Goal: Use online tool/utility: Use online tool/utility

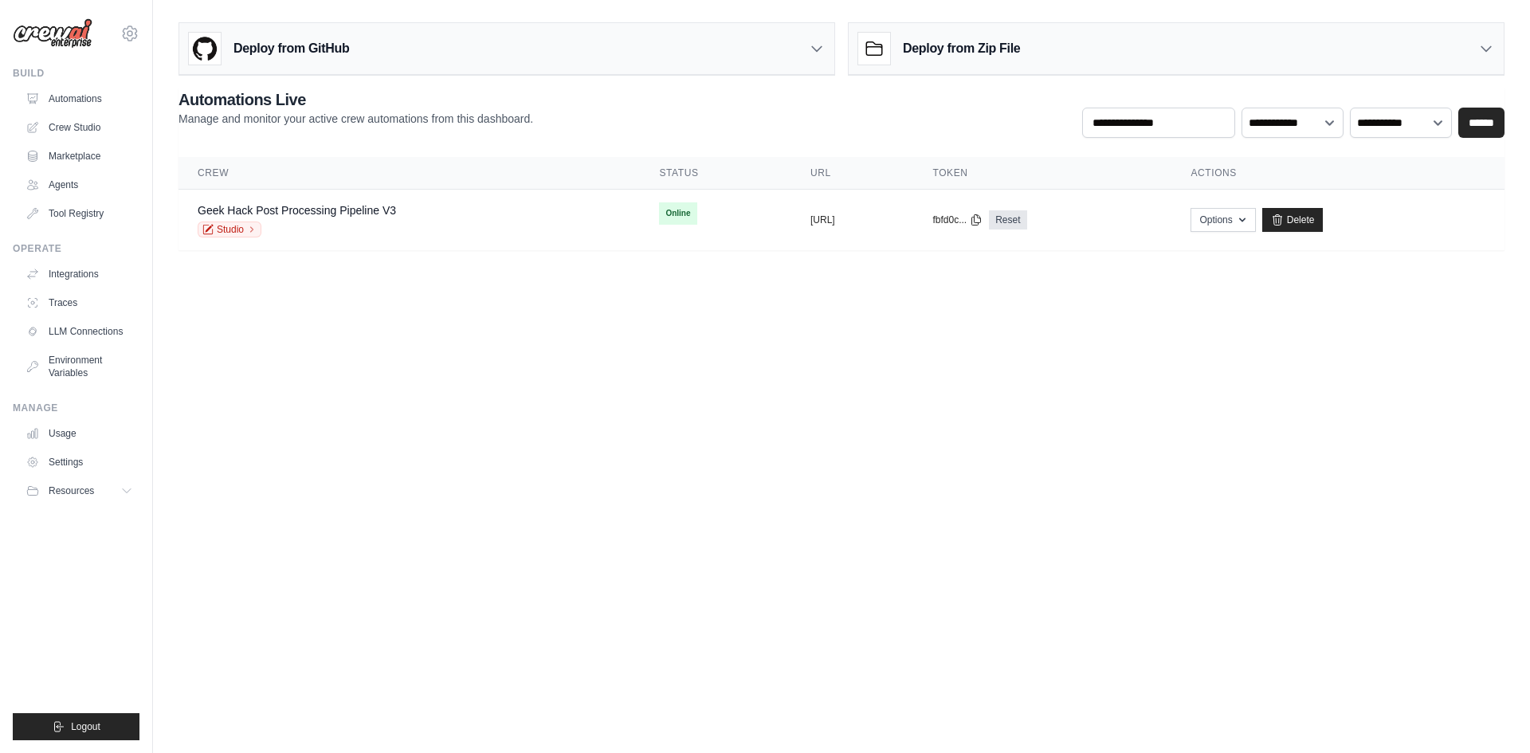
drag, startPoint x: 623, startPoint y: 411, endPoint x: 611, endPoint y: 378, distance: 34.8
click at [624, 401] on body "lpl212757@gmail.com Settings Build Automations Crew Studio" at bounding box center [765, 376] width 1530 height 753
click at [80, 108] on link "Automations" at bounding box center [81, 98] width 120 height 25
click at [83, 130] on link "Crew Studio" at bounding box center [81, 127] width 120 height 25
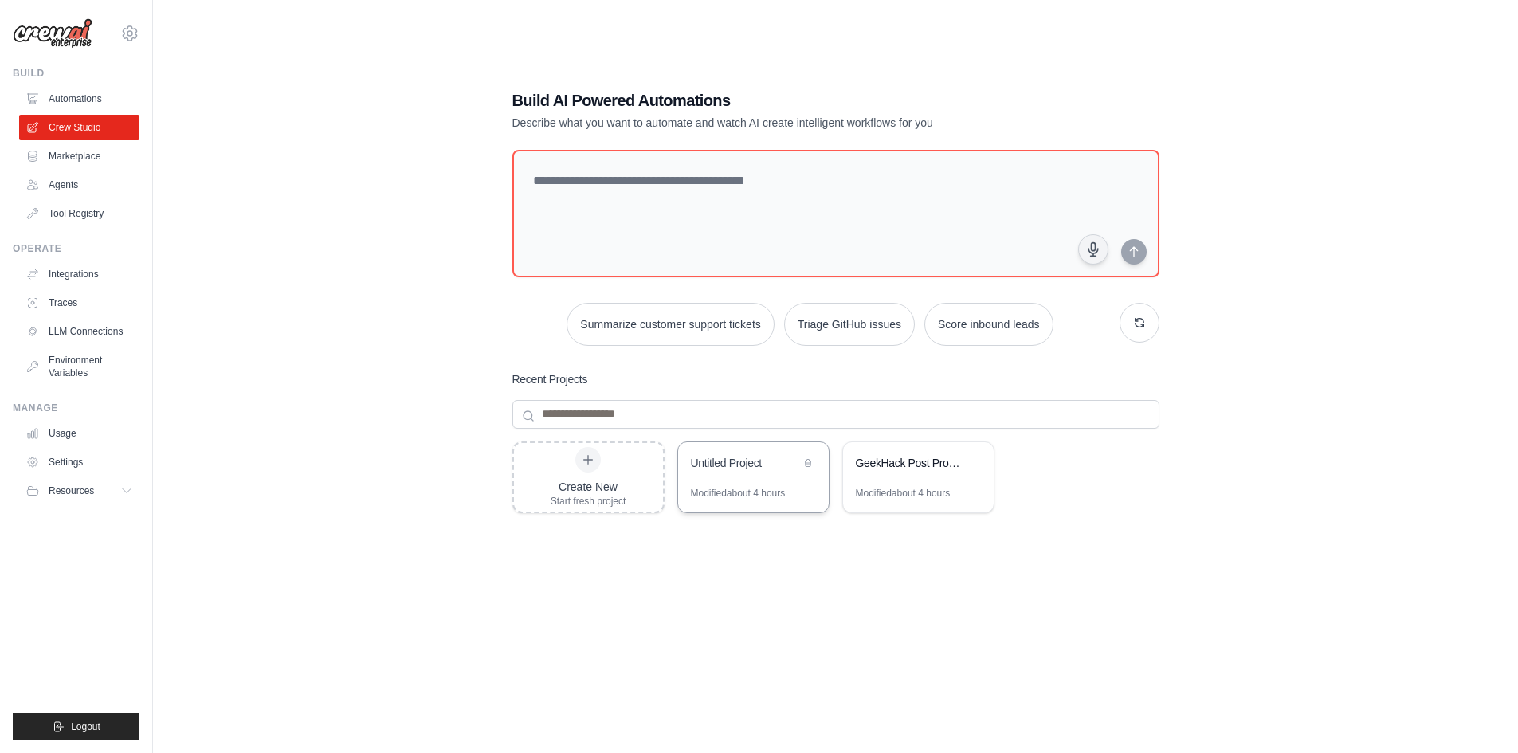
click at [759, 492] on div "Modified about 4 hours" at bounding box center [738, 493] width 95 height 13
click at [898, 481] on div "GeekHack Post Processing Pipeline" at bounding box center [918, 464] width 151 height 45
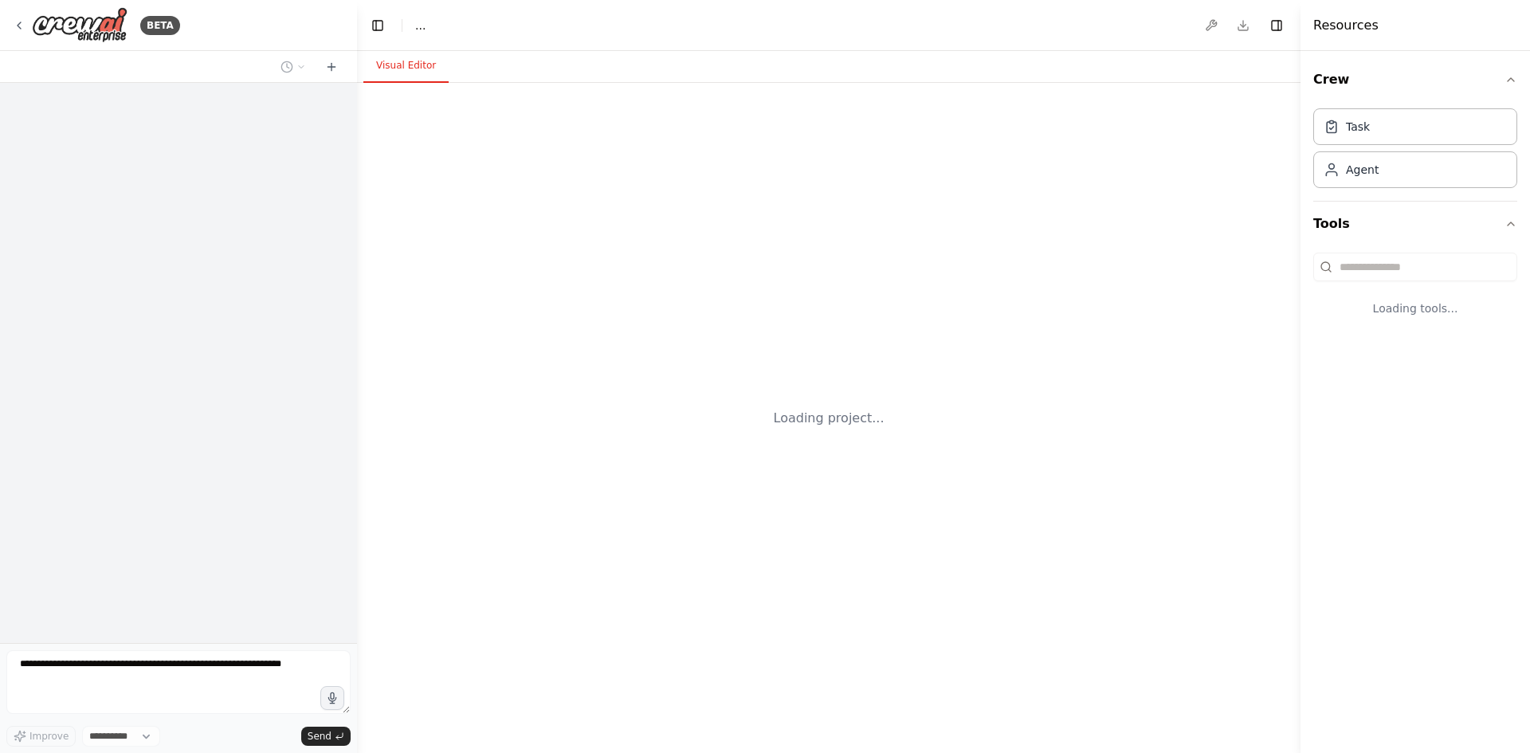
select select "****"
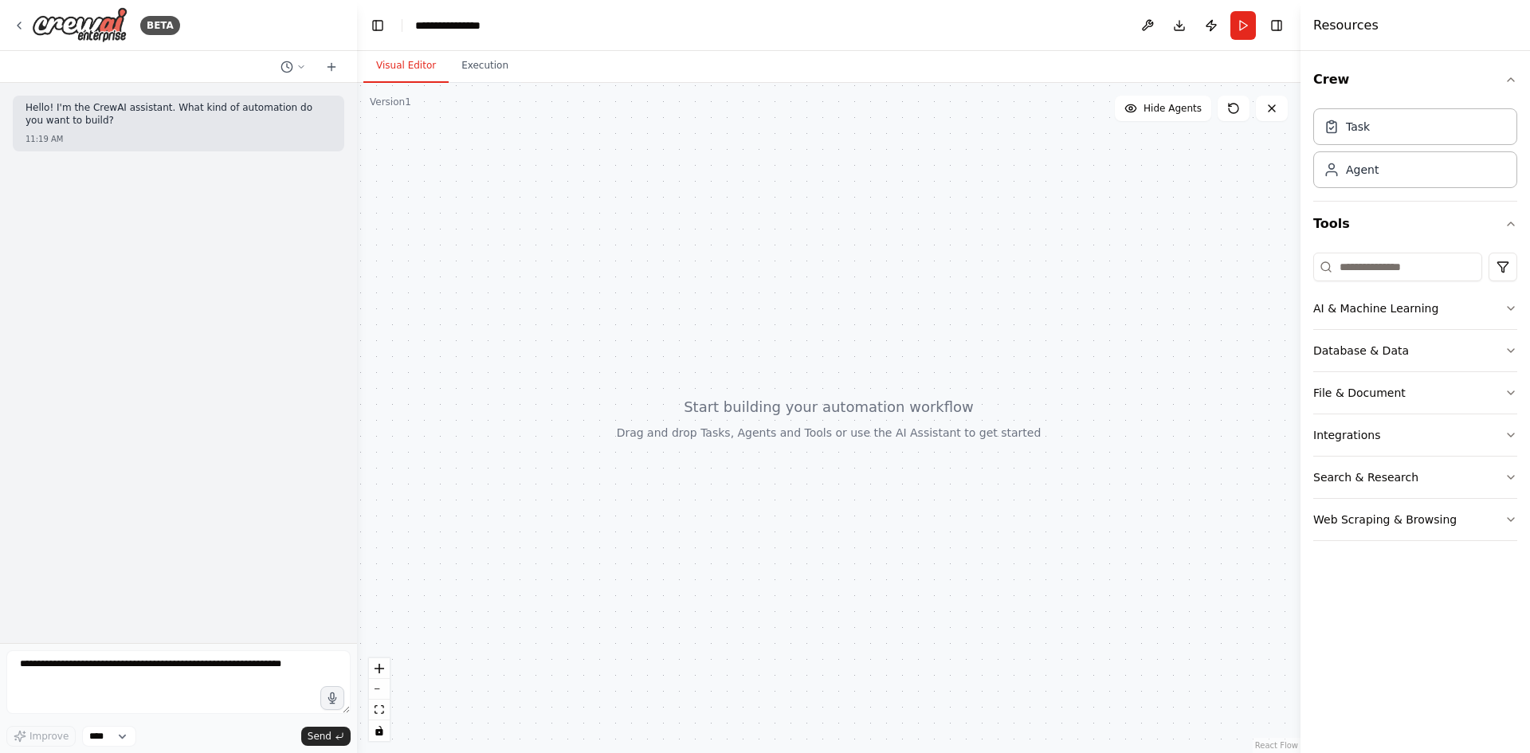
drag, startPoint x: 818, startPoint y: 456, endPoint x: 798, endPoint y: 451, distance: 20.5
click at [798, 451] on div at bounding box center [828, 418] width 943 height 670
click at [794, 448] on div at bounding box center [828, 418] width 943 height 670
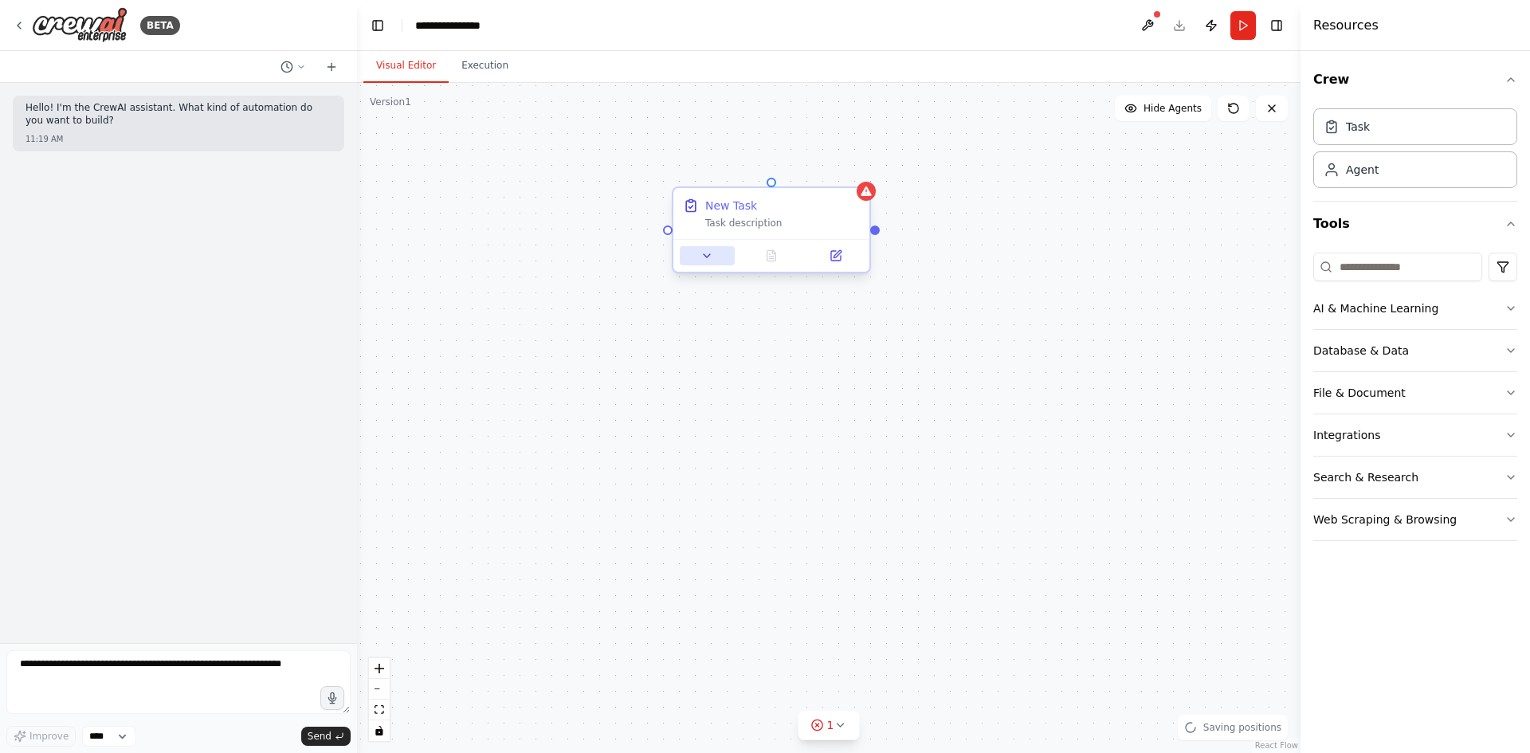
click at [708, 258] on icon at bounding box center [706, 255] width 13 height 13
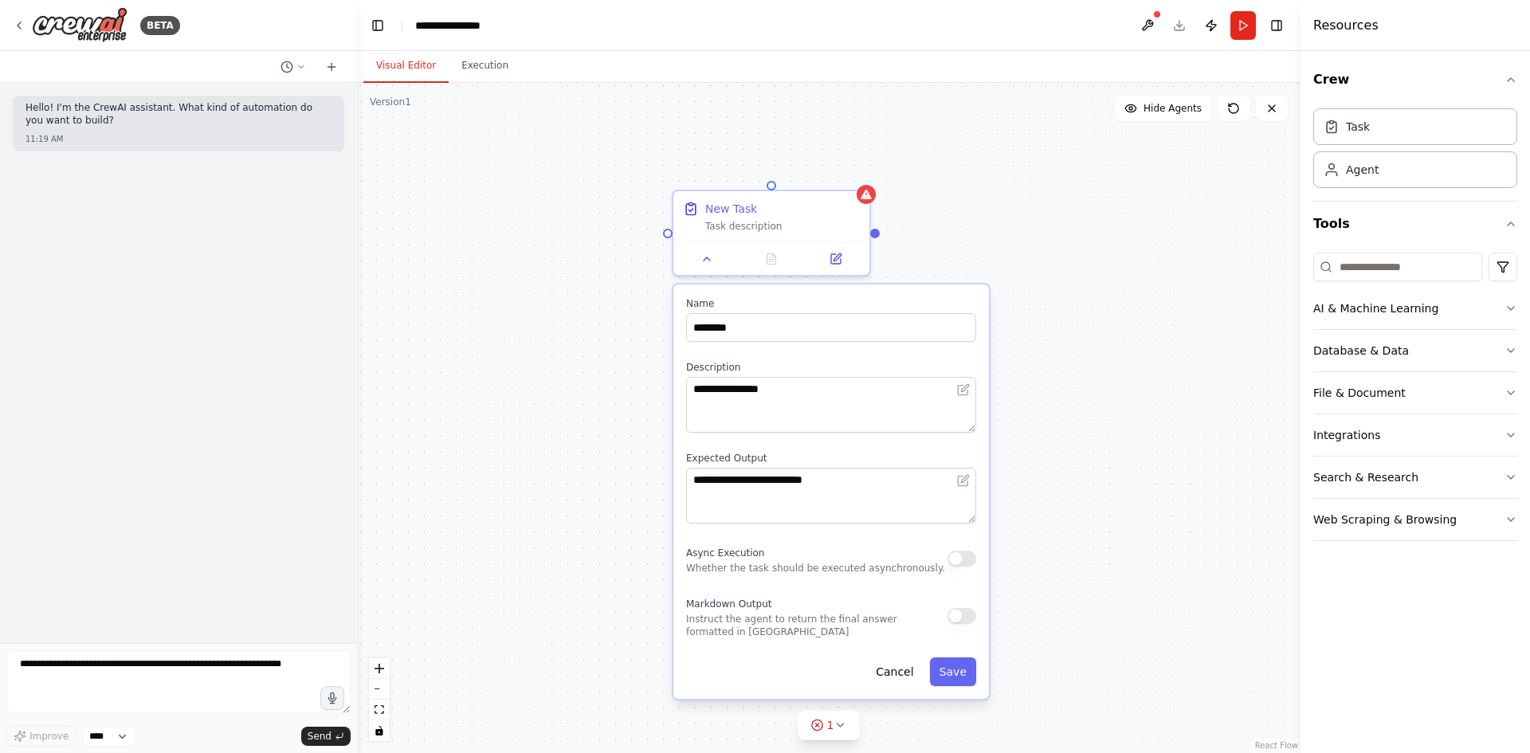
click at [961, 633] on div "Markdown Output Instruct the agent to return the final answer formatted in Mark…" at bounding box center [831, 616] width 290 height 45
click at [963, 625] on div "Markdown Output Instruct the agent to return the final answer formatted in Mark…" at bounding box center [831, 616] width 290 height 45
click at [965, 618] on button "button" at bounding box center [961, 616] width 29 height 16
click at [959, 614] on button "button" at bounding box center [961, 616] width 29 height 16
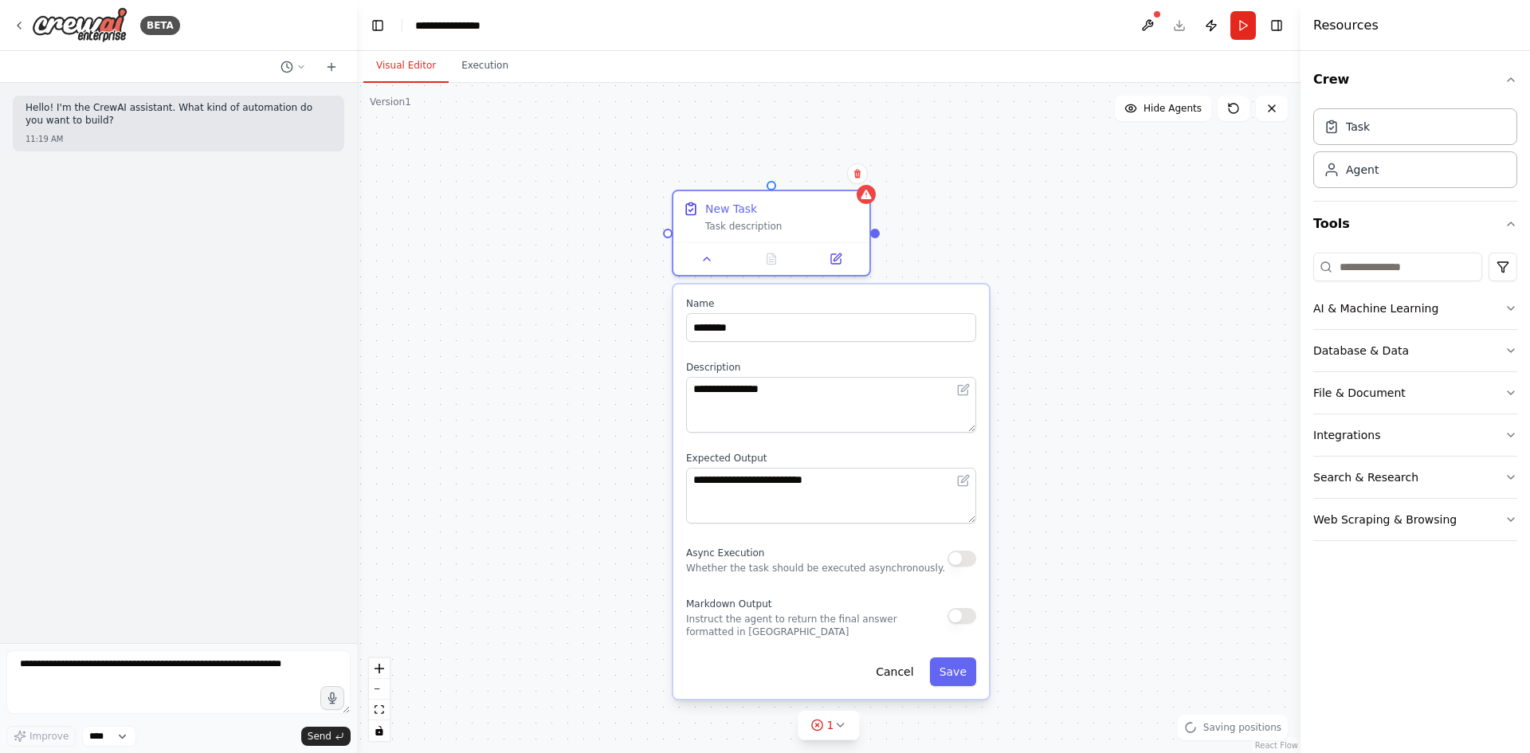
click at [958, 618] on button "button" at bounding box center [961, 616] width 29 height 16
click at [970, 565] on button "button" at bounding box center [961, 559] width 29 height 16
click at [884, 669] on button "Cancel" at bounding box center [894, 671] width 57 height 29
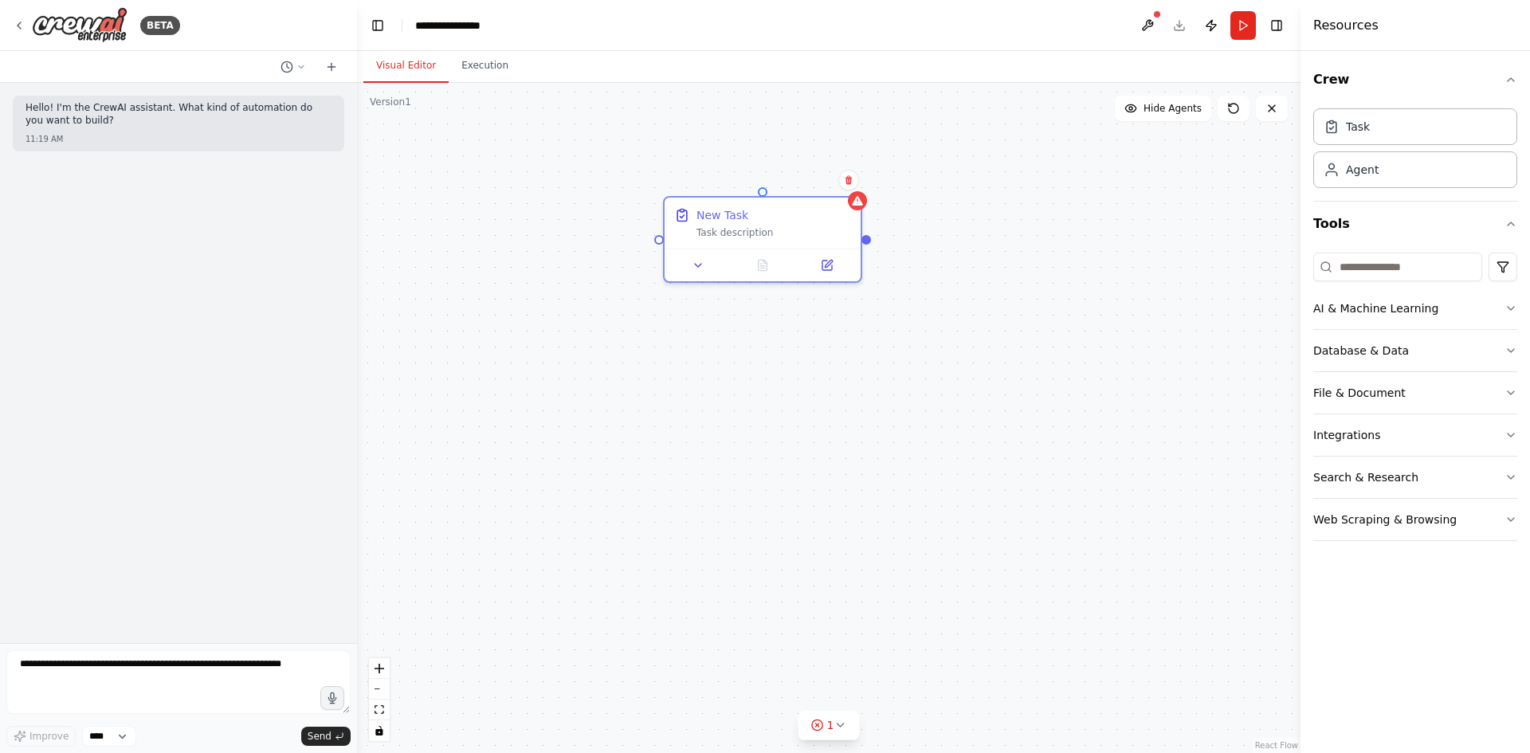
drag, startPoint x: 909, startPoint y: 631, endPoint x: 888, endPoint y: 668, distance: 42.5
click at [888, 668] on div "New Task Task description" at bounding box center [828, 418] width 943 height 670
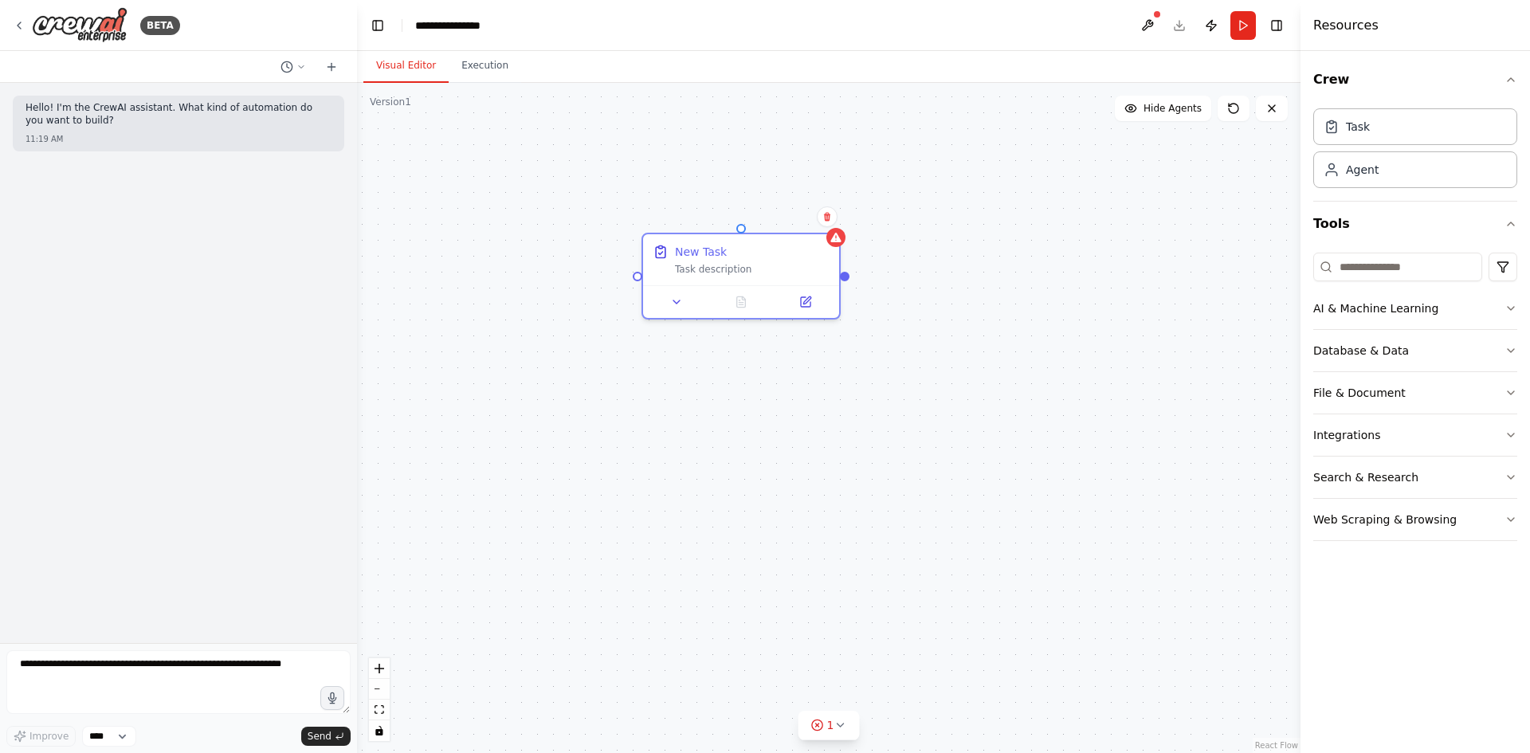
click at [888, 623] on div "New Task Task description" at bounding box center [828, 418] width 943 height 670
click at [1404, 124] on div "Task" at bounding box center [1415, 126] width 204 height 37
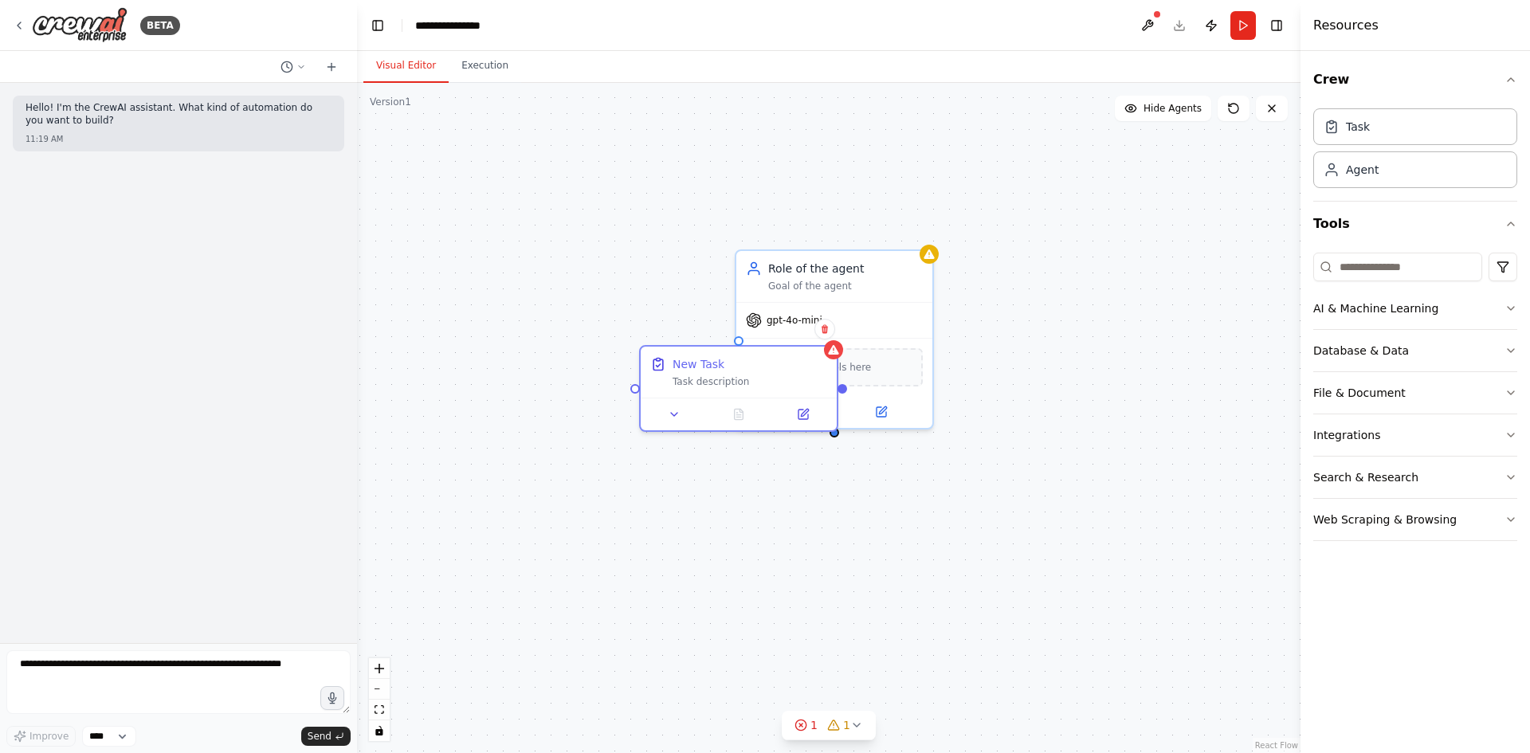
drag, startPoint x: 1072, startPoint y: 244, endPoint x: 990, endPoint y: 342, distance: 128.3
click at [1053, 351] on div "New Task Task description Role of the agent Goal of the agent gpt-4o-mini Drop …" at bounding box center [828, 418] width 943 height 670
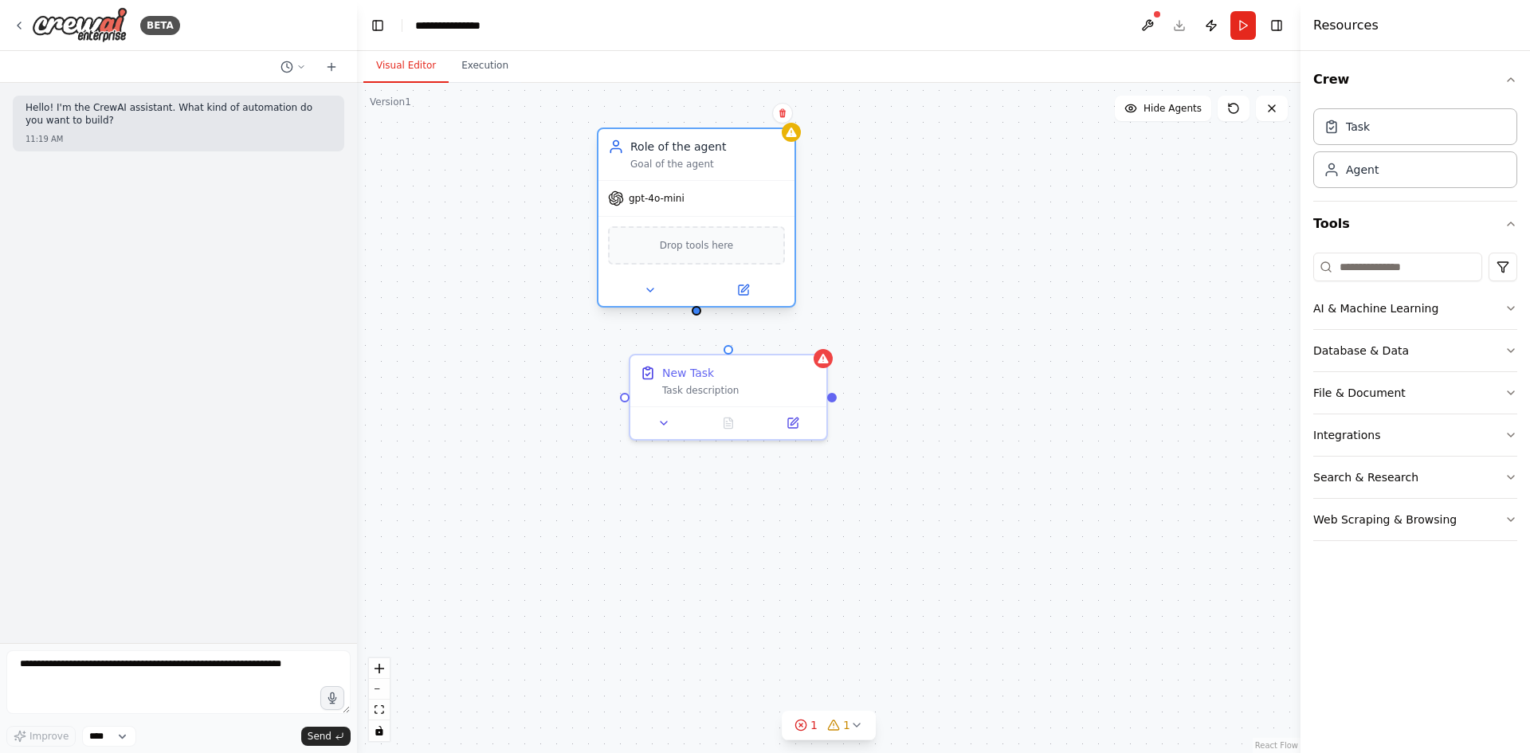
drag, startPoint x: 837, startPoint y: 311, endPoint x: 678, endPoint y: 146, distance: 228.8
click at [679, 147] on div "Role of the agent Goal of the agent gpt-4o-mini Drop tools here" at bounding box center [696, 217] width 199 height 180
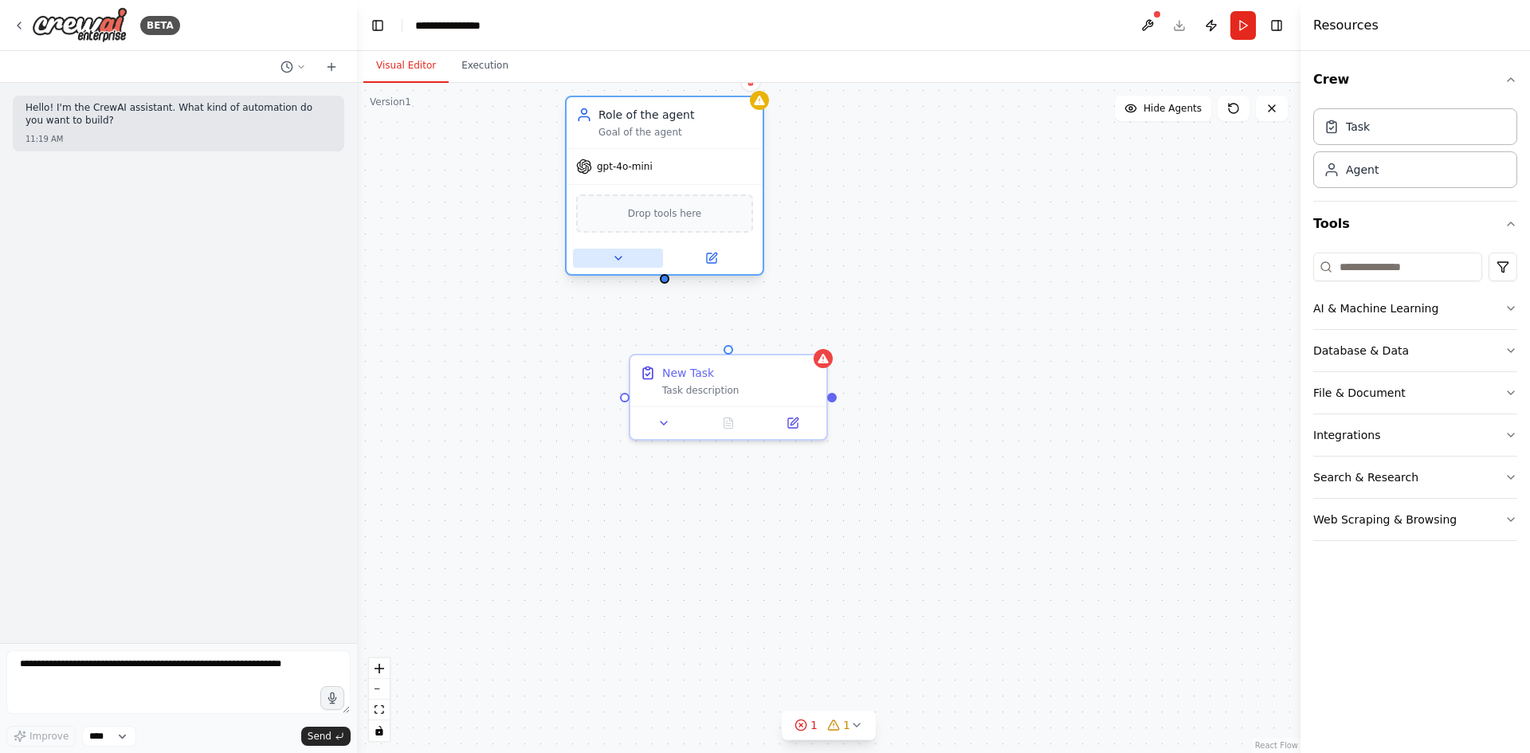
click at [620, 259] on icon at bounding box center [618, 258] width 13 height 13
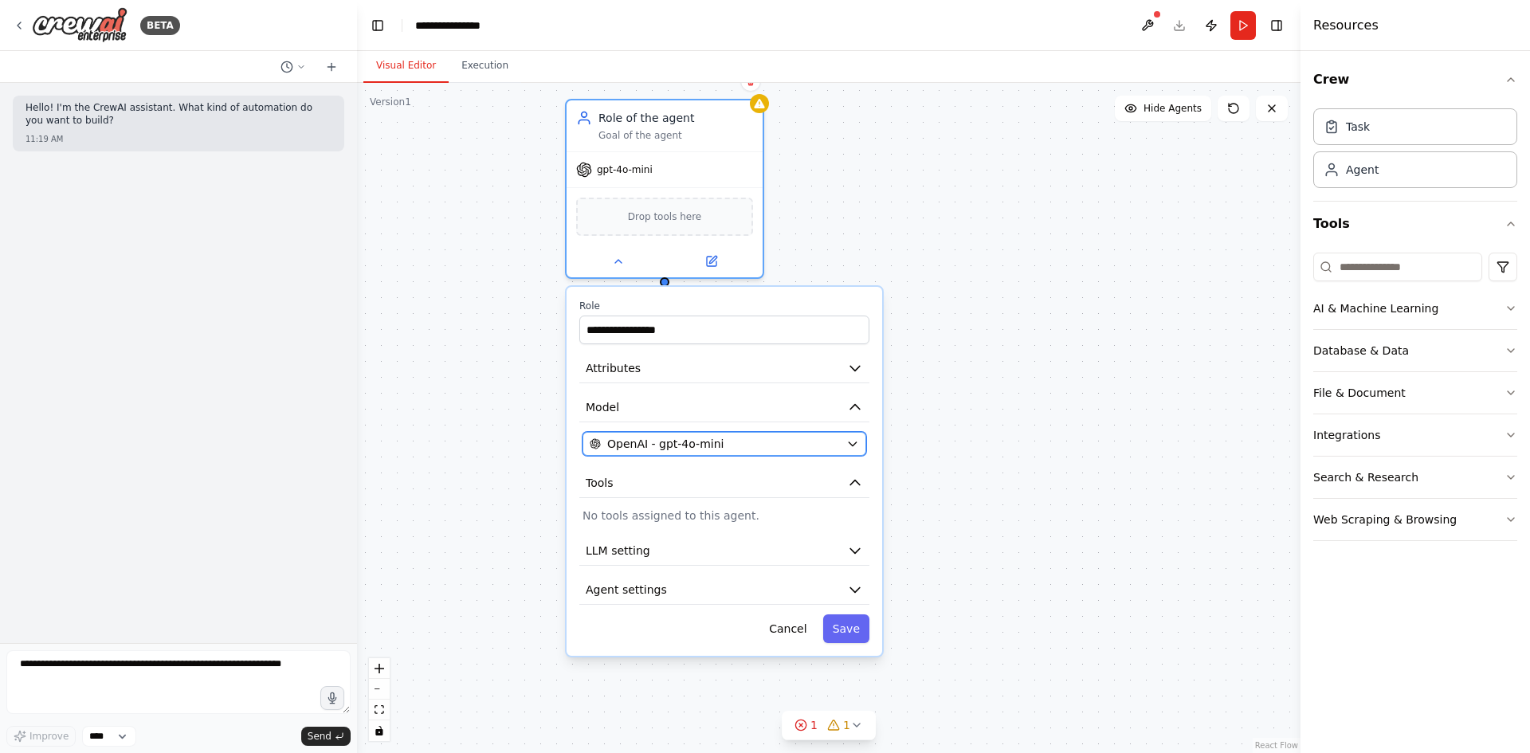
click at [670, 441] on span "OpenAI - gpt-4o-mini" at bounding box center [665, 444] width 116 height 16
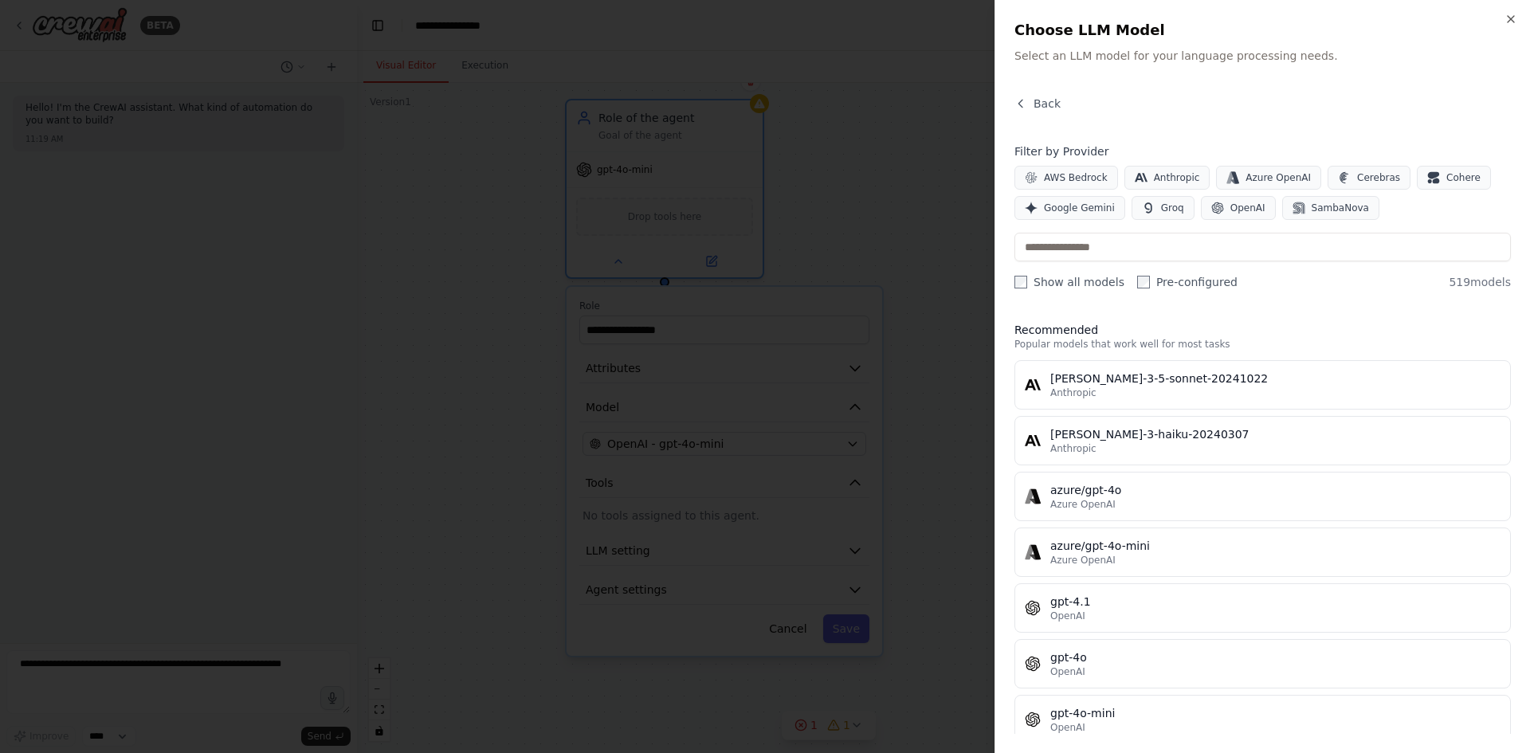
click at [382, 414] on div at bounding box center [765, 376] width 1530 height 753
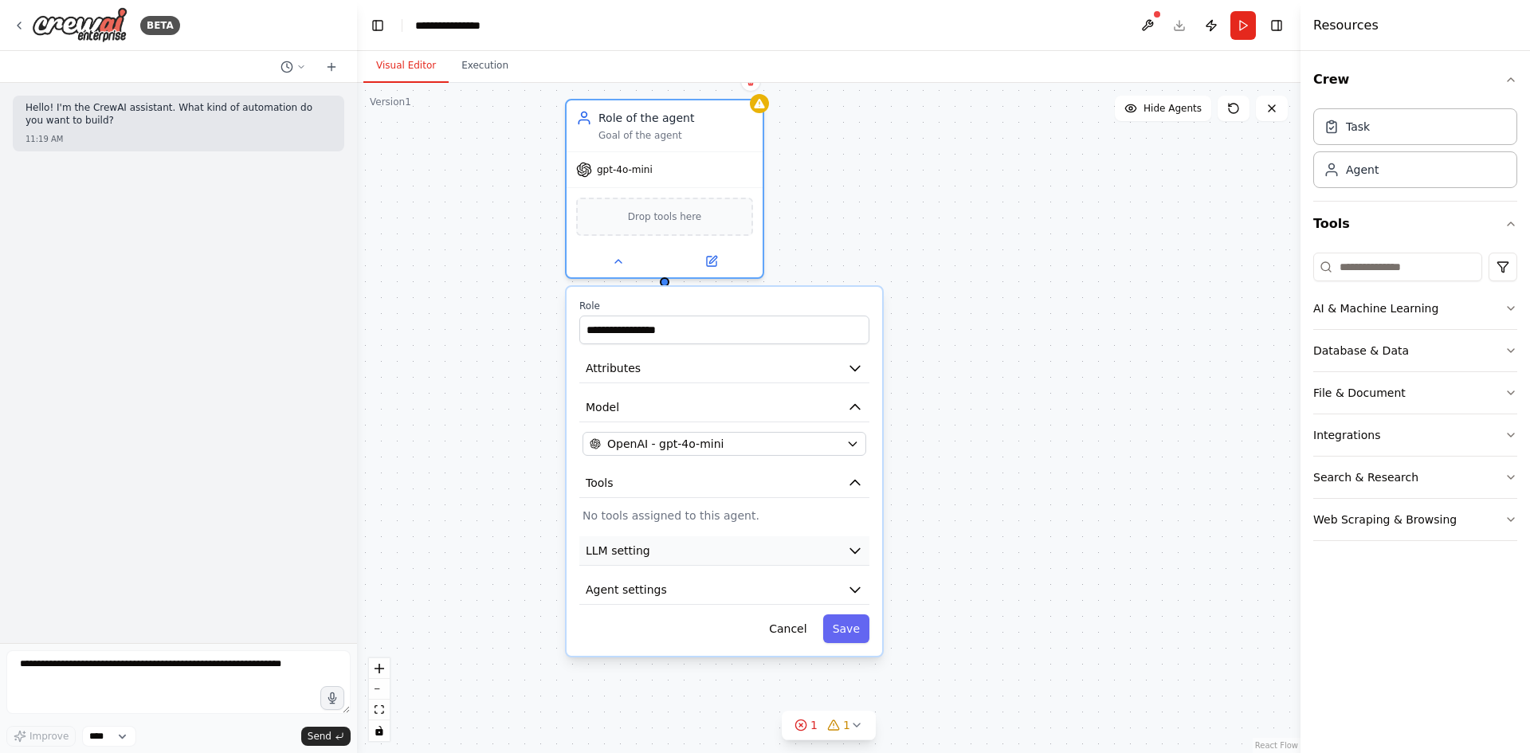
click at [694, 544] on button "LLM setting" at bounding box center [724, 550] width 290 height 29
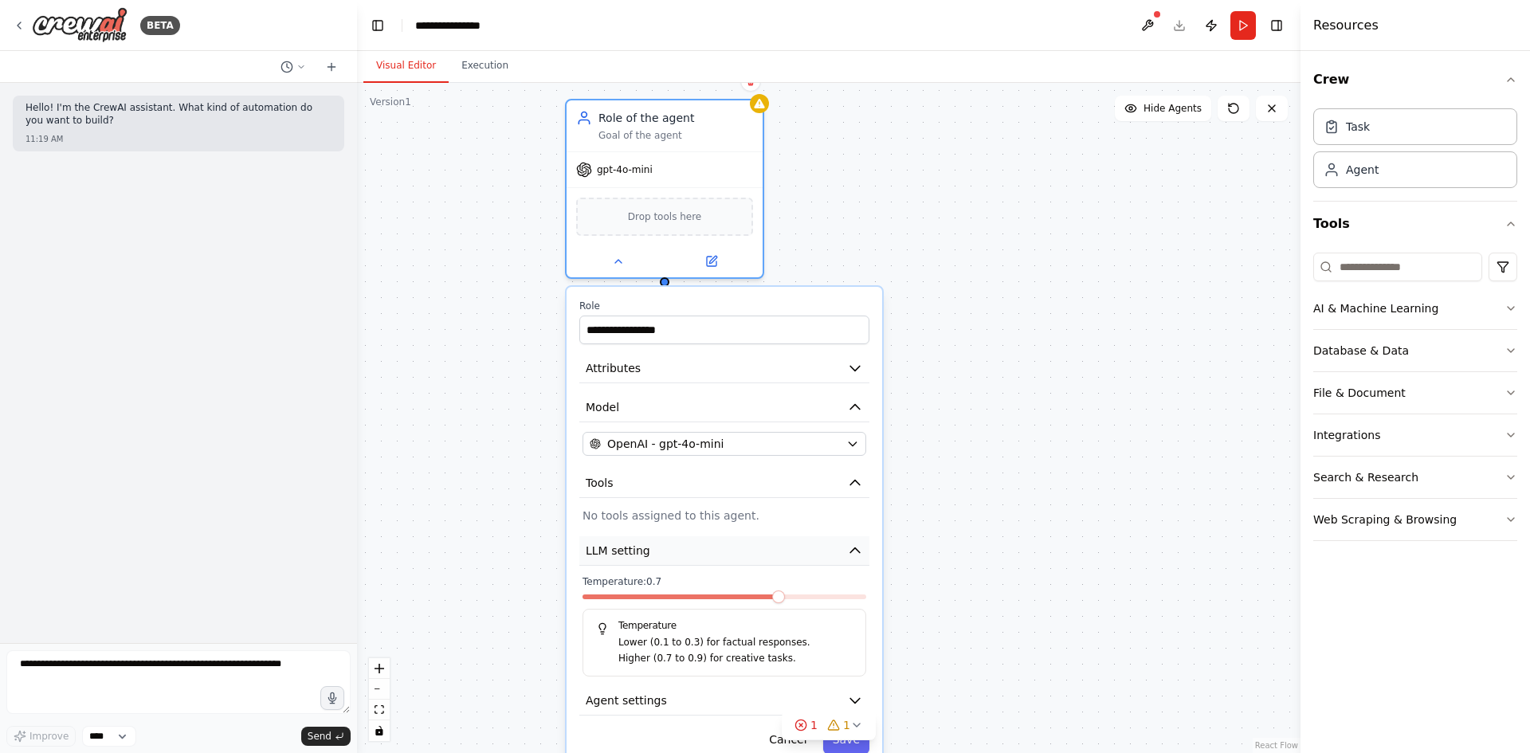
click at [695, 543] on button "LLM setting" at bounding box center [724, 550] width 290 height 29
click at [663, 696] on button "Agent settings" at bounding box center [724, 700] width 290 height 29
click at [1092, 617] on div "**********" at bounding box center [828, 418] width 943 height 670
click at [1088, 616] on div "**********" at bounding box center [828, 418] width 943 height 670
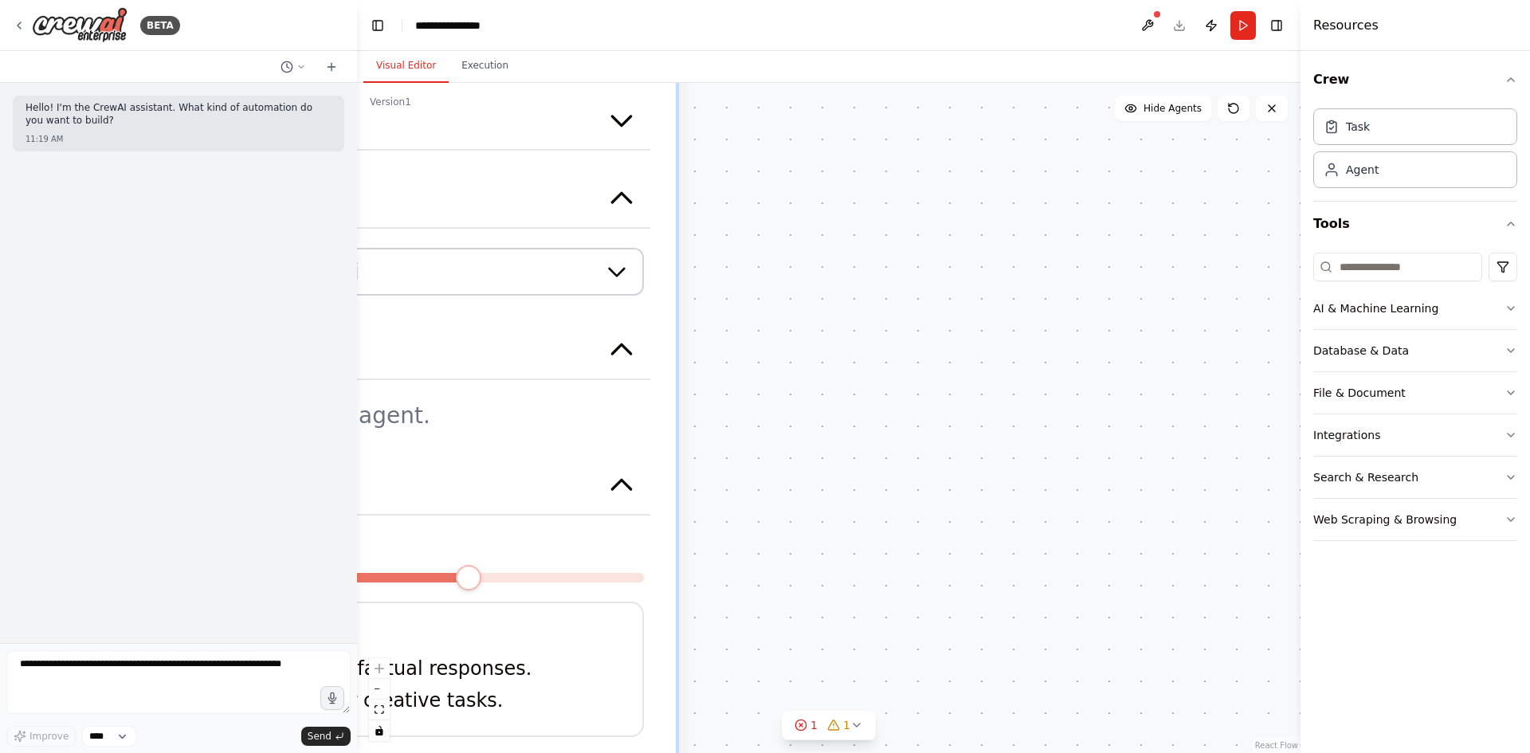
click at [841, 379] on div "**********" at bounding box center [828, 418] width 943 height 670
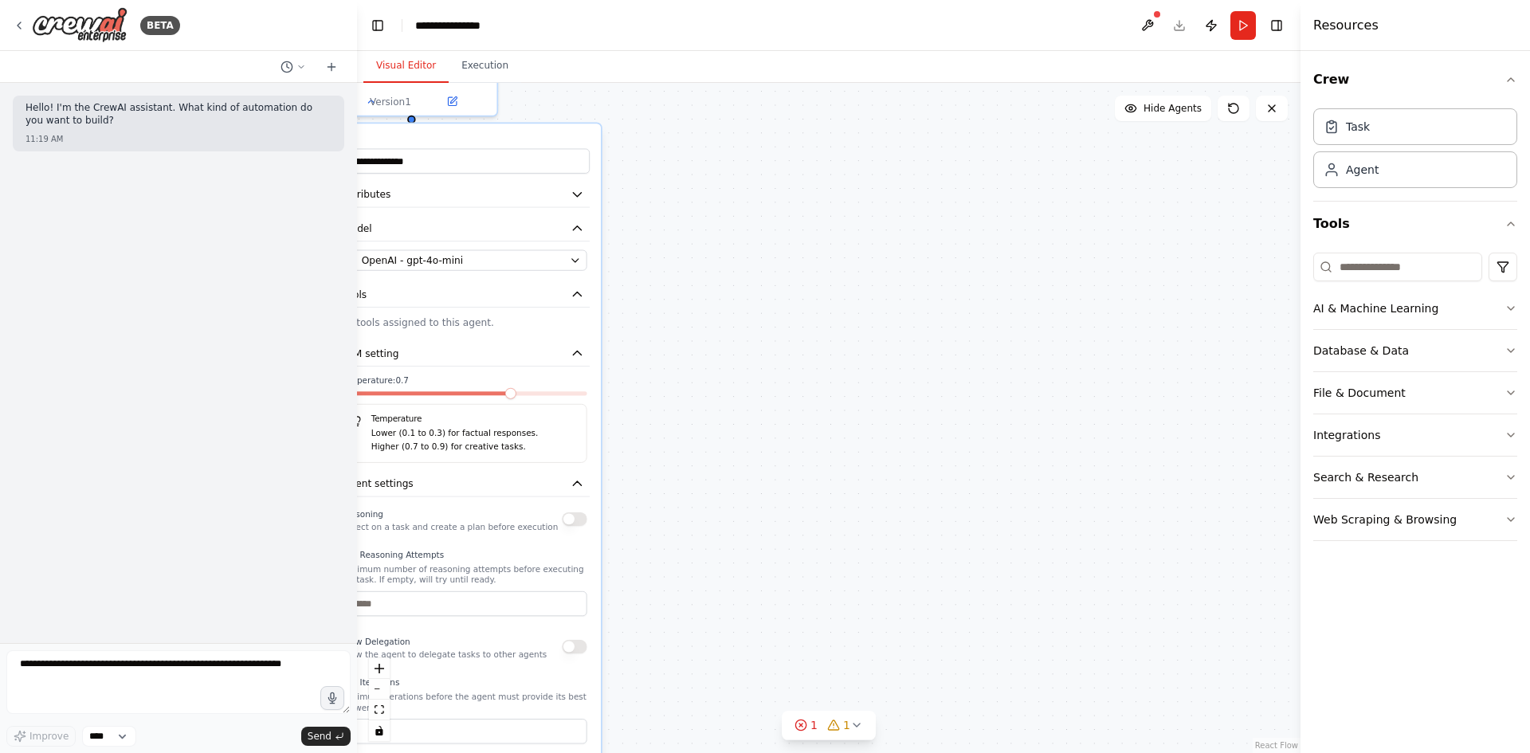
click at [751, 377] on div "**********" at bounding box center [828, 418] width 943 height 670
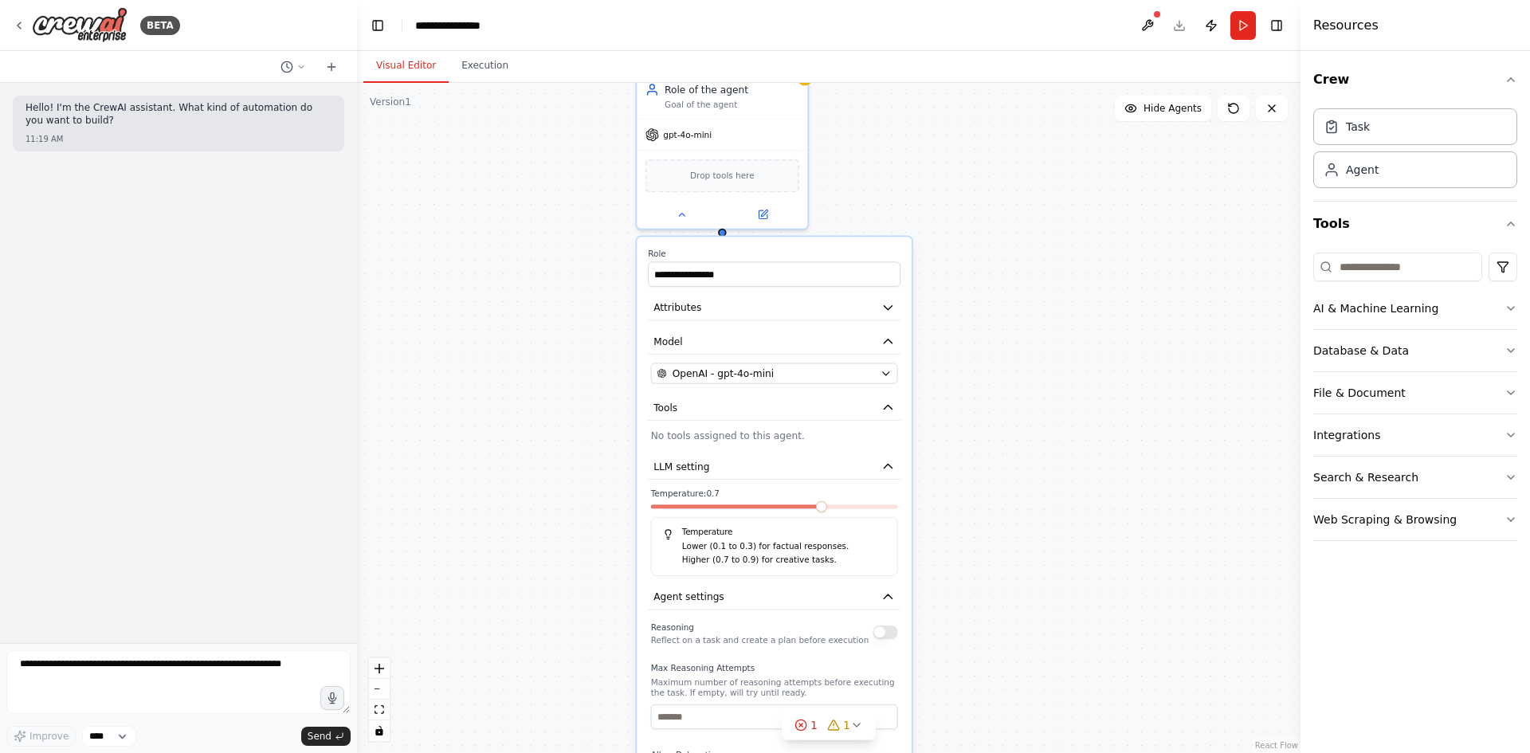
click at [1039, 464] on div "**********" at bounding box center [828, 418] width 943 height 670
click at [713, 175] on span "Drop tools here" at bounding box center [722, 174] width 65 height 14
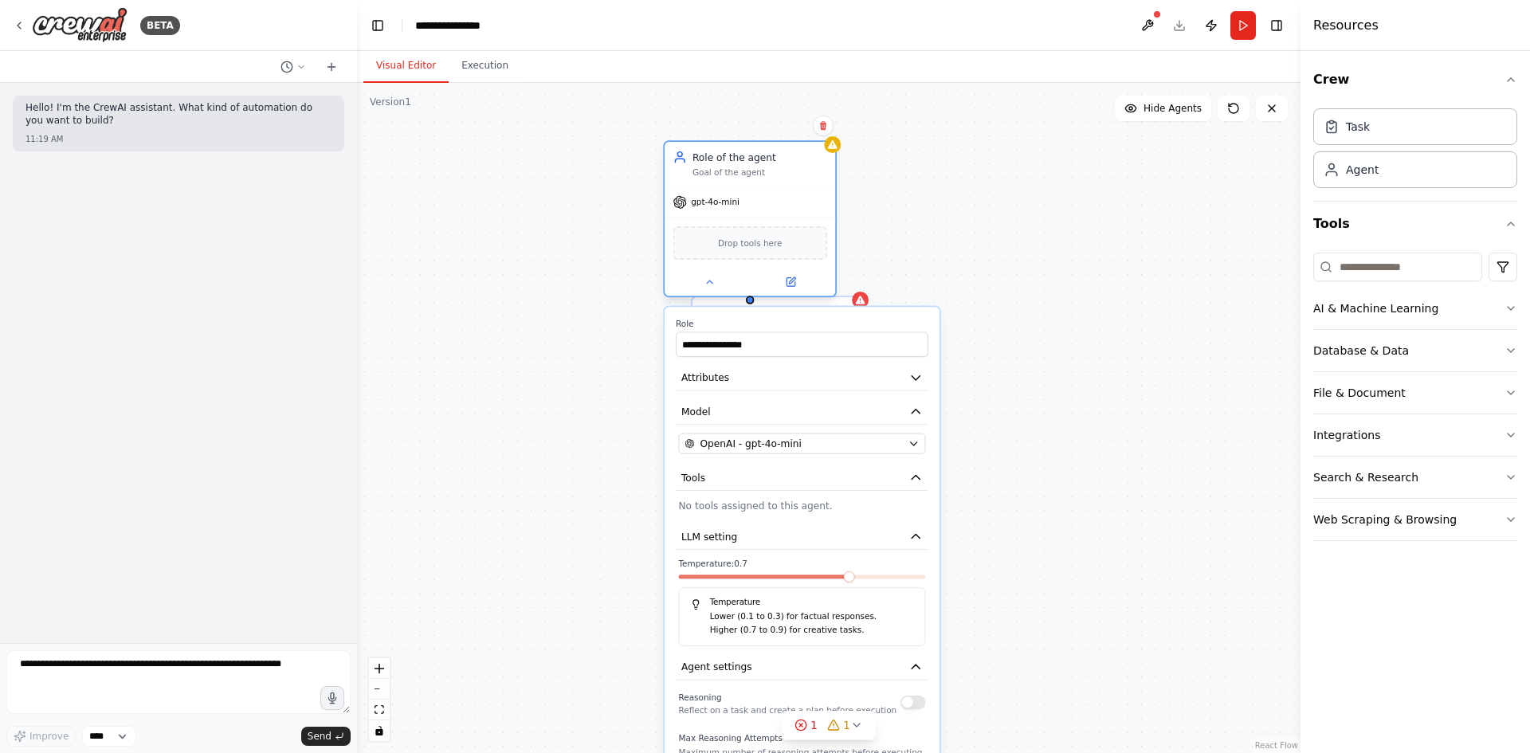
drag, startPoint x: 763, startPoint y: 198, endPoint x: 767, endPoint y: 206, distance: 8.9
click at [767, 206] on div "gpt-4o-mini" at bounding box center [750, 202] width 171 height 30
click at [780, 236] on div "Drop tools here" at bounding box center [750, 242] width 154 height 33
click at [751, 304] on div "**********" at bounding box center [810, 489] width 821 height 583
click at [825, 121] on icon at bounding box center [823, 126] width 10 height 10
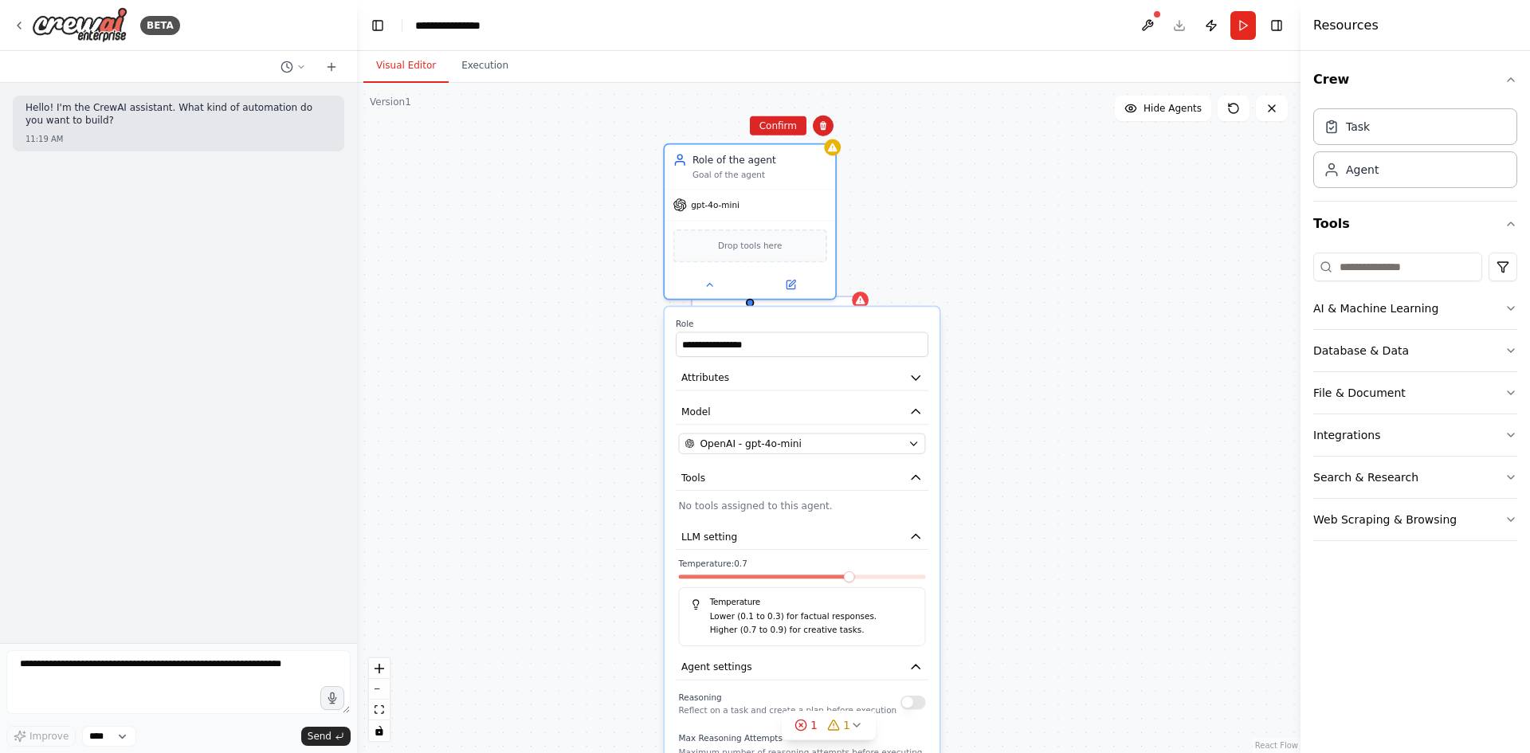
click at [813, 117] on div "Confirm" at bounding box center [823, 126] width 21 height 21
click at [789, 119] on button "Confirm" at bounding box center [778, 125] width 57 height 19
click at [801, 120] on button "Confirm" at bounding box center [776, 125] width 57 height 19
click at [795, 121] on button "Confirm" at bounding box center [776, 125] width 57 height 19
click at [795, 121] on div "**********" at bounding box center [828, 418] width 943 height 670
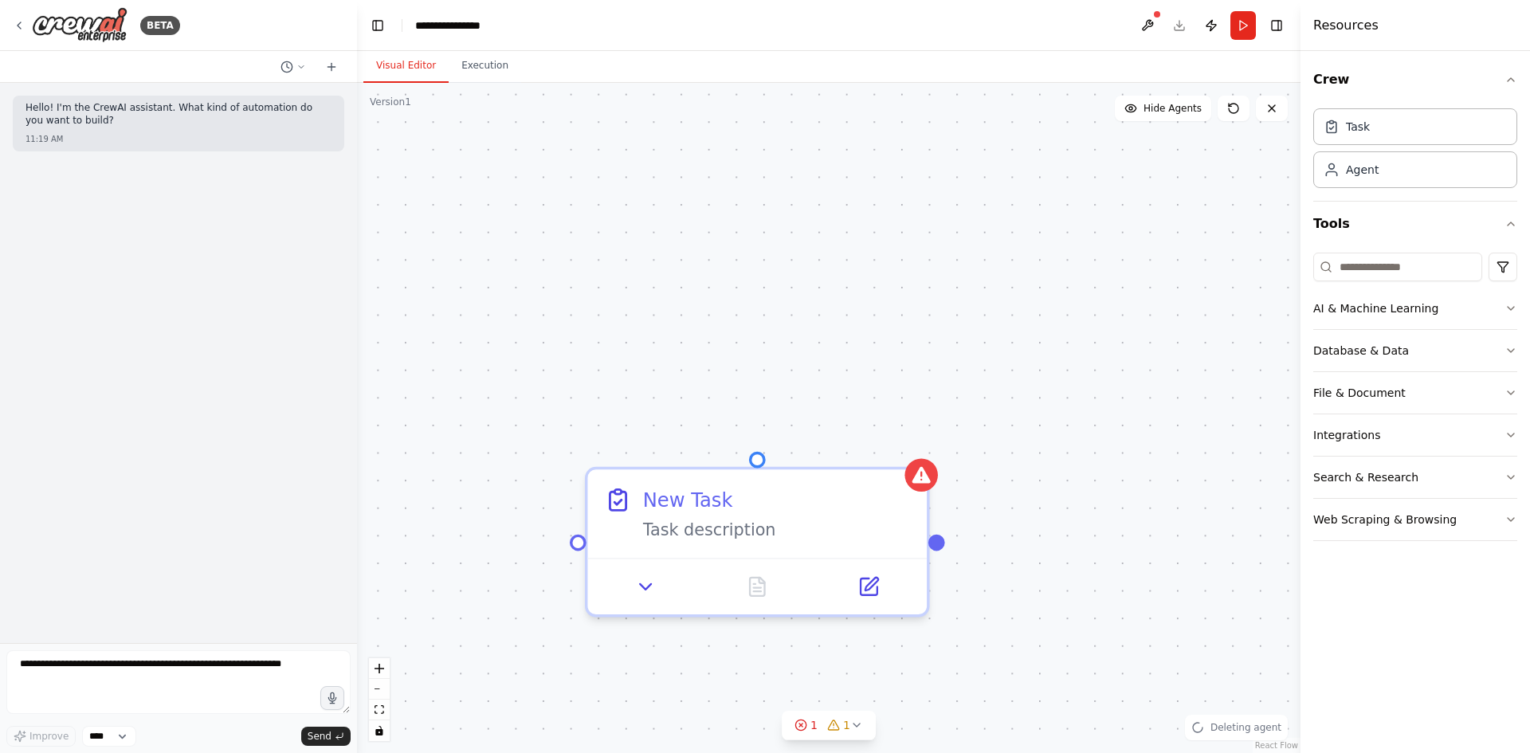
click at [823, 123] on div "New Task Task description" at bounding box center [828, 418] width 943 height 670
click at [72, 15] on img at bounding box center [80, 25] width 96 height 36
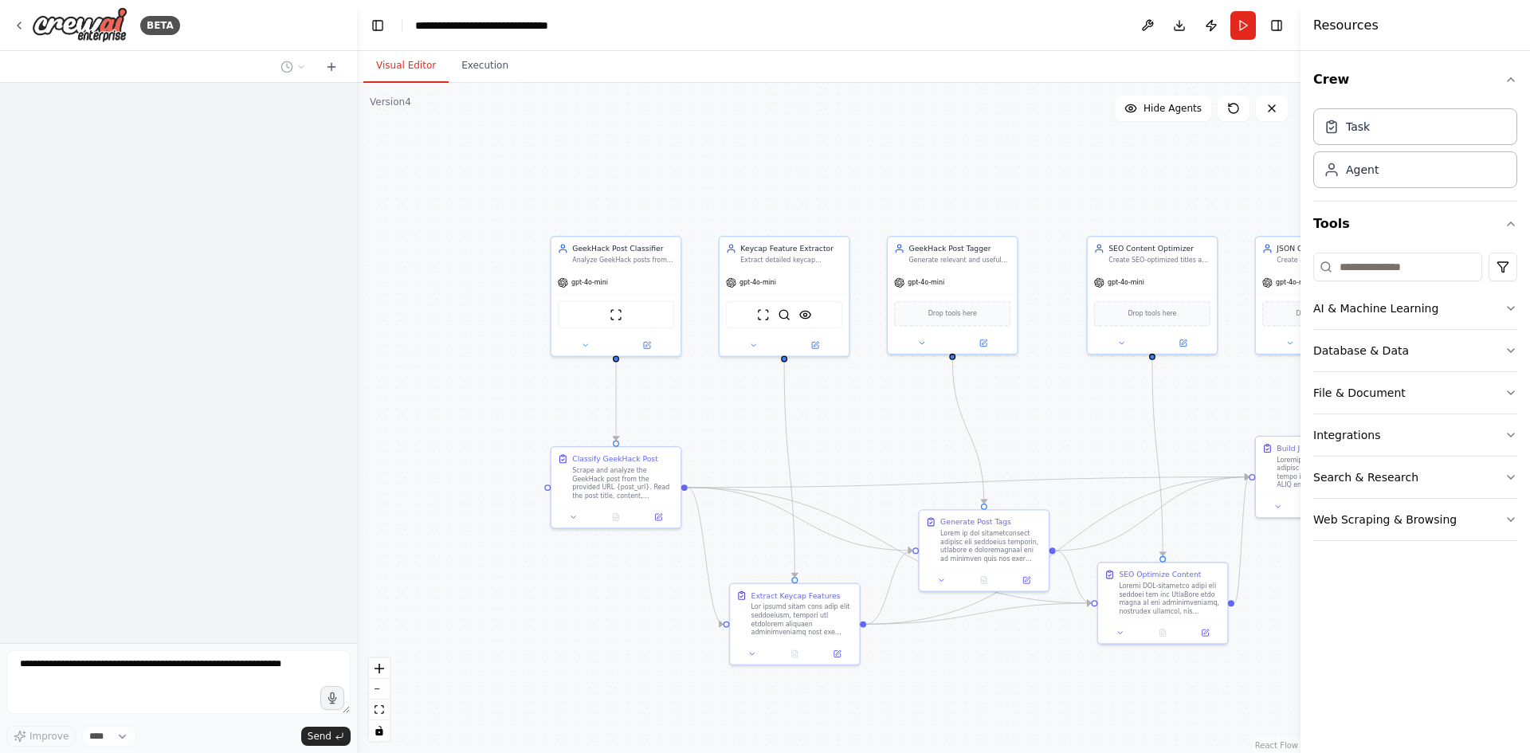
drag, startPoint x: 936, startPoint y: 461, endPoint x: 884, endPoint y: 429, distance: 61.9
click at [884, 429] on div ".deletable-edge-delete-btn { width: 20px; height: 20px; border: 0px solid #ffff…" at bounding box center [828, 418] width 943 height 670
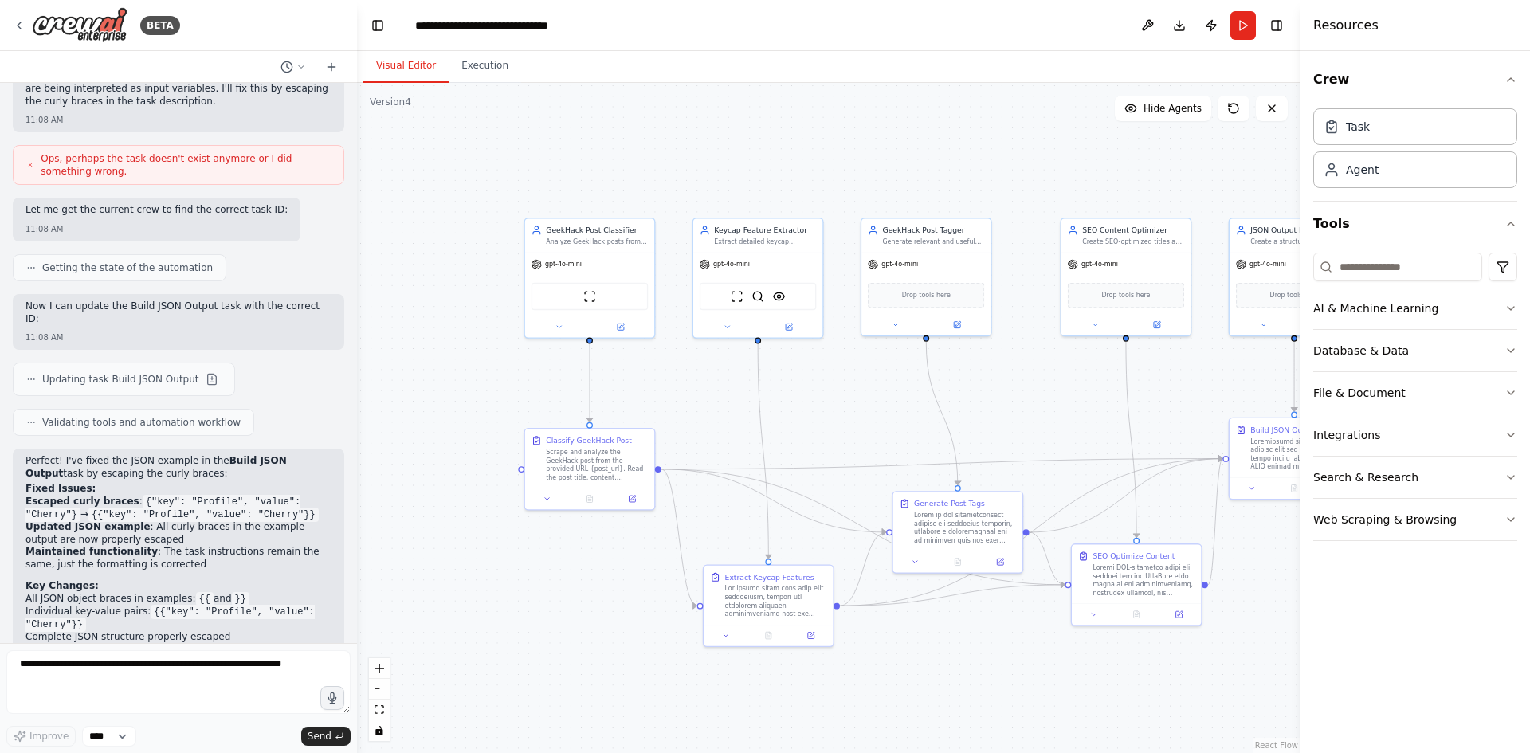
scroll to position [7835, 0]
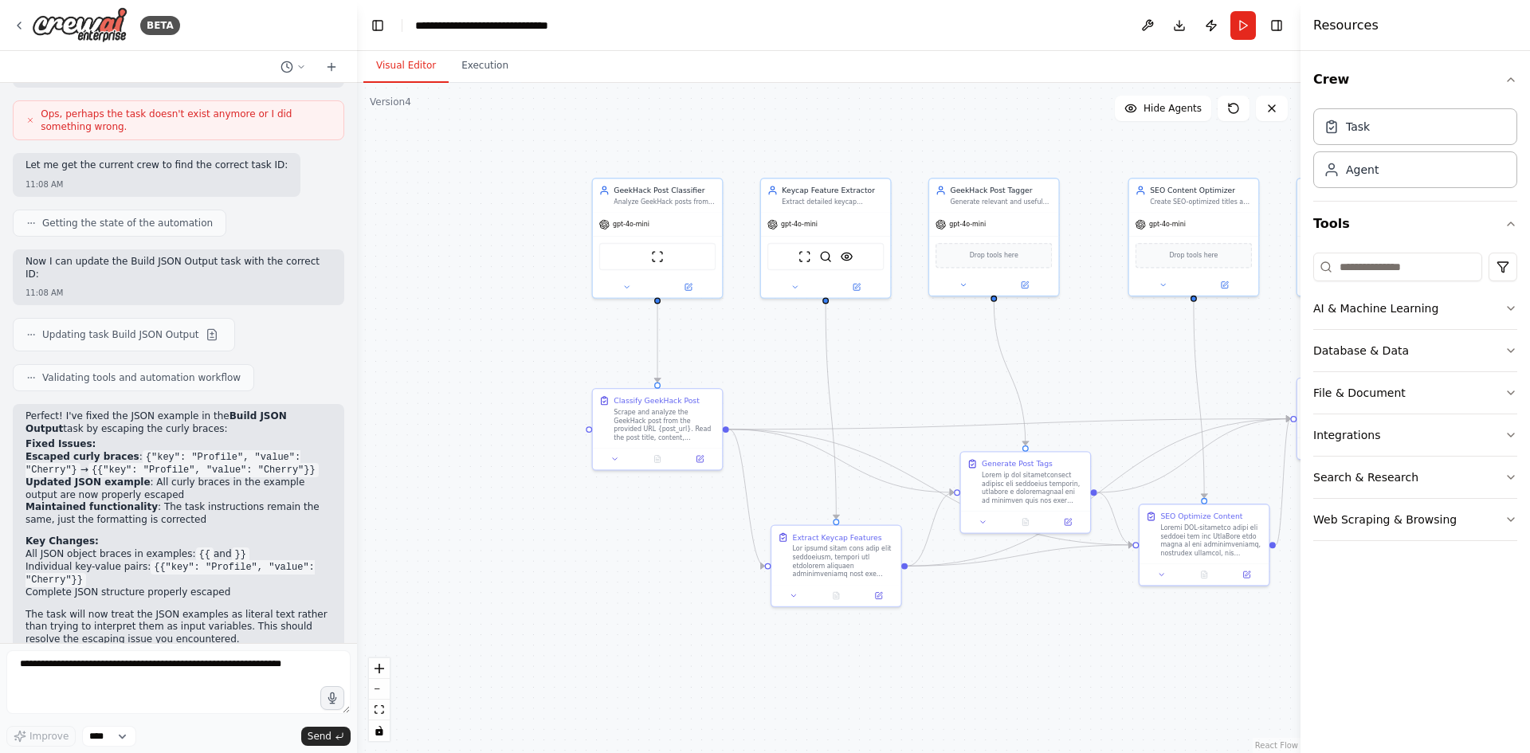
drag, startPoint x: 542, startPoint y: 661, endPoint x: 578, endPoint y: 637, distance: 43.8
click at [578, 637] on div ".deletable-edge-delete-btn { width: 20px; height: 20px; border: 0px solid #ffff…" at bounding box center [828, 418] width 943 height 670
click at [574, 656] on div ".deletable-edge-delete-btn { width: 20px; height: 20px; border: 0px solid #ffff…" at bounding box center [828, 418] width 943 height 670
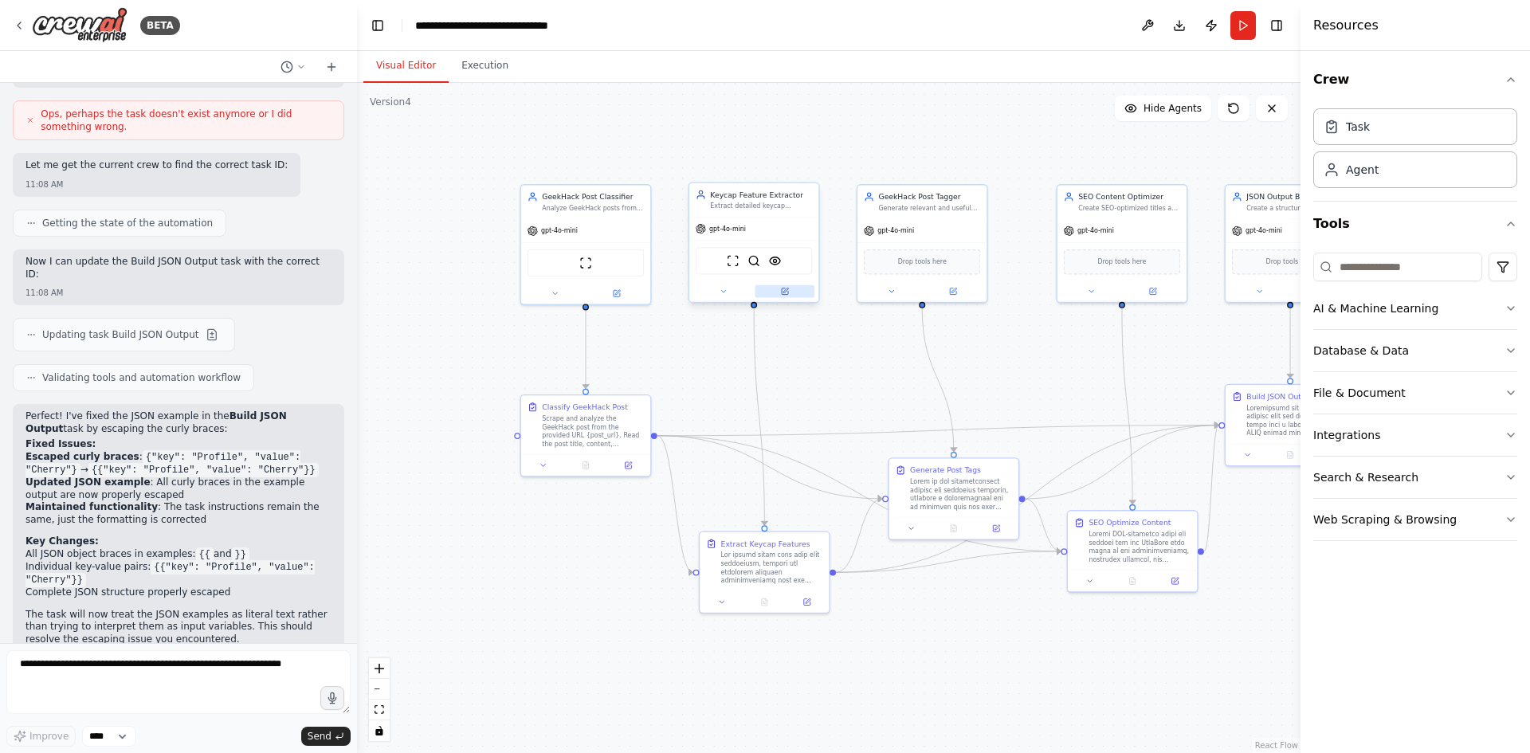
click at [788, 295] on icon at bounding box center [784, 291] width 9 height 9
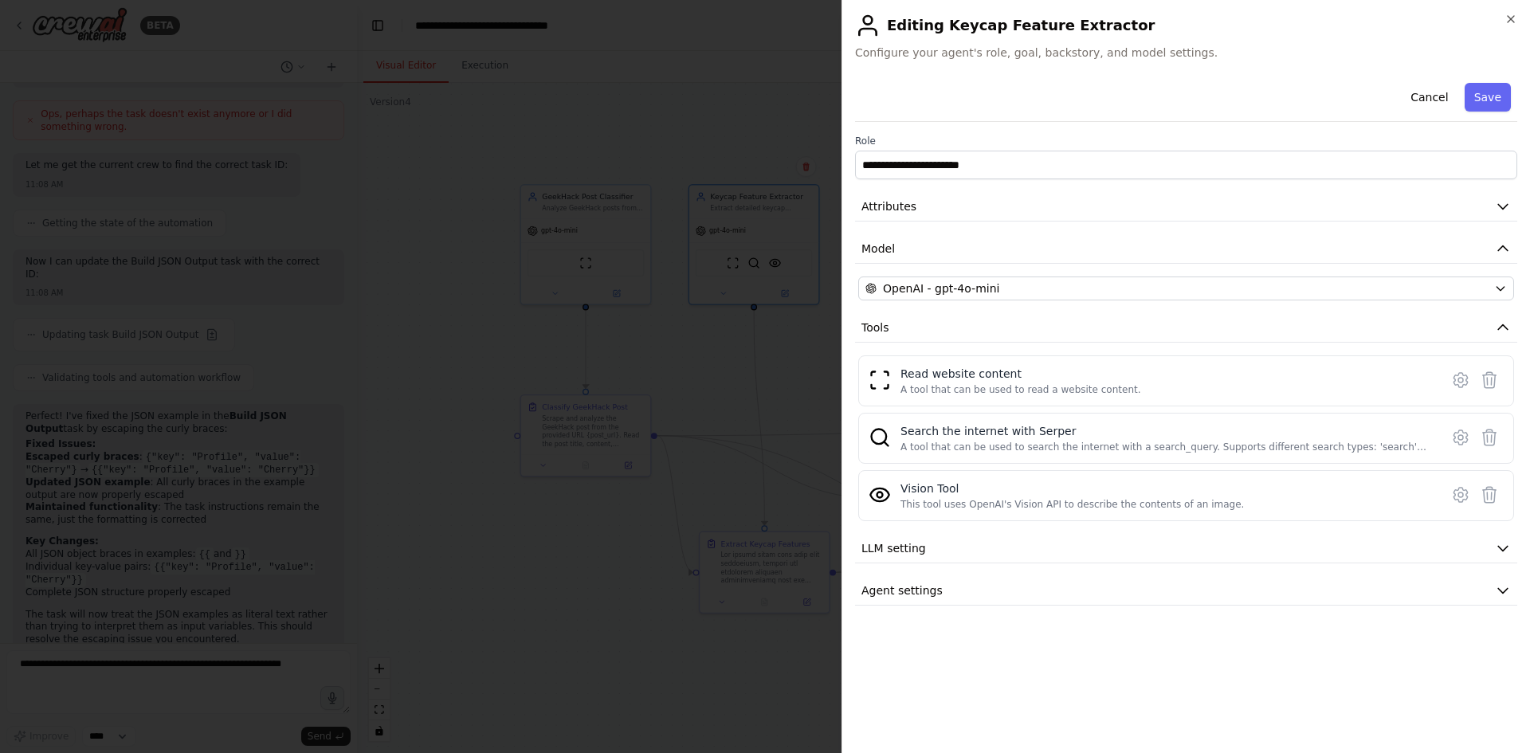
click at [537, 469] on div at bounding box center [765, 376] width 1530 height 753
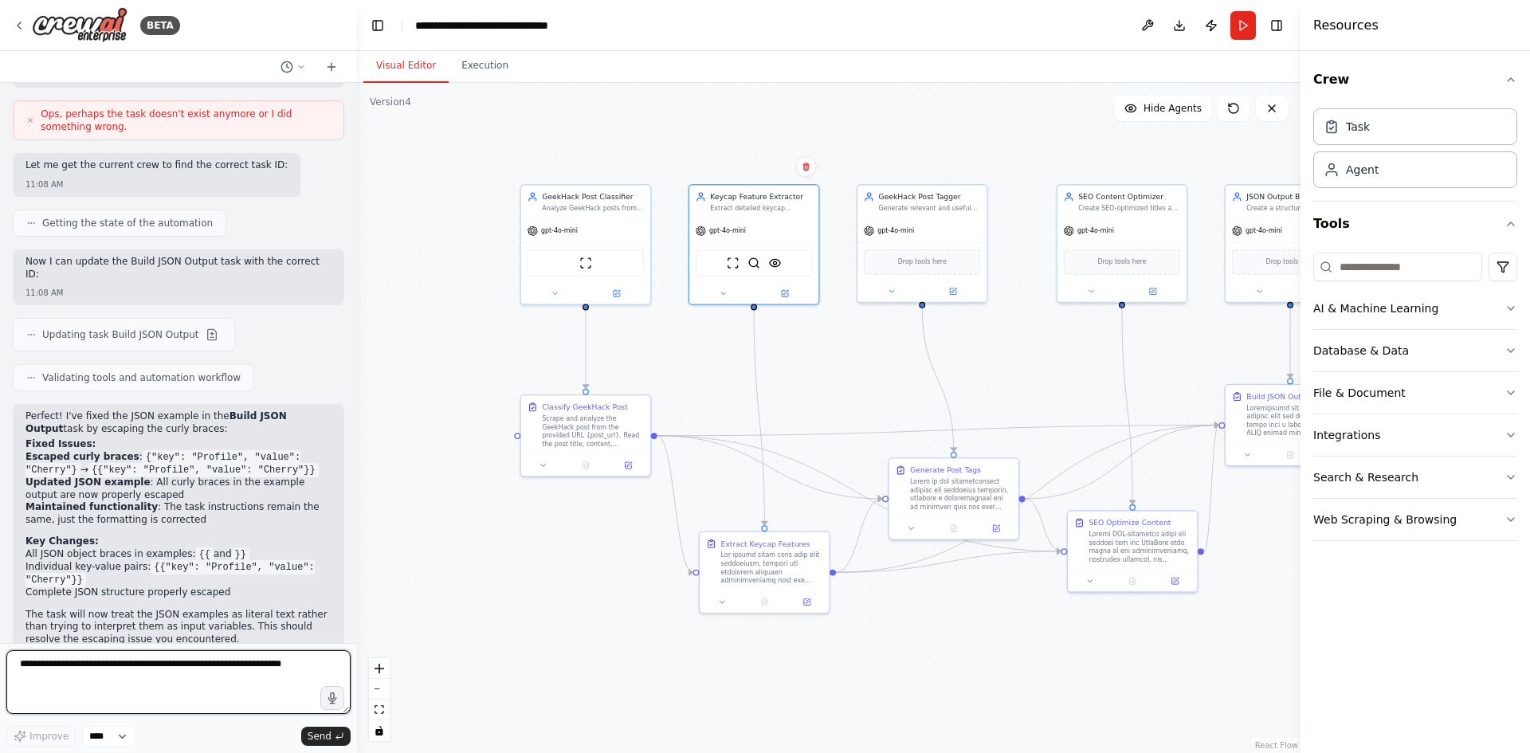
click at [131, 677] on textarea at bounding box center [178, 682] width 344 height 64
type textarea "**********"
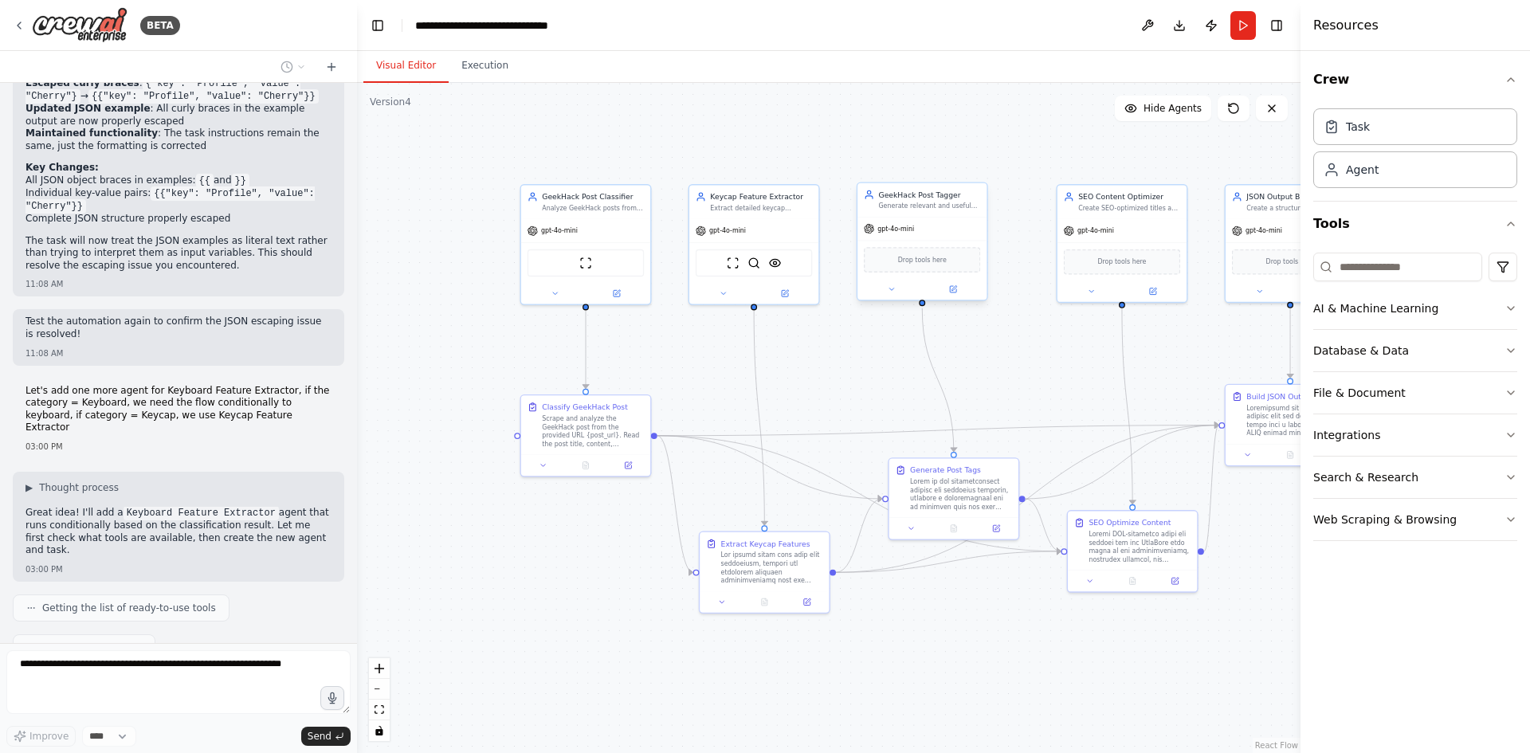
scroll to position [8303, 0]
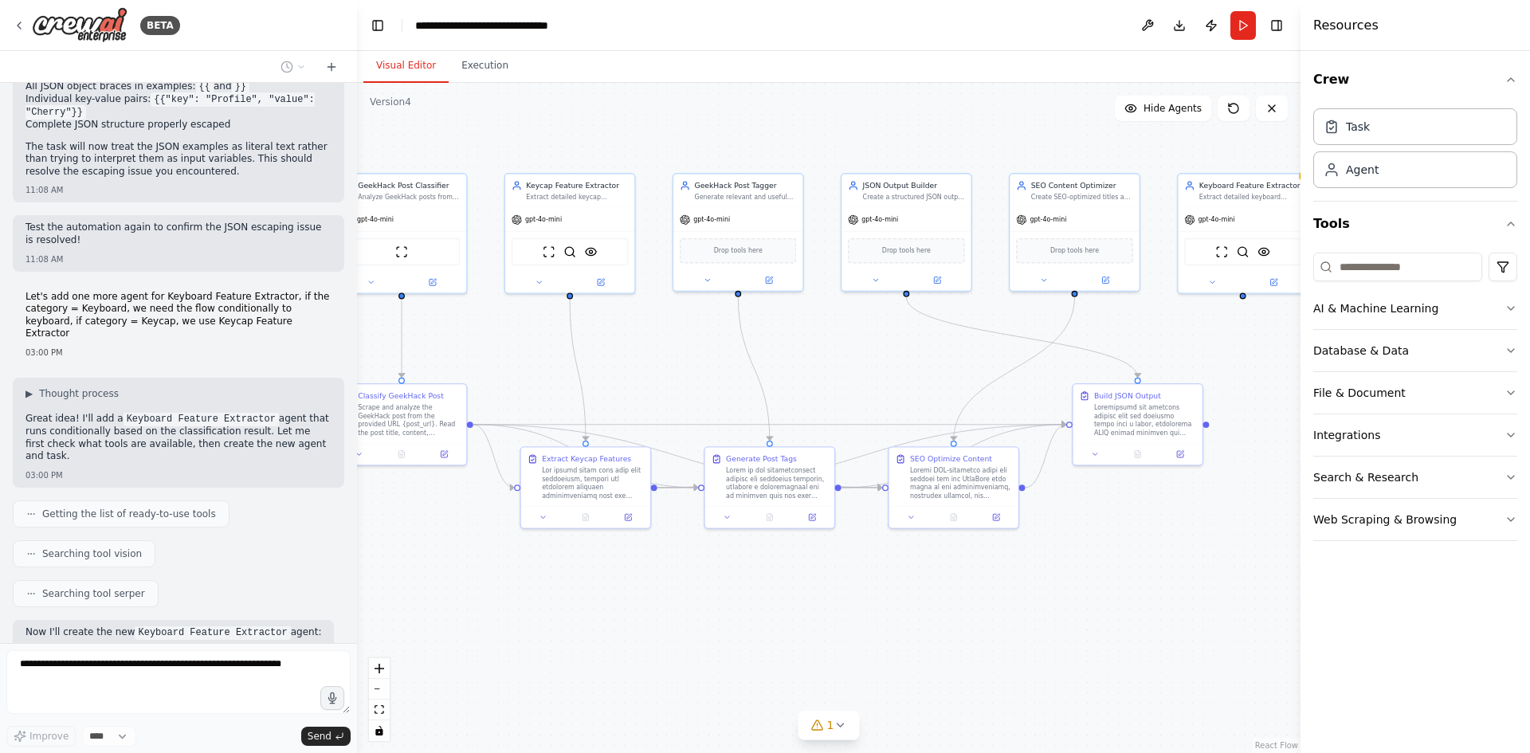
drag, startPoint x: 973, startPoint y: 657, endPoint x: 826, endPoint y: 638, distance: 147.7
click at [826, 638] on div ".deletable-edge-delete-btn { width: 20px; height: 20px; border: 0px solid #ffff…" at bounding box center [828, 418] width 943 height 670
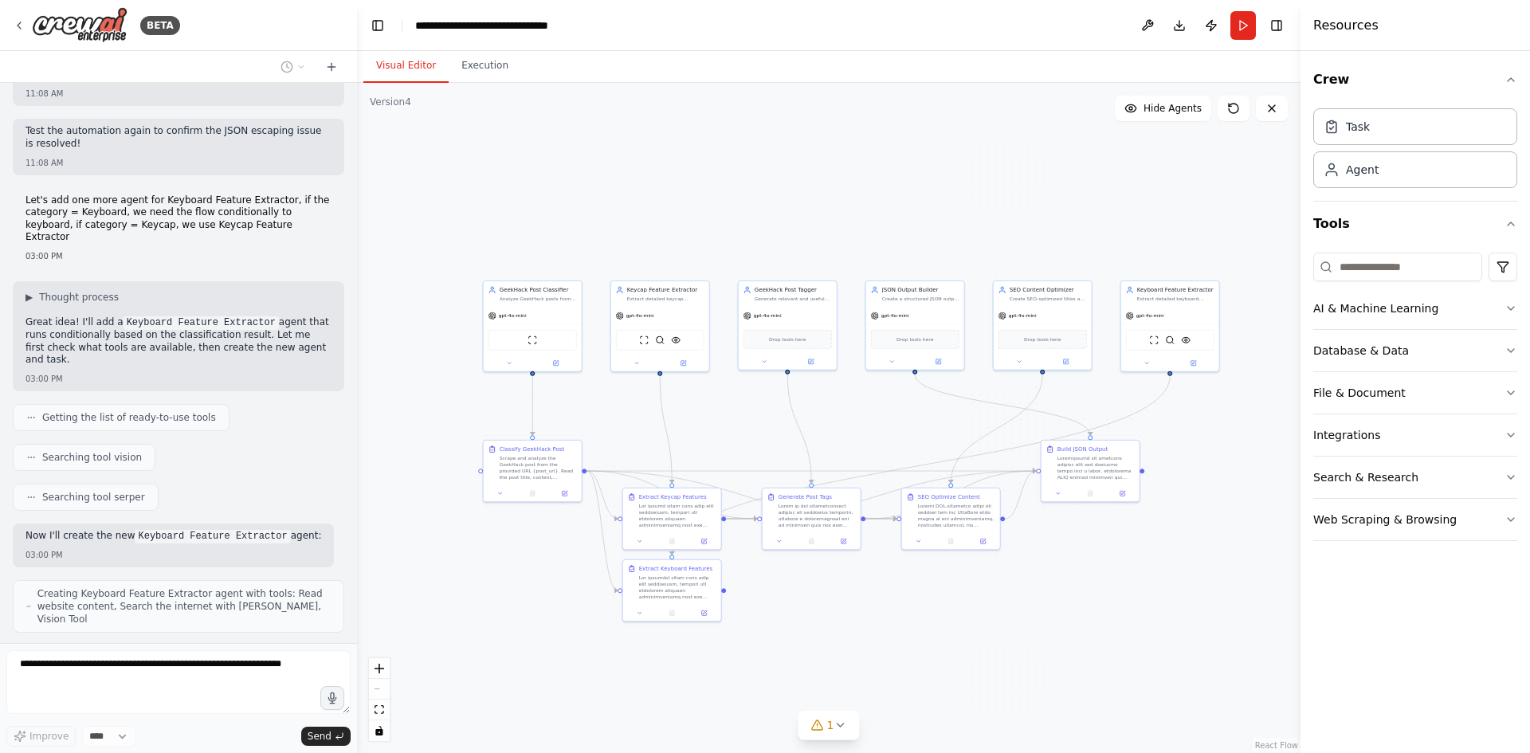
scroll to position [8412, 0]
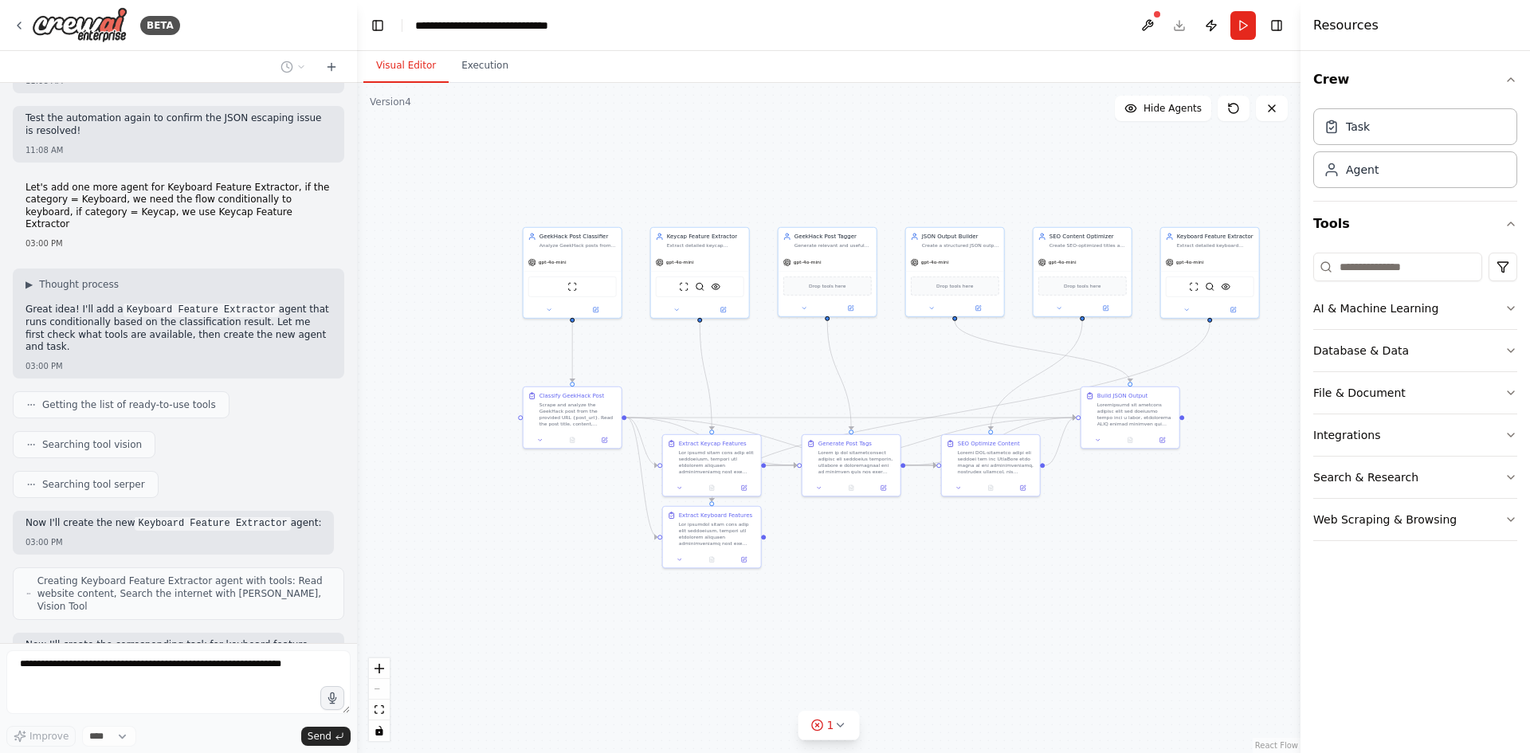
drag, startPoint x: 1136, startPoint y: 578, endPoint x: 1148, endPoint y: 560, distance: 21.9
click at [1148, 560] on div ".deletable-edge-delete-btn { width: 20px; height: 20px; border: 0px solid #ffff…" at bounding box center [828, 418] width 943 height 670
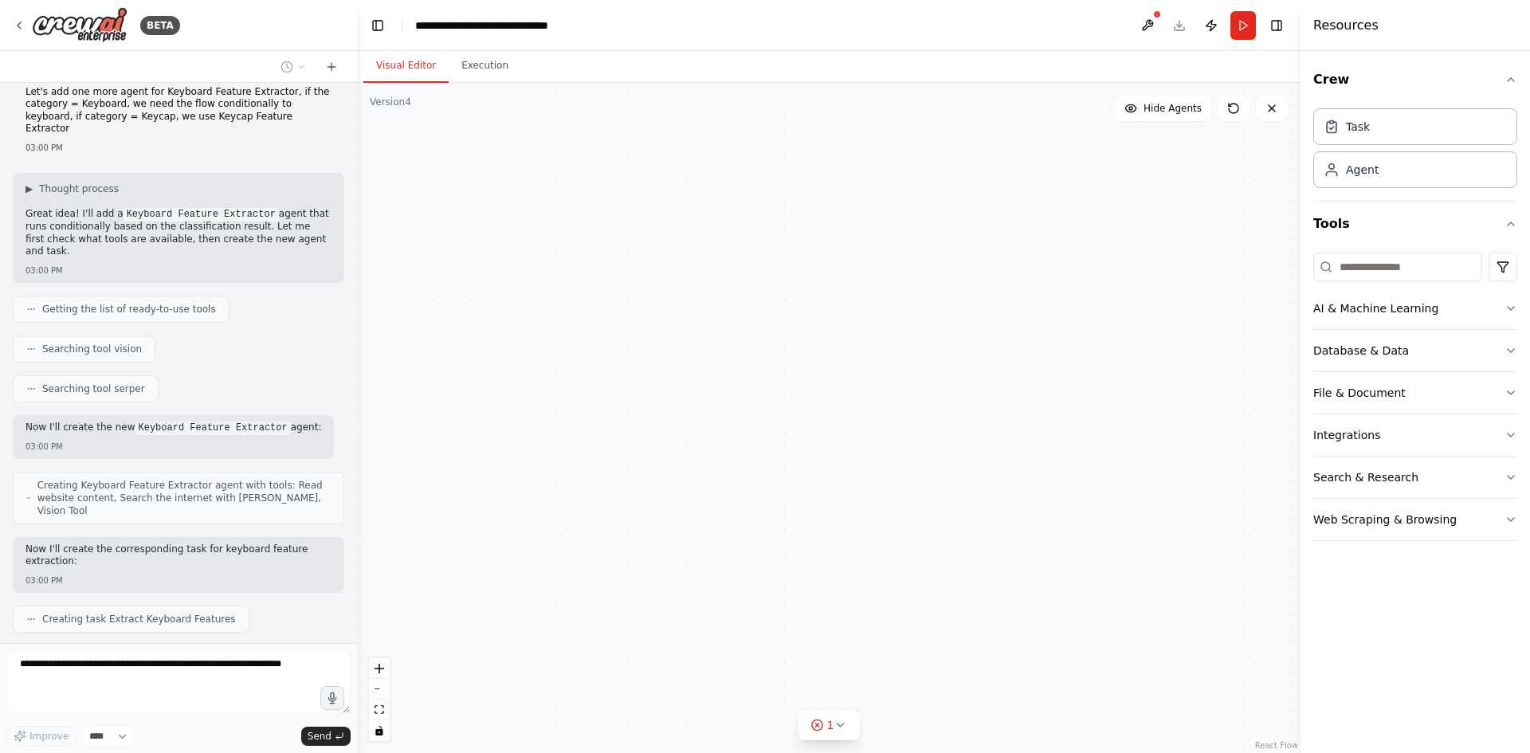
scroll to position [8520, 0]
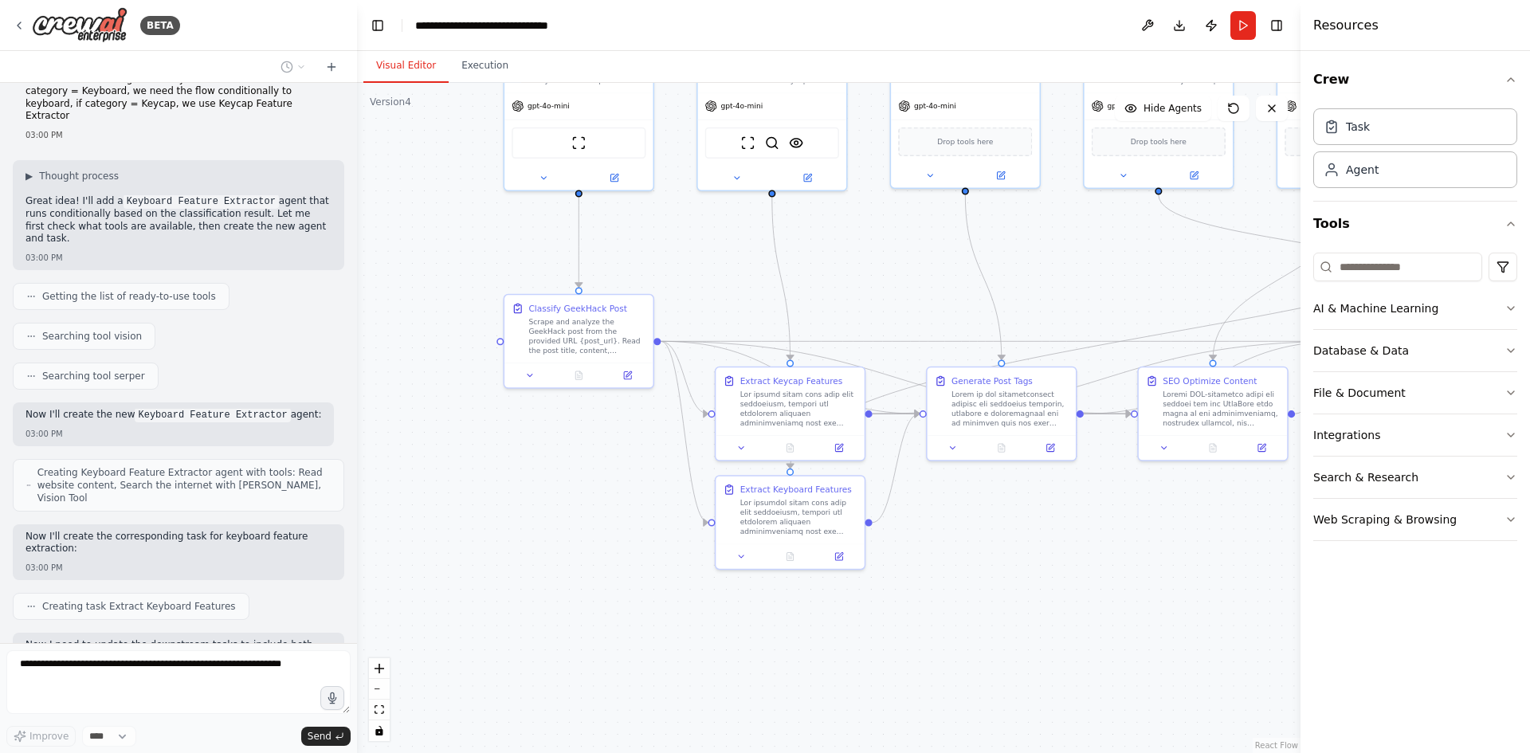
drag, startPoint x: 1164, startPoint y: 578, endPoint x: 961, endPoint y: 553, distance: 204.7
click at [961, 553] on div ".deletable-edge-delete-btn { width: 20px; height: 20px; border: 0px solid #ffff…" at bounding box center [828, 418] width 943 height 670
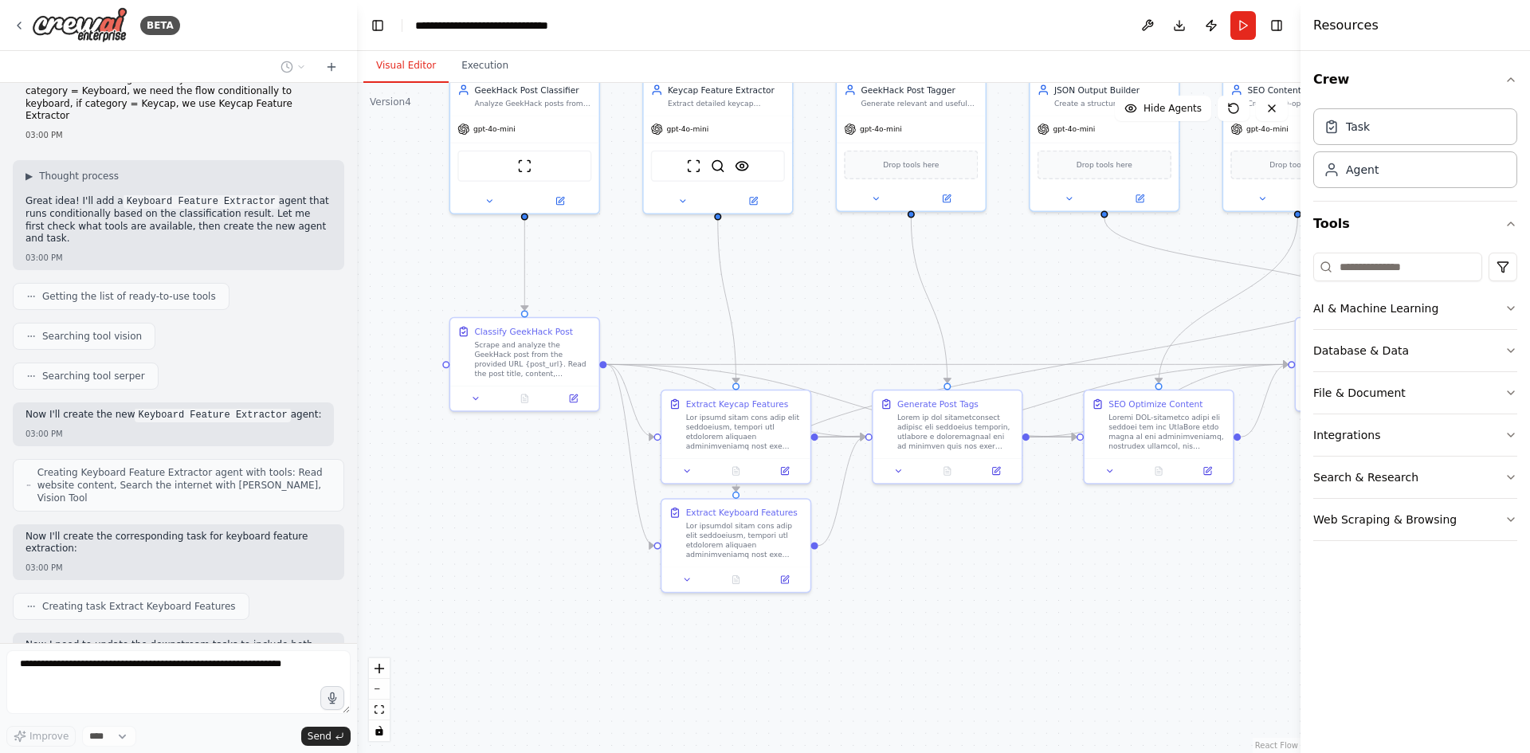
drag, startPoint x: 1038, startPoint y: 547, endPoint x: 993, endPoint y: 567, distance: 49.9
click at [993, 567] on div ".deletable-edge-delete-btn { width: 20px; height: 20px; border: 0px solid #ffff…" at bounding box center [828, 418] width 943 height 670
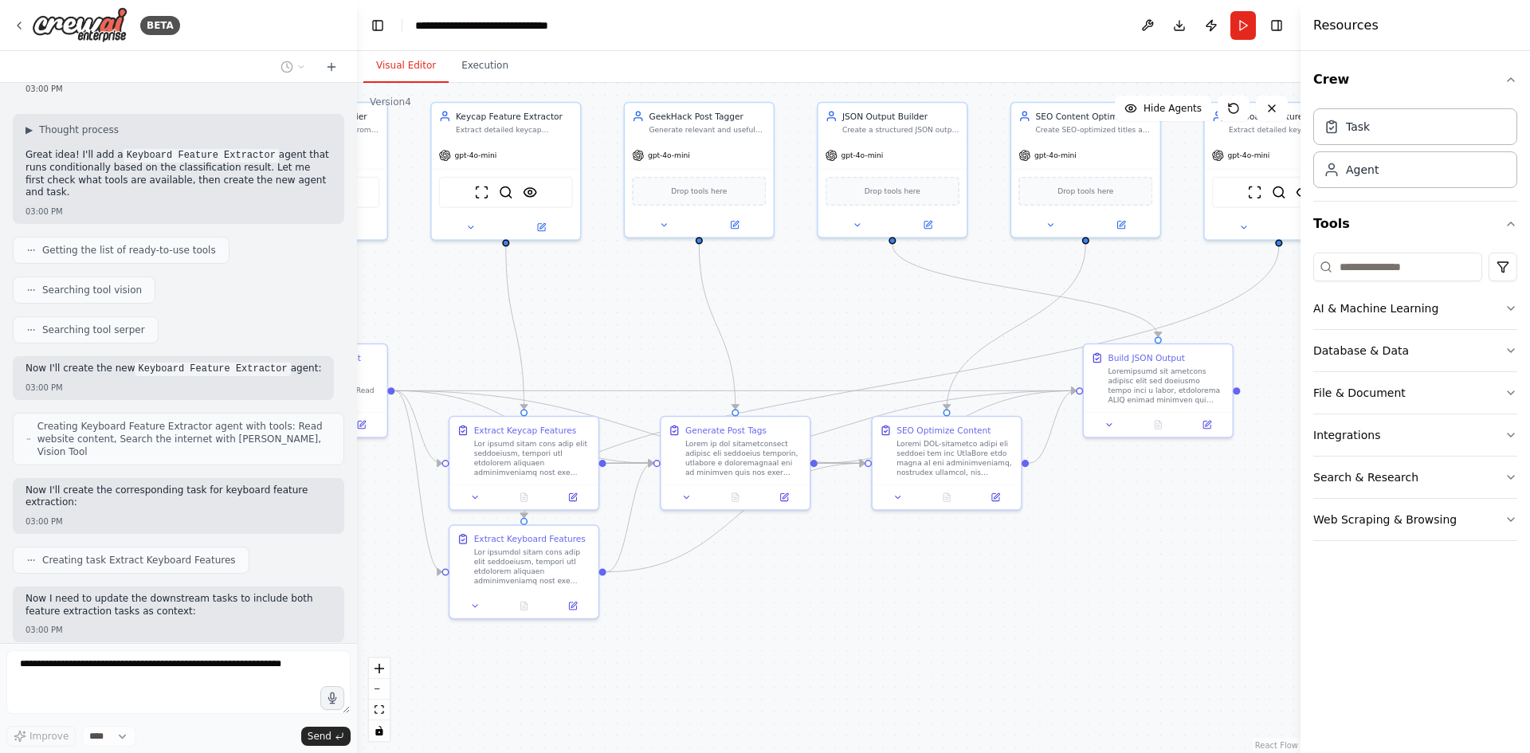
drag, startPoint x: 995, startPoint y: 558, endPoint x: 694, endPoint y: 590, distance: 303.0
click at [694, 590] on div ".deletable-edge-delete-btn { width: 20px; height: 20px; border: 0px solid #ffff…" at bounding box center [828, 418] width 943 height 670
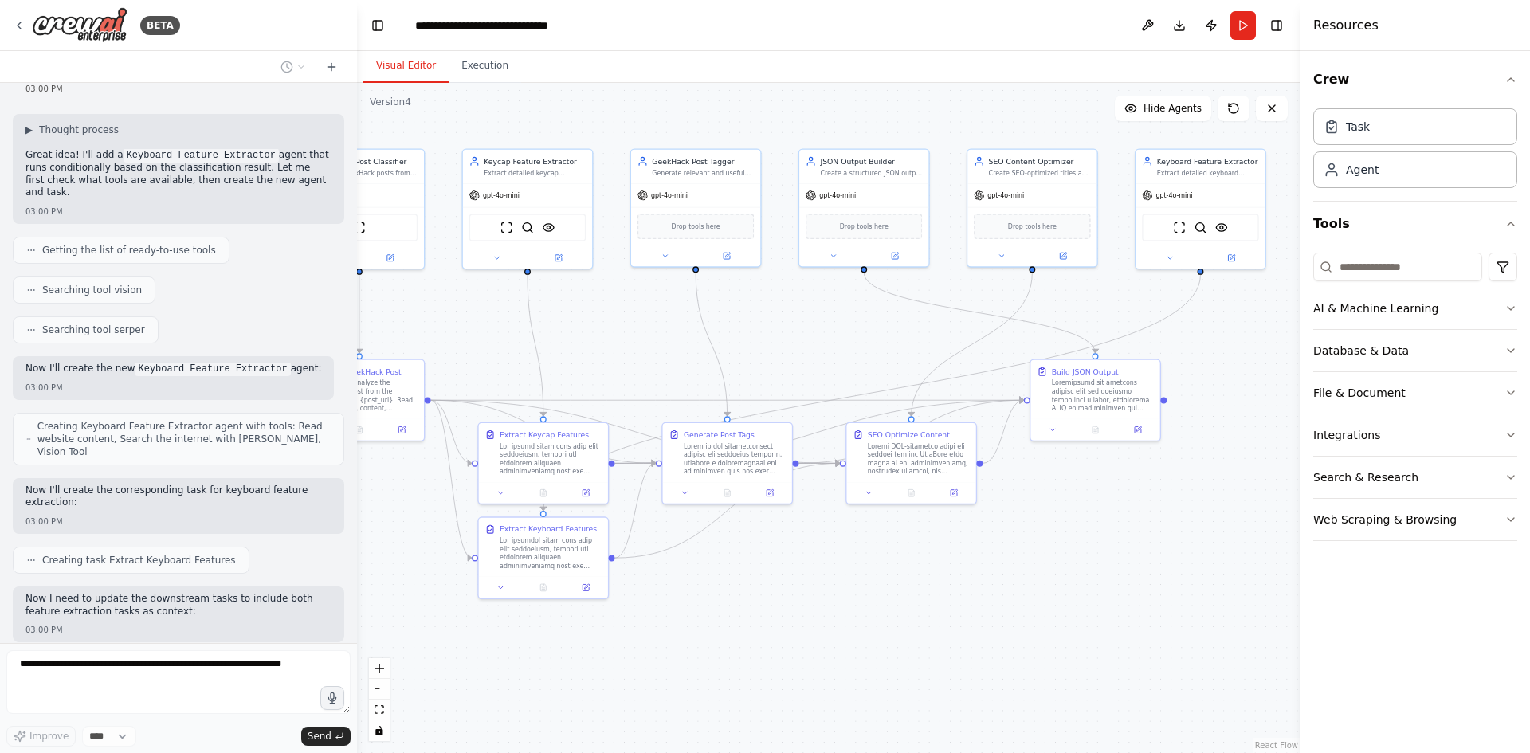
scroll to position [8612, 0]
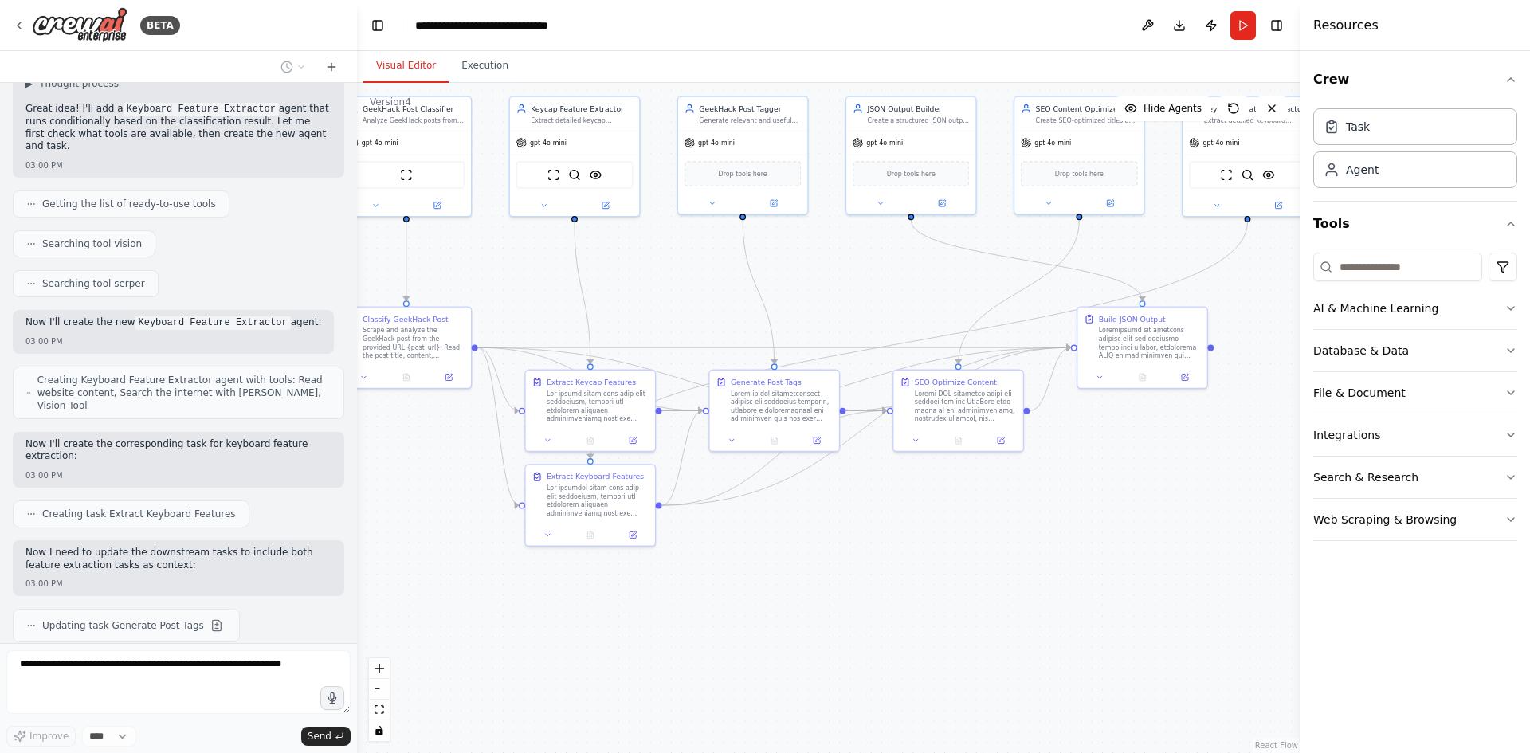
drag, startPoint x: 755, startPoint y: 590, endPoint x: 871, endPoint y: 512, distance: 139.4
click at [871, 512] on div ".deletable-edge-delete-btn { width: 20px; height: 20px; border: 0px solid #ffff…" at bounding box center [828, 418] width 943 height 670
drag, startPoint x: 1217, startPoint y: 152, endPoint x: 557, endPoint y: 680, distance: 845.2
click at [557, 680] on div "ScrapeWebsiteTool SerperDevTool VisionTool" at bounding box center [586, 694] width 129 height 41
drag, startPoint x: 610, startPoint y: 496, endPoint x: 619, endPoint y: 532, distance: 36.9
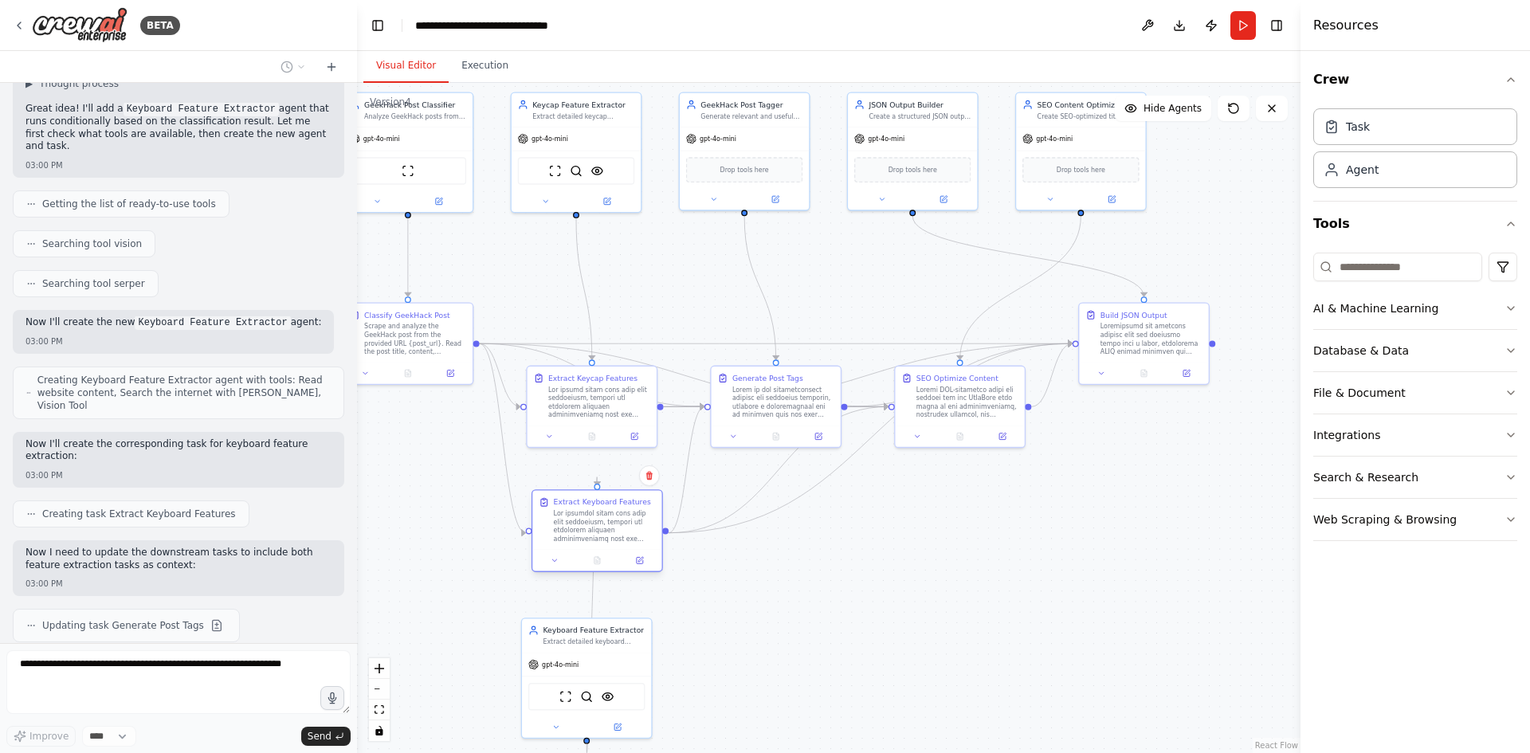
click at [619, 532] on div at bounding box center [605, 525] width 102 height 33
drag, startPoint x: 823, startPoint y: 588, endPoint x: 879, endPoint y: 581, distance: 56.2
click at [879, 581] on div ".deletable-edge-delete-btn { width: 20px; height: 20px; border: 0px solid #ffff…" at bounding box center [828, 418] width 943 height 670
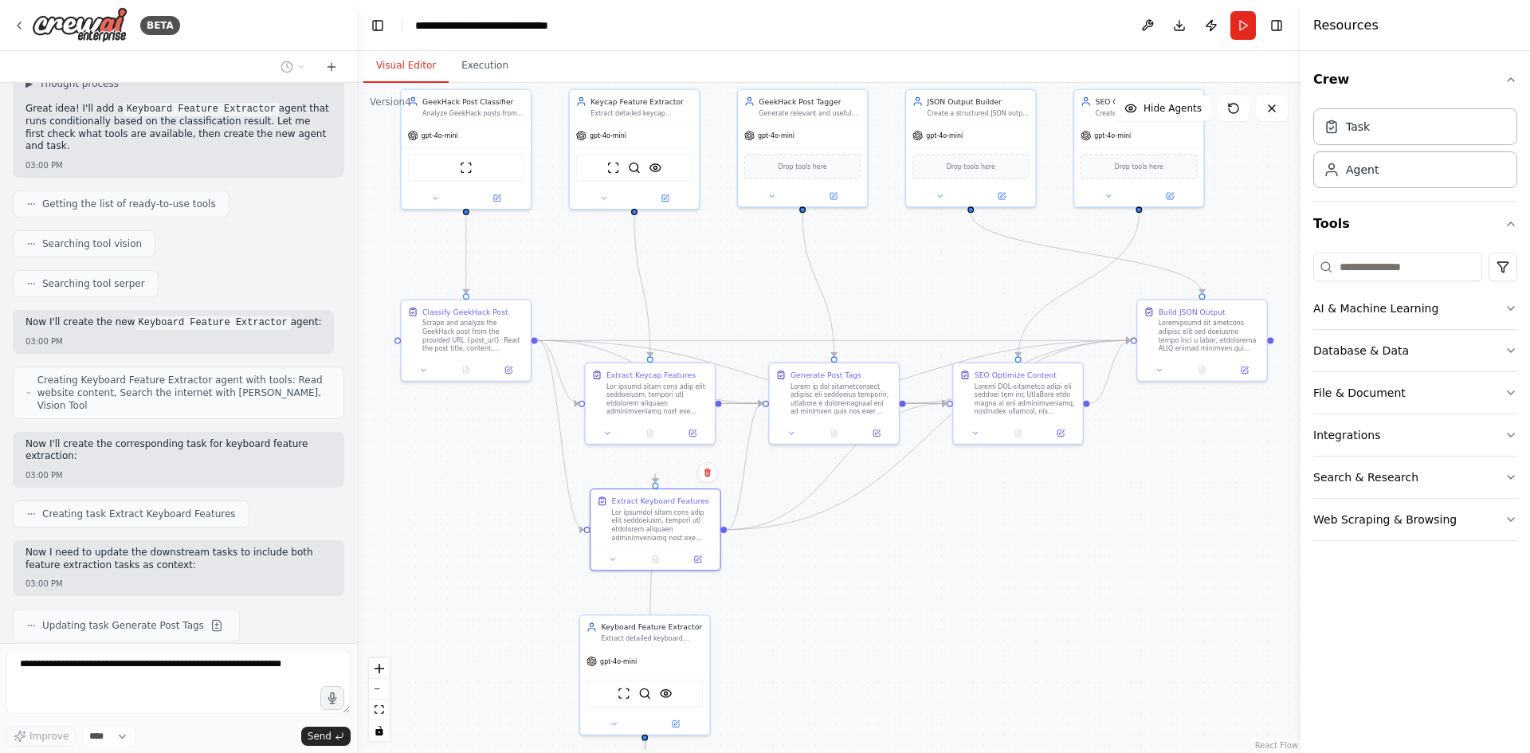
click at [976, 628] on div ".deletable-edge-delete-btn { width: 20px; height: 20px; border: 0px solid #ffff…" at bounding box center [828, 418] width 943 height 670
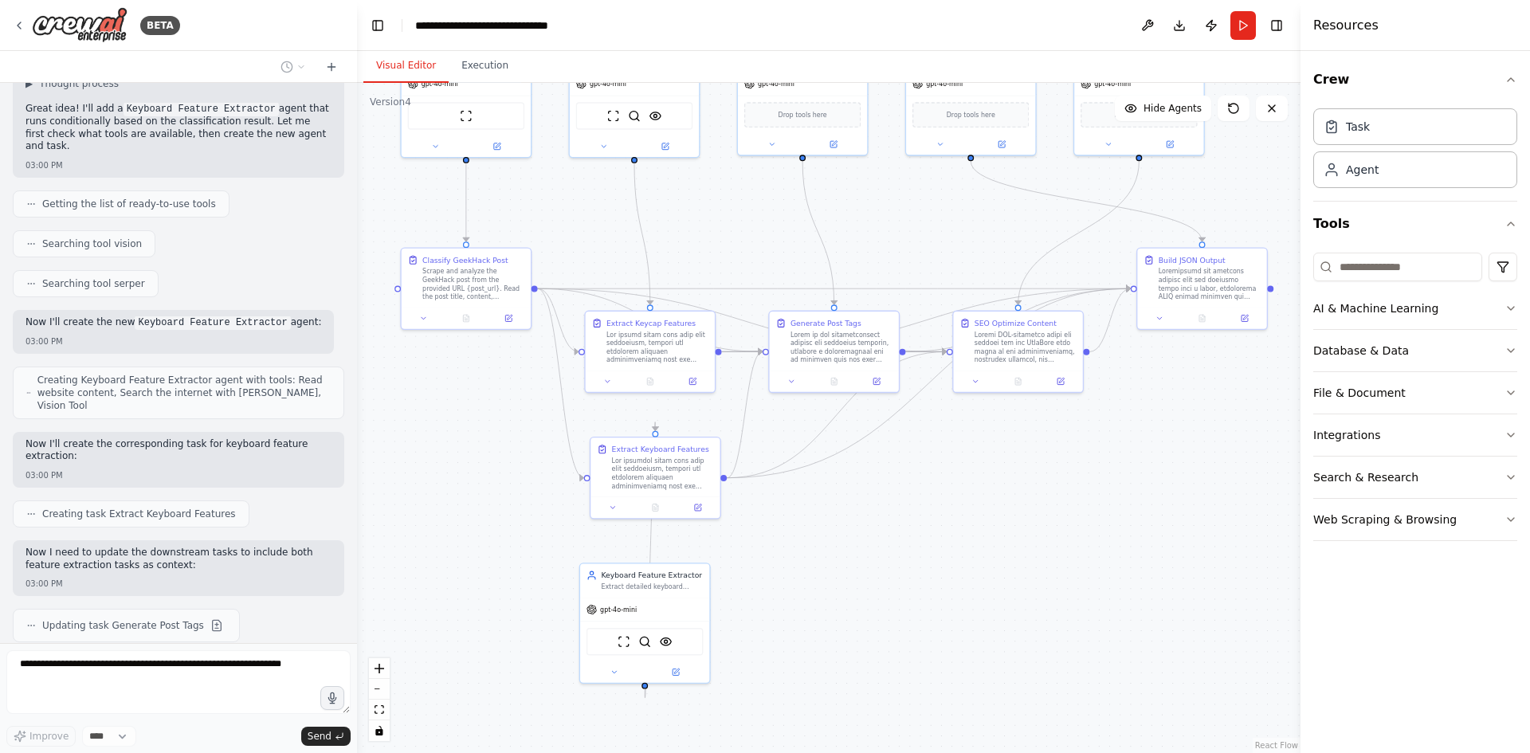
drag, startPoint x: 1028, startPoint y: 626, endPoint x: 1028, endPoint y: 574, distance: 51.8
click at [1028, 574] on div ".deletable-edge-delete-btn { width: 20px; height: 20px; border: 0px solid #ffff…" at bounding box center [828, 418] width 943 height 670
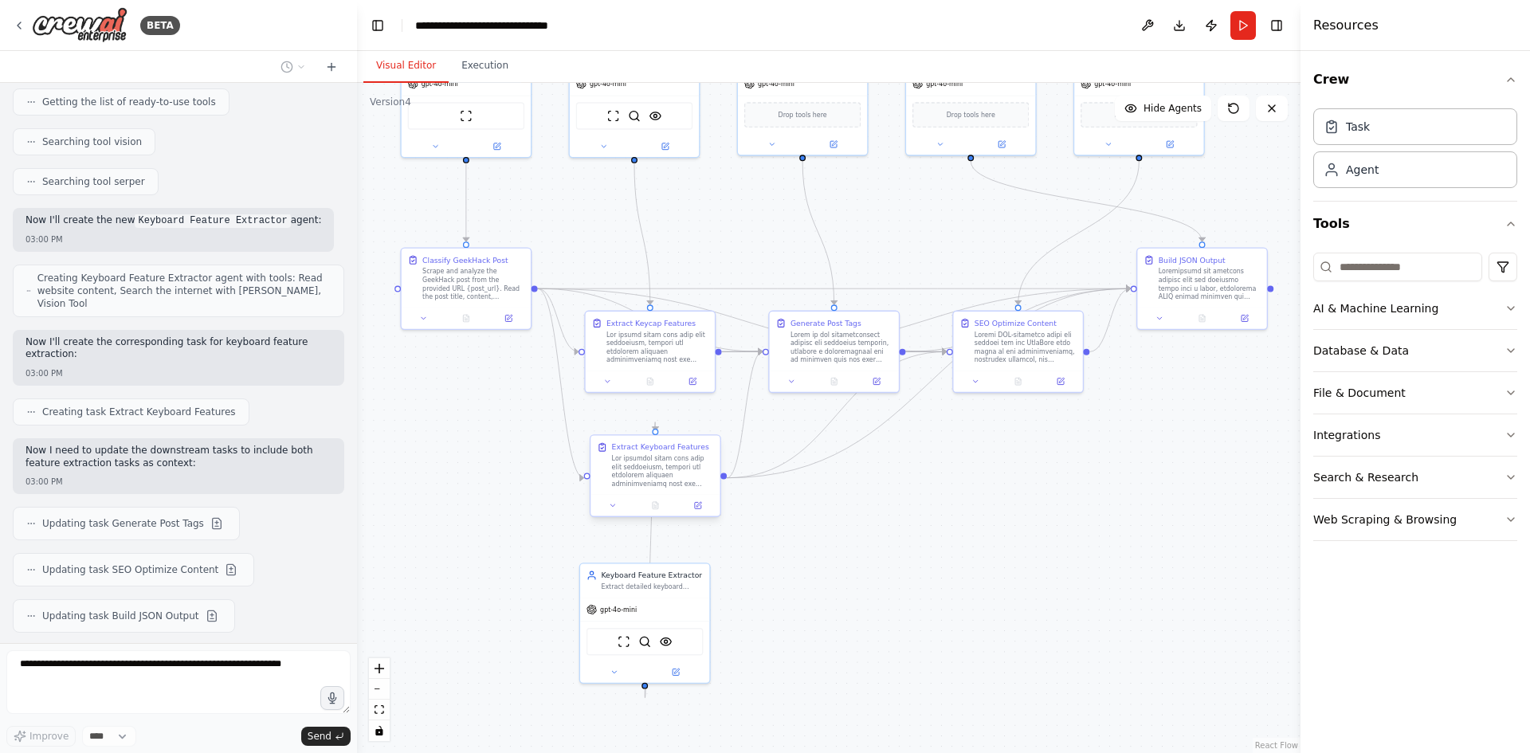
scroll to position [8727, 0]
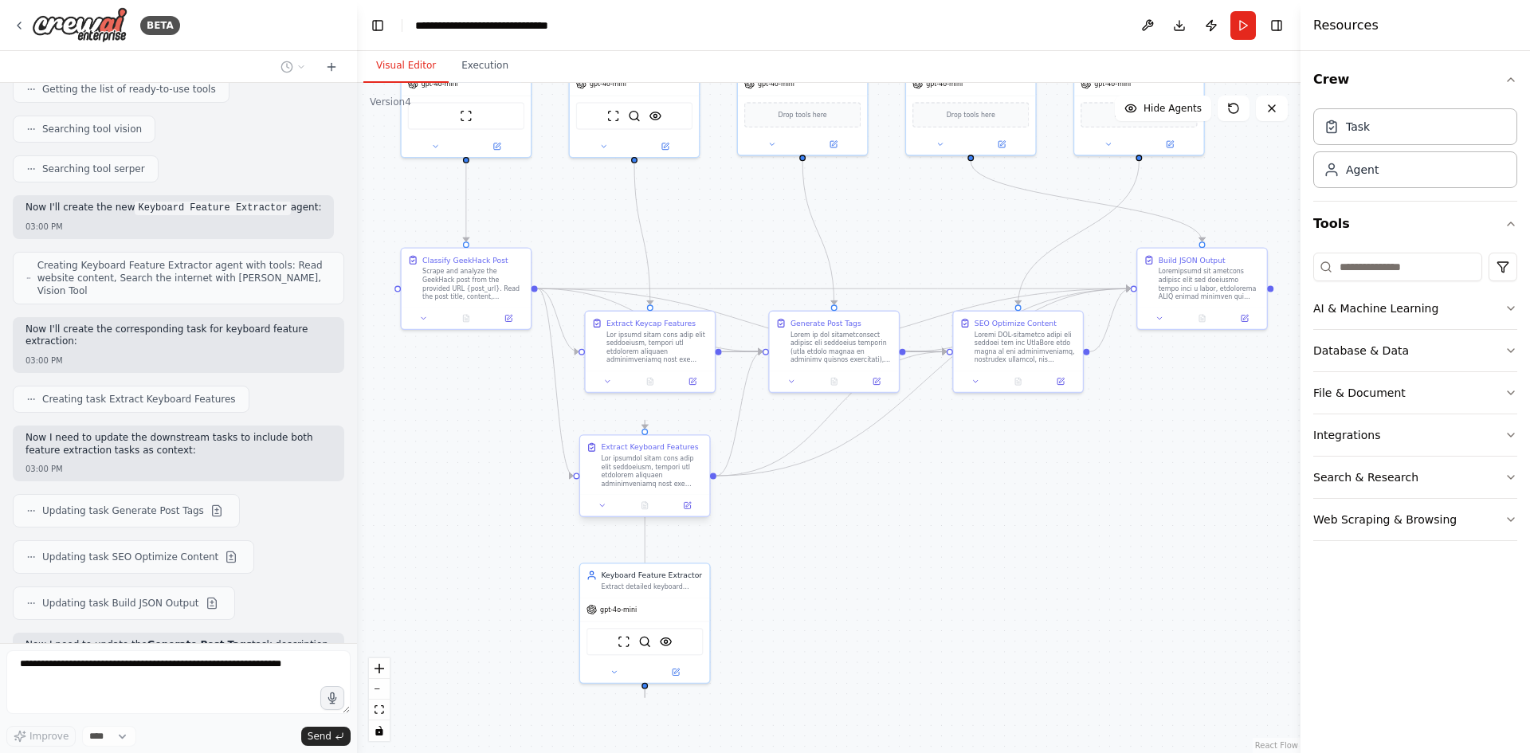
drag, startPoint x: 682, startPoint y: 484, endPoint x: 668, endPoint y: 484, distance: 14.4
click at [668, 484] on div at bounding box center [652, 470] width 102 height 33
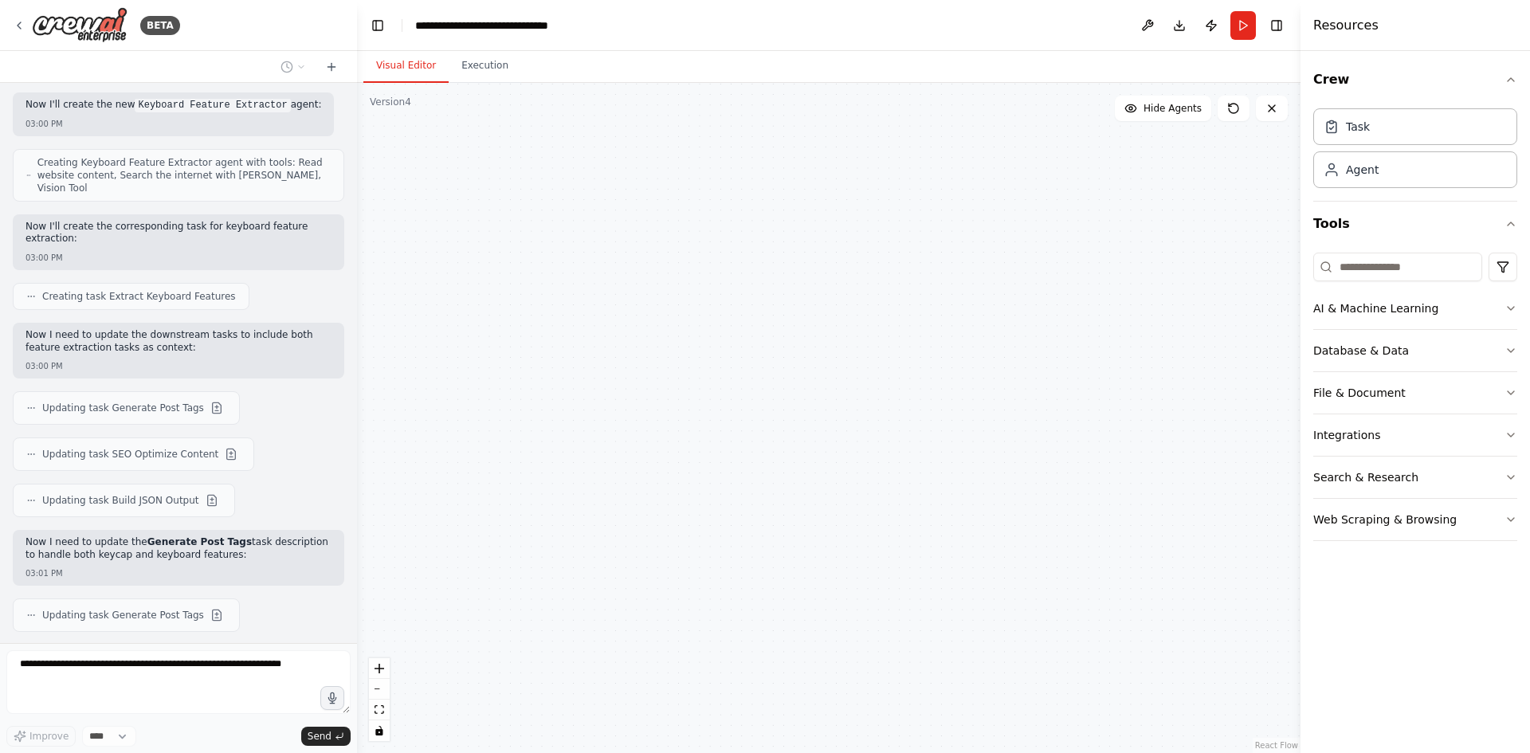
click at [893, 598] on div "GeekHack Post Classifier Analyze GeekHack posts from provided URLs and classify…" at bounding box center [828, 418] width 943 height 670
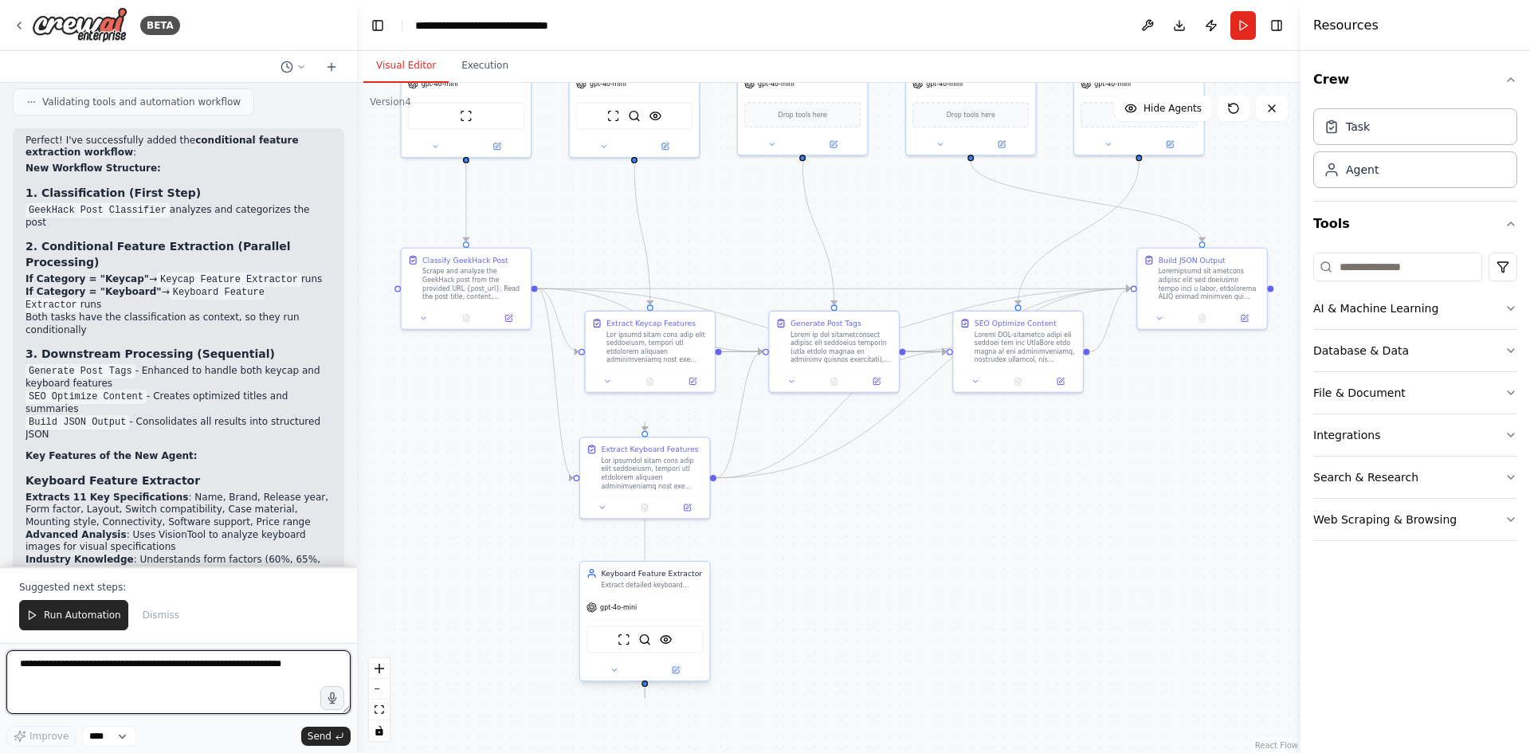
scroll to position [9455, 0]
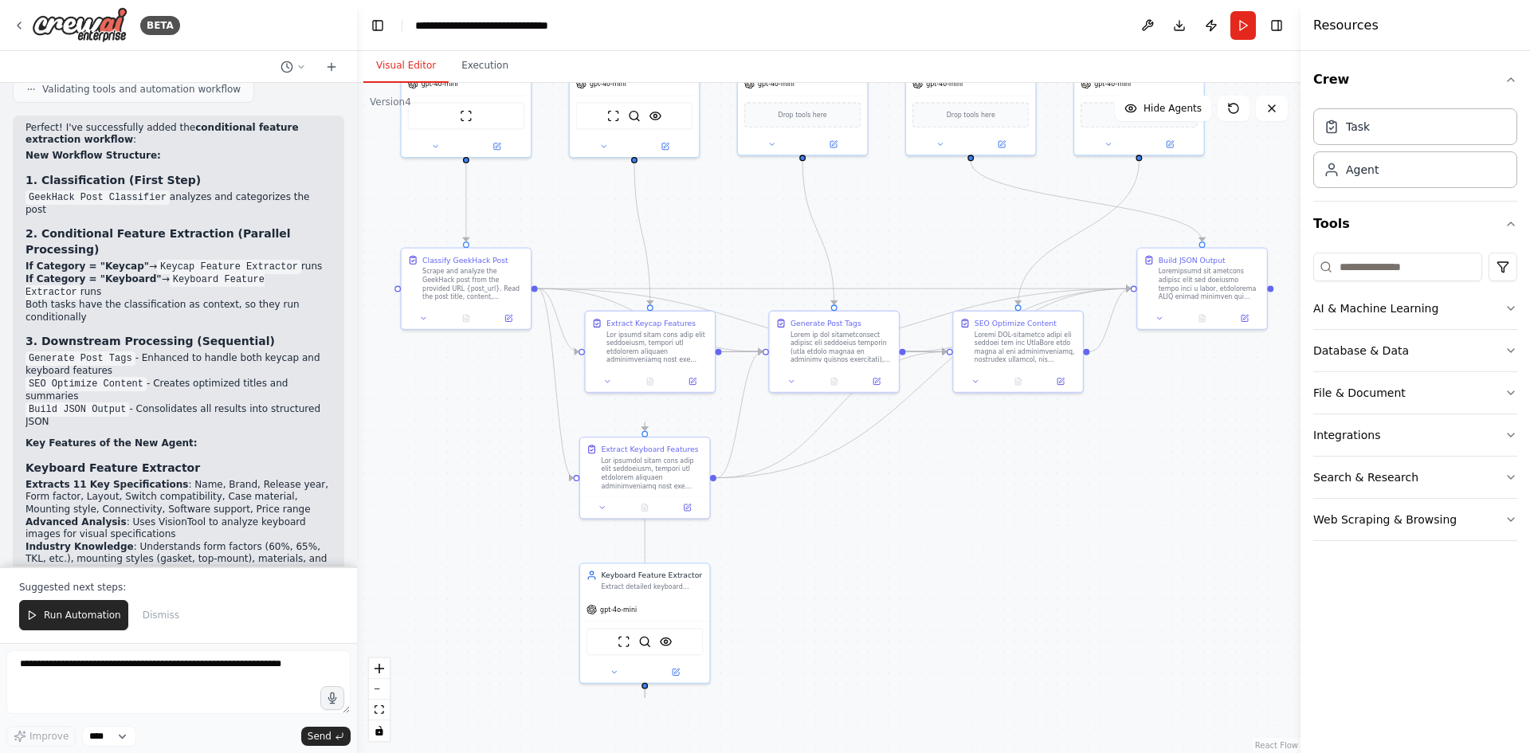
drag, startPoint x: 443, startPoint y: 434, endPoint x: 508, endPoint y: 474, distance: 76.5
click at [508, 474] on div ".deletable-edge-delete-btn { width: 20px; height: 20px; border: 0px solid #ffff…" at bounding box center [828, 418] width 943 height 670
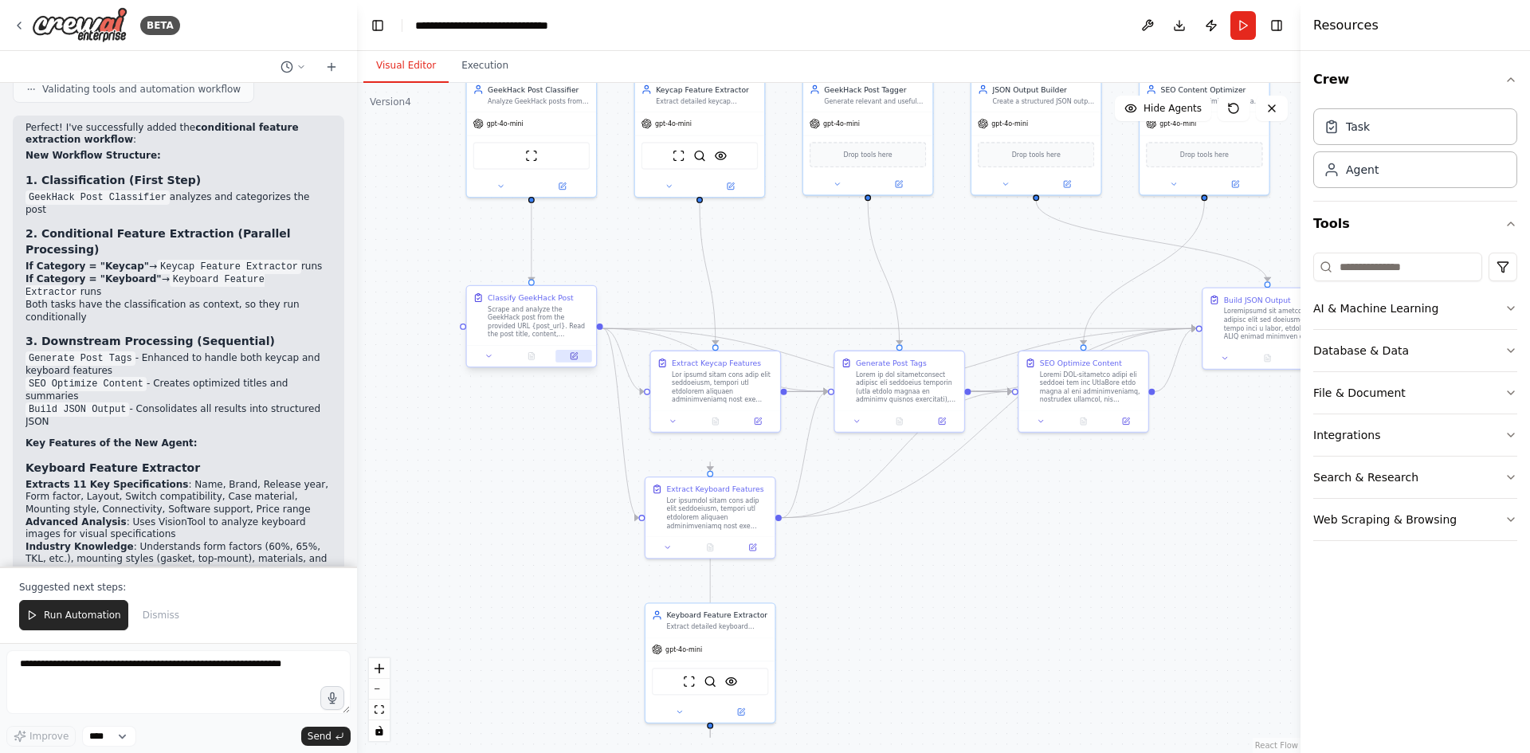
click at [577, 362] on button at bounding box center [573, 356] width 36 height 13
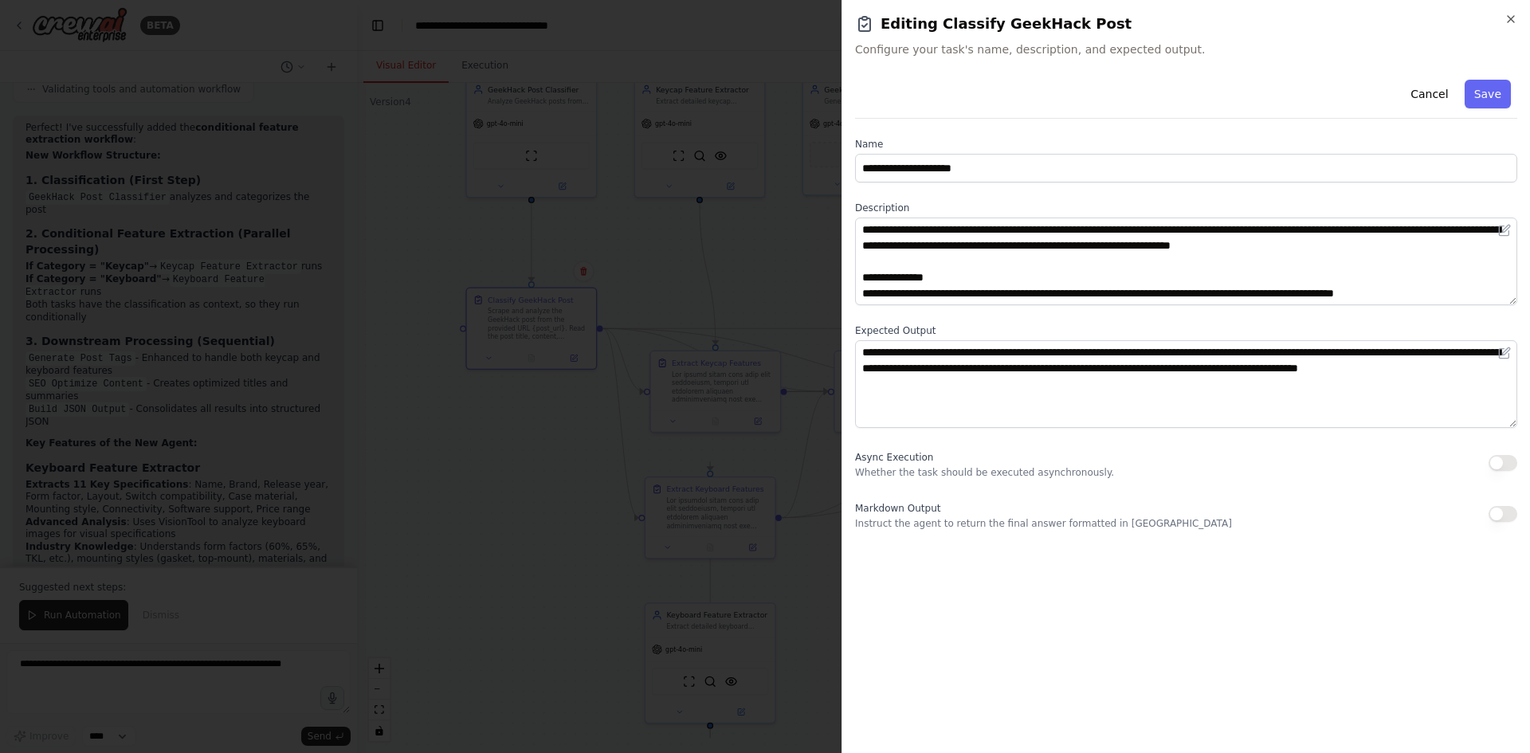
scroll to position [96, 0]
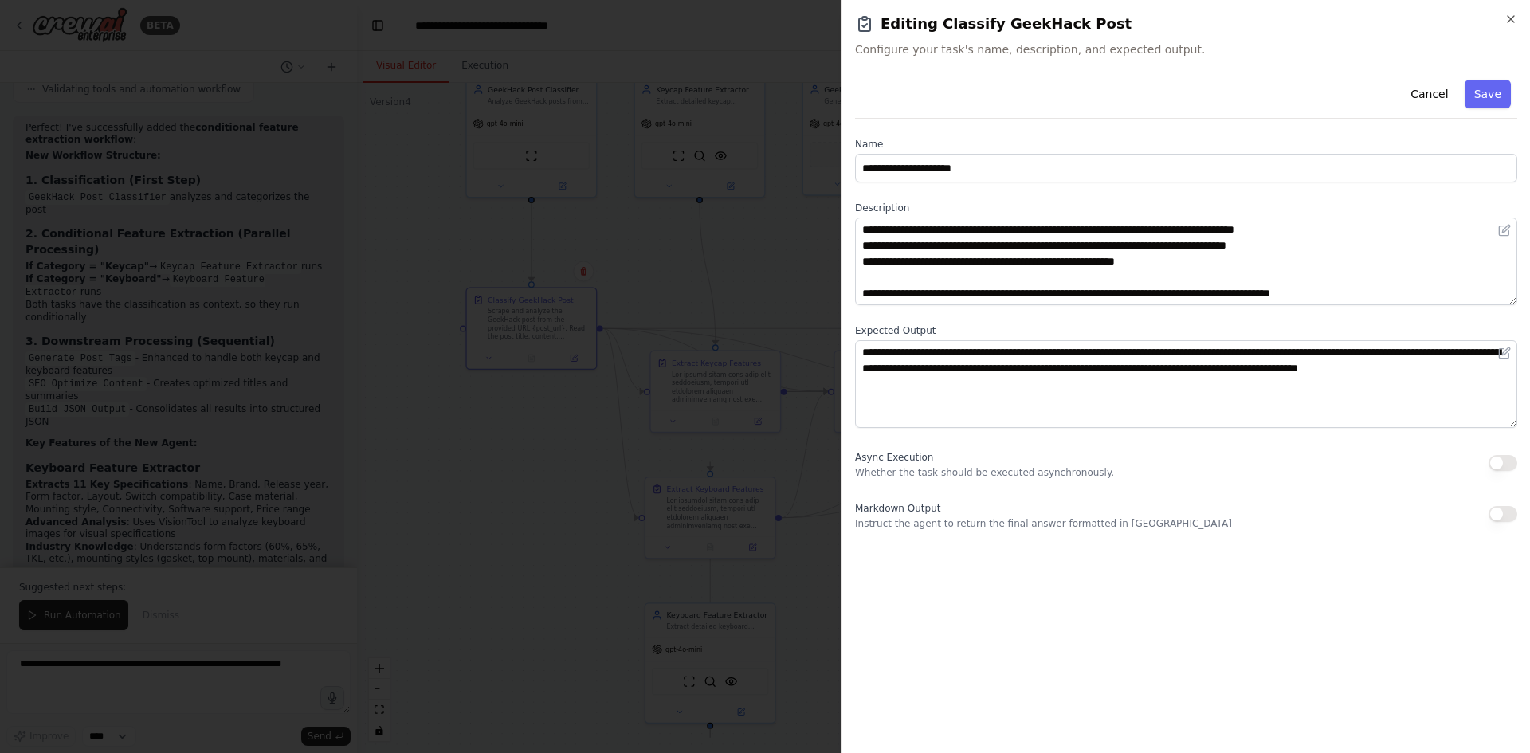
click at [568, 510] on div at bounding box center [765, 376] width 1530 height 753
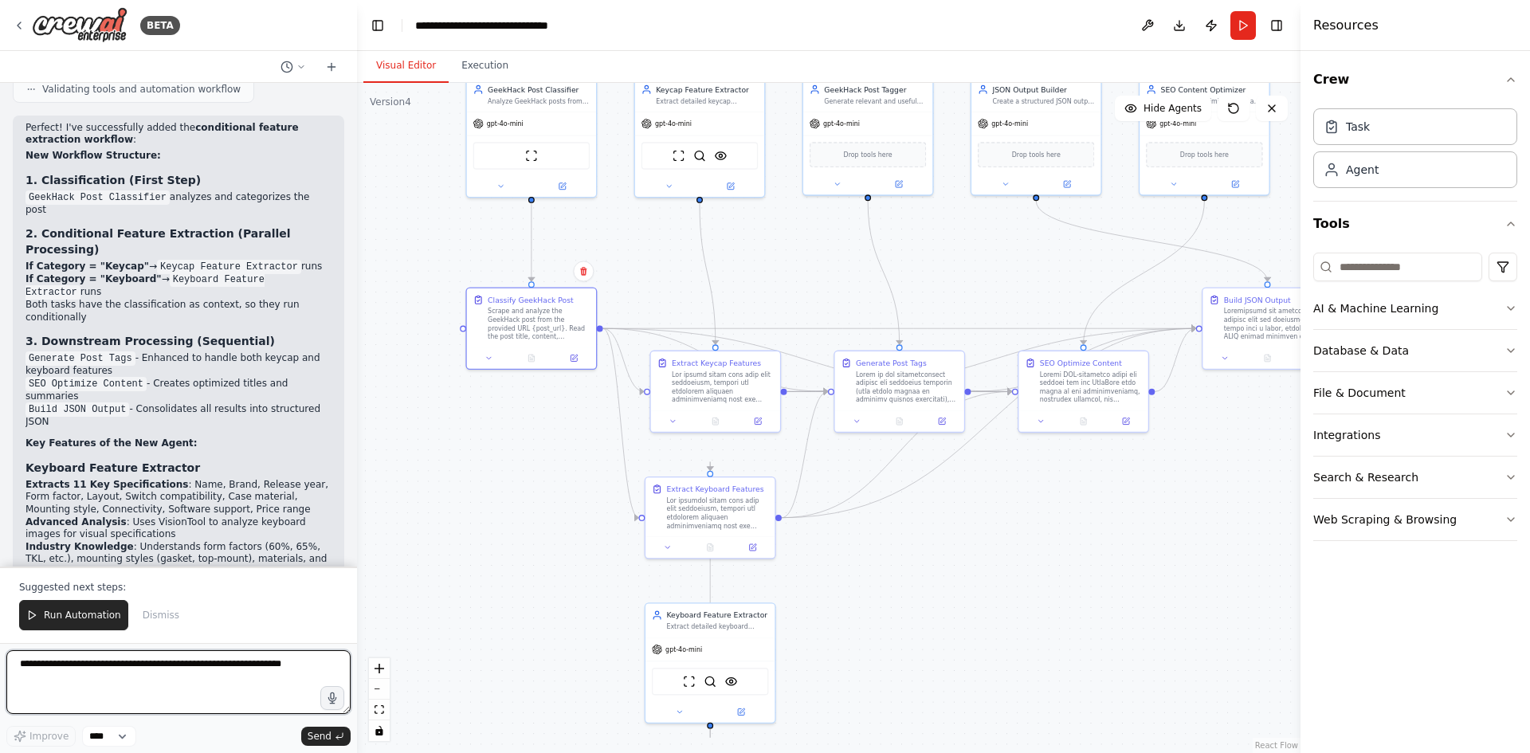
click at [187, 689] on textarea at bounding box center [178, 682] width 344 height 64
type textarea "**********"
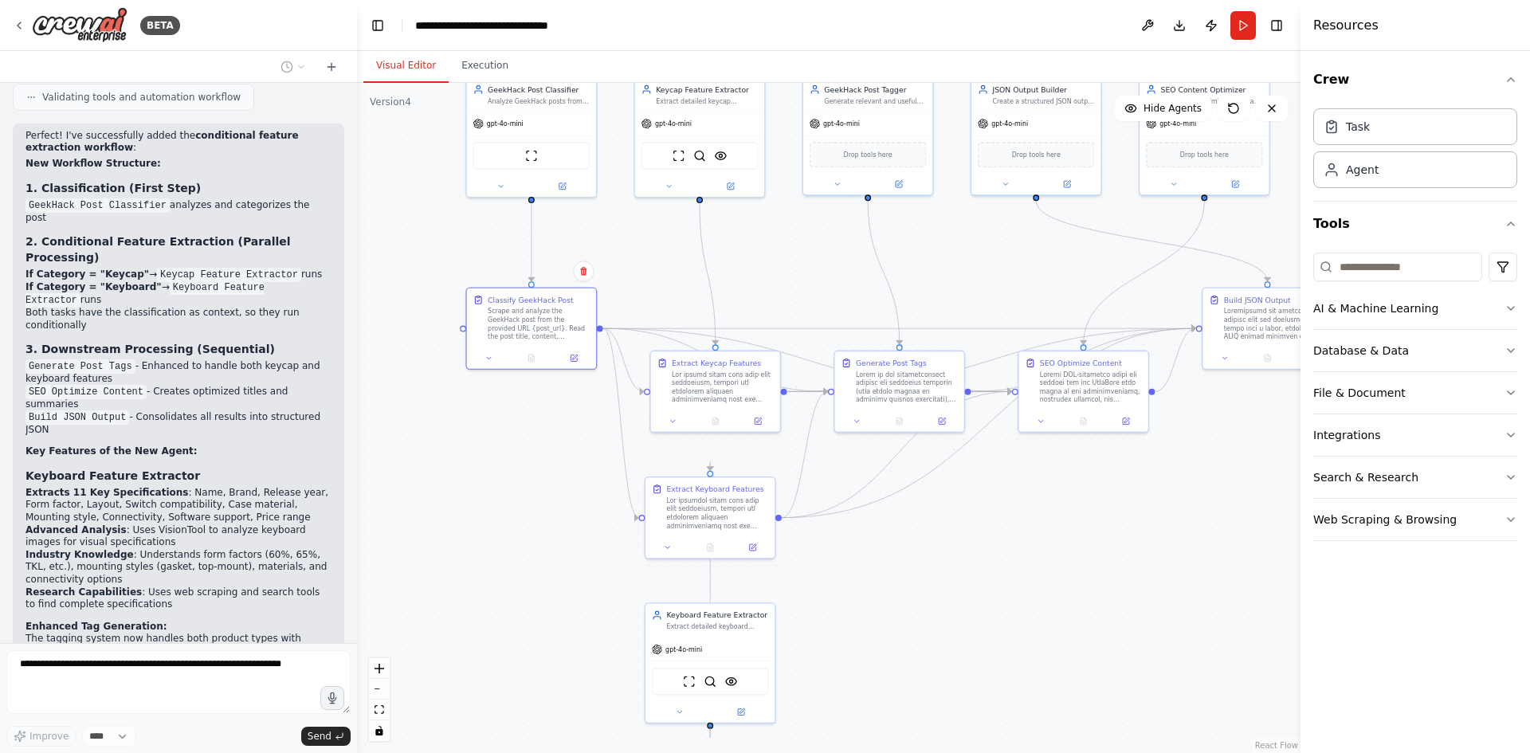
scroll to position [9489, 0]
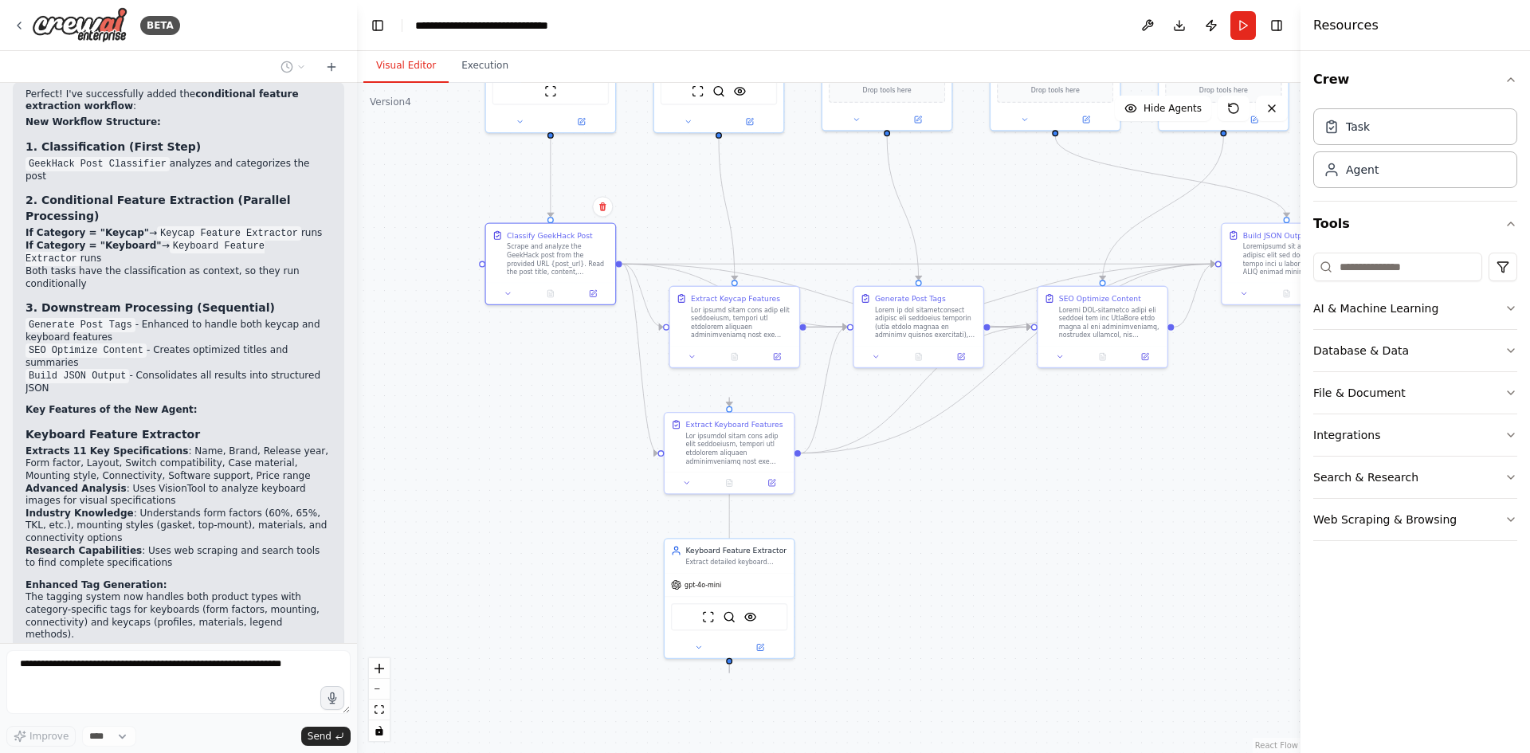
drag, startPoint x: 549, startPoint y: 535, endPoint x: 551, endPoint y: 513, distance: 21.6
click at [551, 513] on div ".deletable-edge-delete-btn { width: 20px; height: 20px; border: 0px solid #ffff…" at bounding box center [828, 418] width 943 height 670
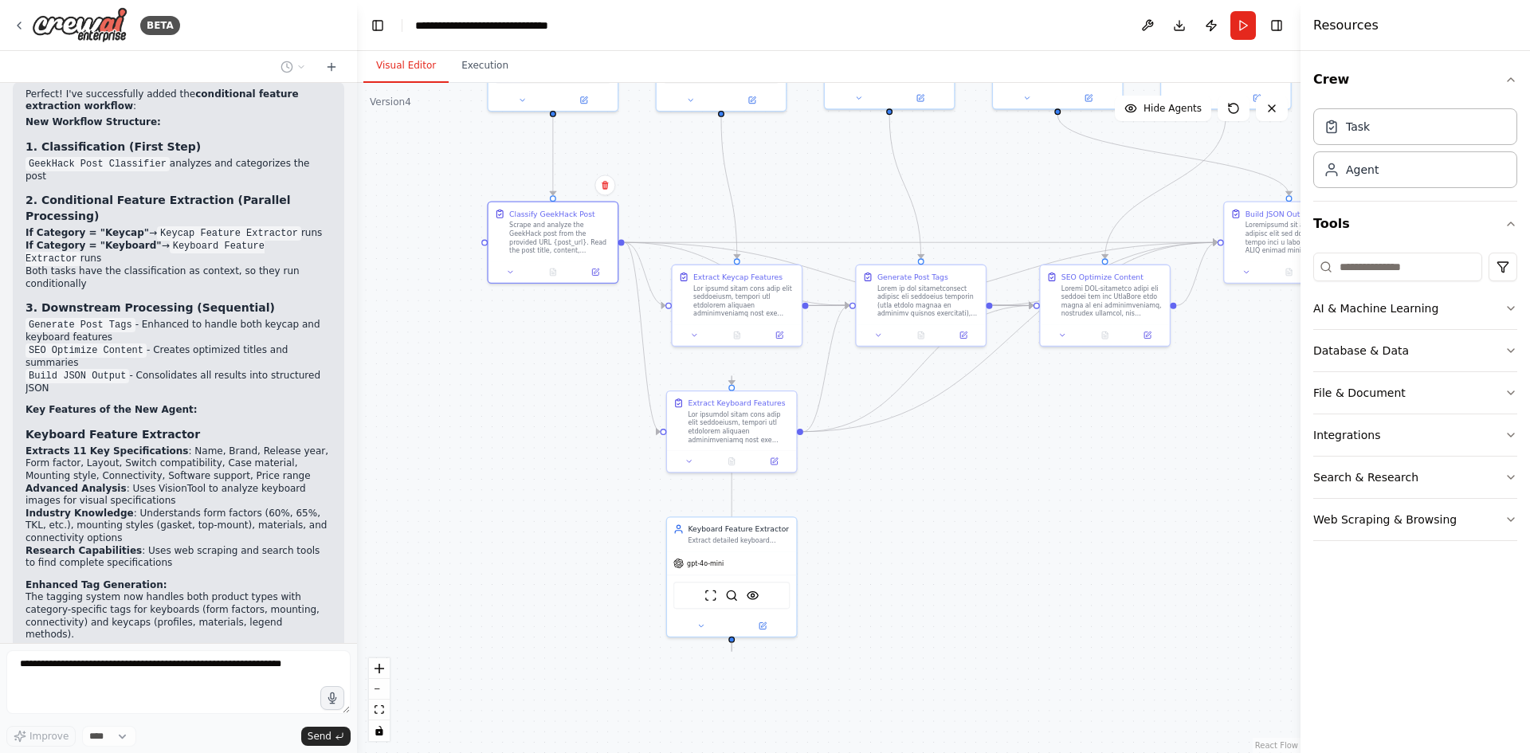
click at [551, 513] on div ".deletable-edge-delete-btn { width: 20px; height: 20px; border: 0px solid #ffff…" at bounding box center [828, 418] width 943 height 670
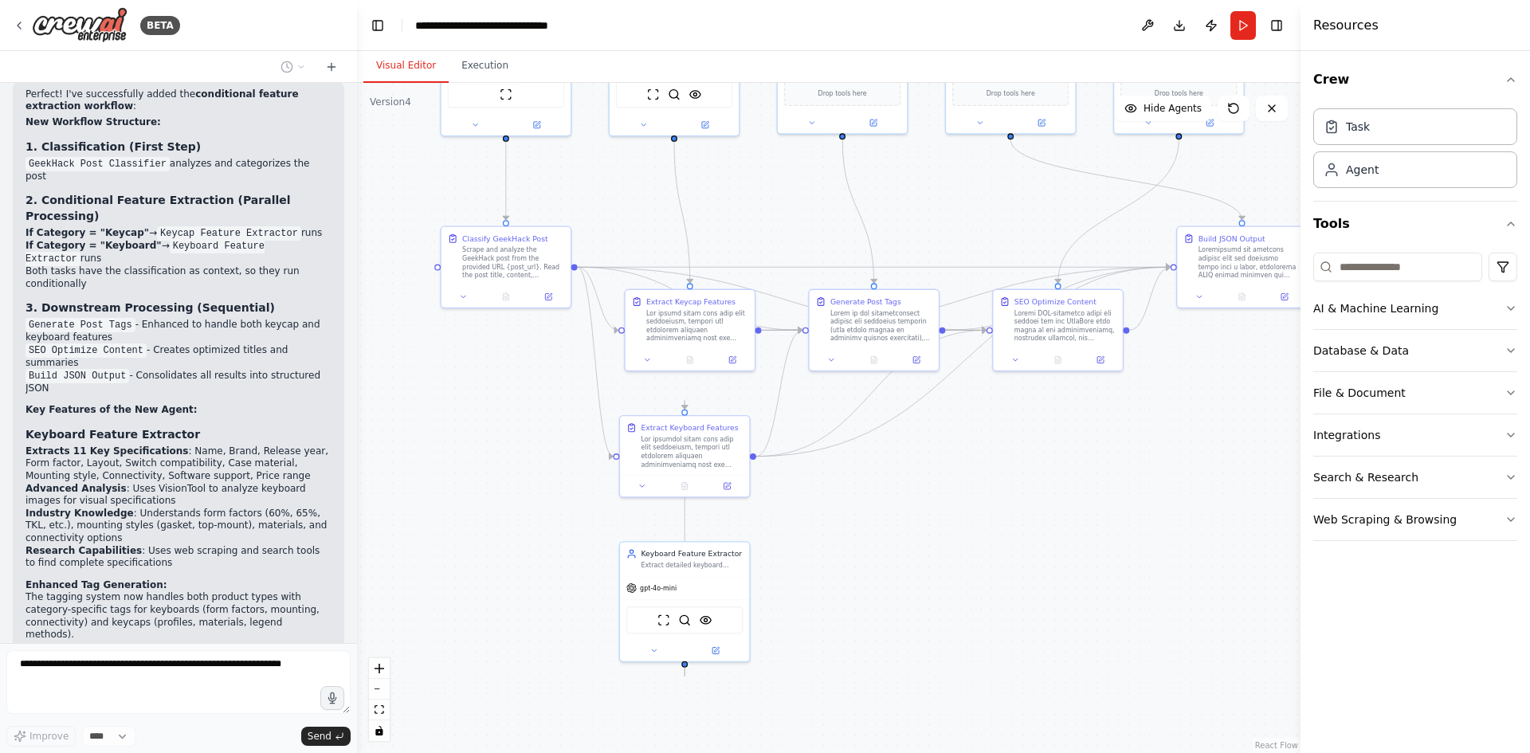
drag, startPoint x: 1018, startPoint y: 586, endPoint x: 969, endPoint y: 610, distance: 55.2
click at [969, 610] on div ".deletable-edge-delete-btn { width: 20px; height: 20px; border: 0px solid #ffff…" at bounding box center [828, 418] width 943 height 670
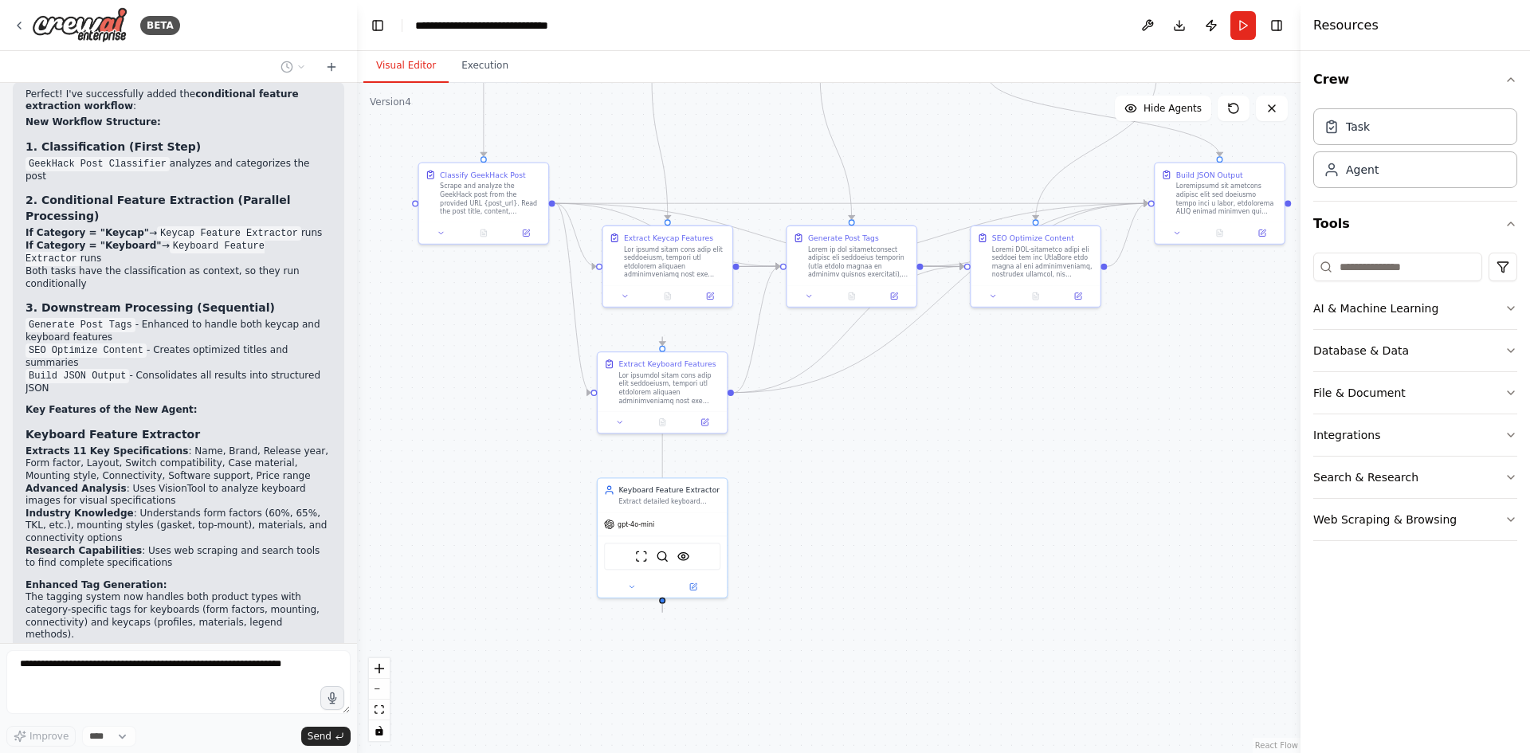
drag, startPoint x: 982, startPoint y: 553, endPoint x: 950, endPoint y: 492, distance: 68.4
click at [955, 491] on div ".deletable-edge-delete-btn { width: 20px; height: 20px; border: 0px solid #ffff…" at bounding box center [828, 418] width 943 height 670
drag, startPoint x: 750, startPoint y: 520, endPoint x: 868, endPoint y: 504, distance: 119.8
click at [874, 504] on div "Keyboard Feature Extractor Extract detailed keyboard specifications from GeekHa…" at bounding box center [851, 531] width 131 height 121
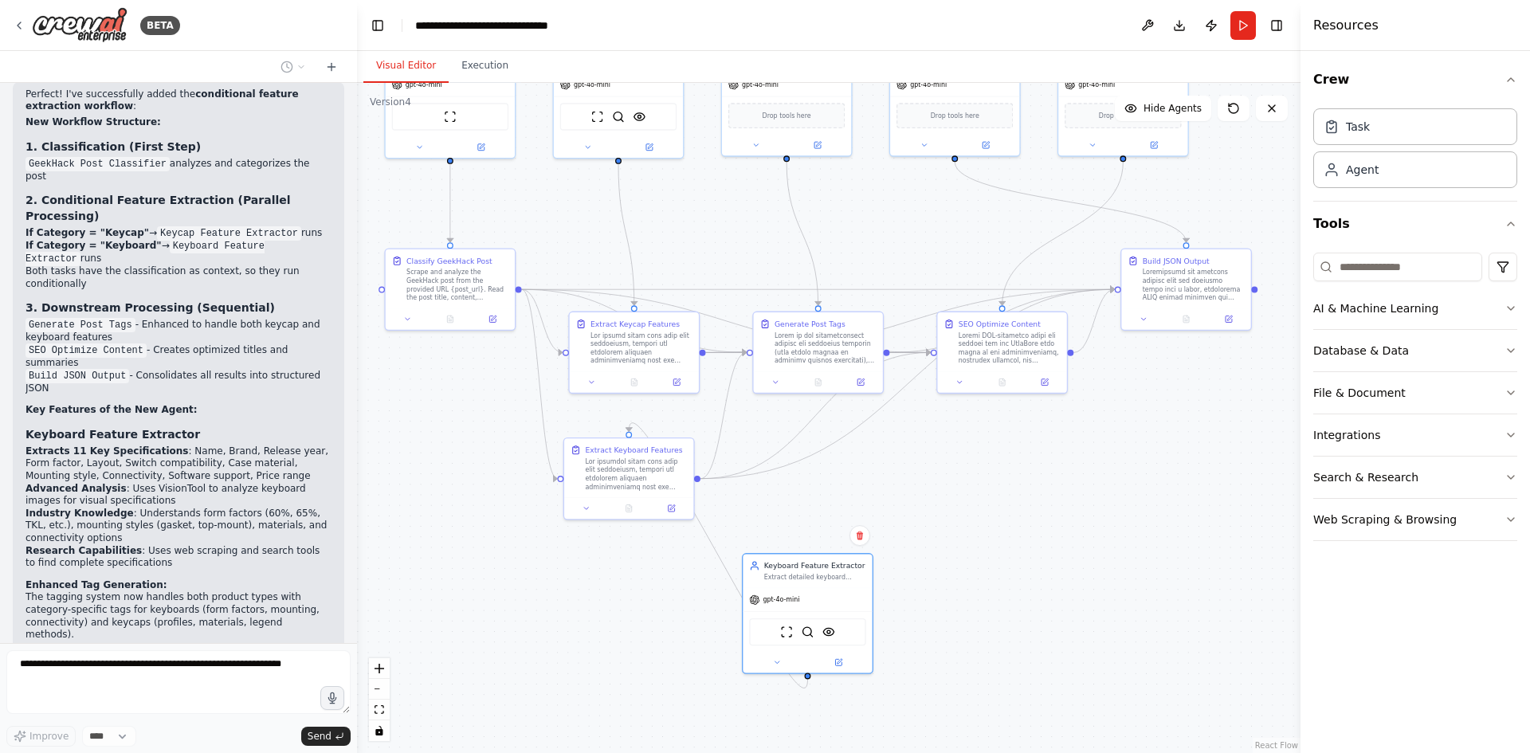
drag, startPoint x: 1102, startPoint y: 533, endPoint x: 1092, endPoint y: 568, distance: 36.3
click at [1095, 571] on div ".deletable-edge-delete-btn { width: 20px; height: 20px; border: 0px solid #ffff…" at bounding box center [828, 418] width 943 height 670
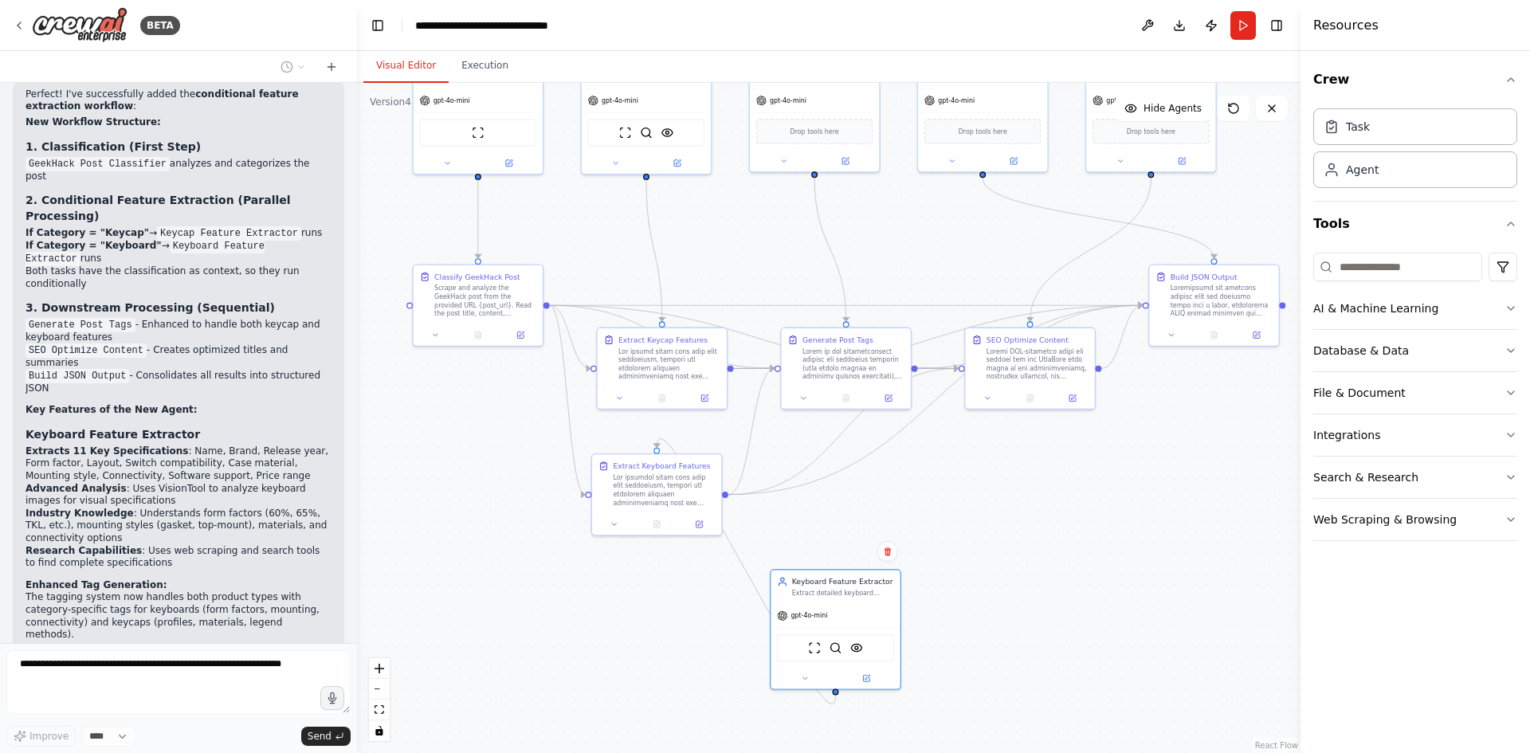
drag, startPoint x: 973, startPoint y: 522, endPoint x: 994, endPoint y: 516, distance: 21.5
click at [1000, 517] on div ".deletable-edge-delete-btn { width: 20px; height: 20px; border: 0px solid #ffff…" at bounding box center [828, 418] width 943 height 670
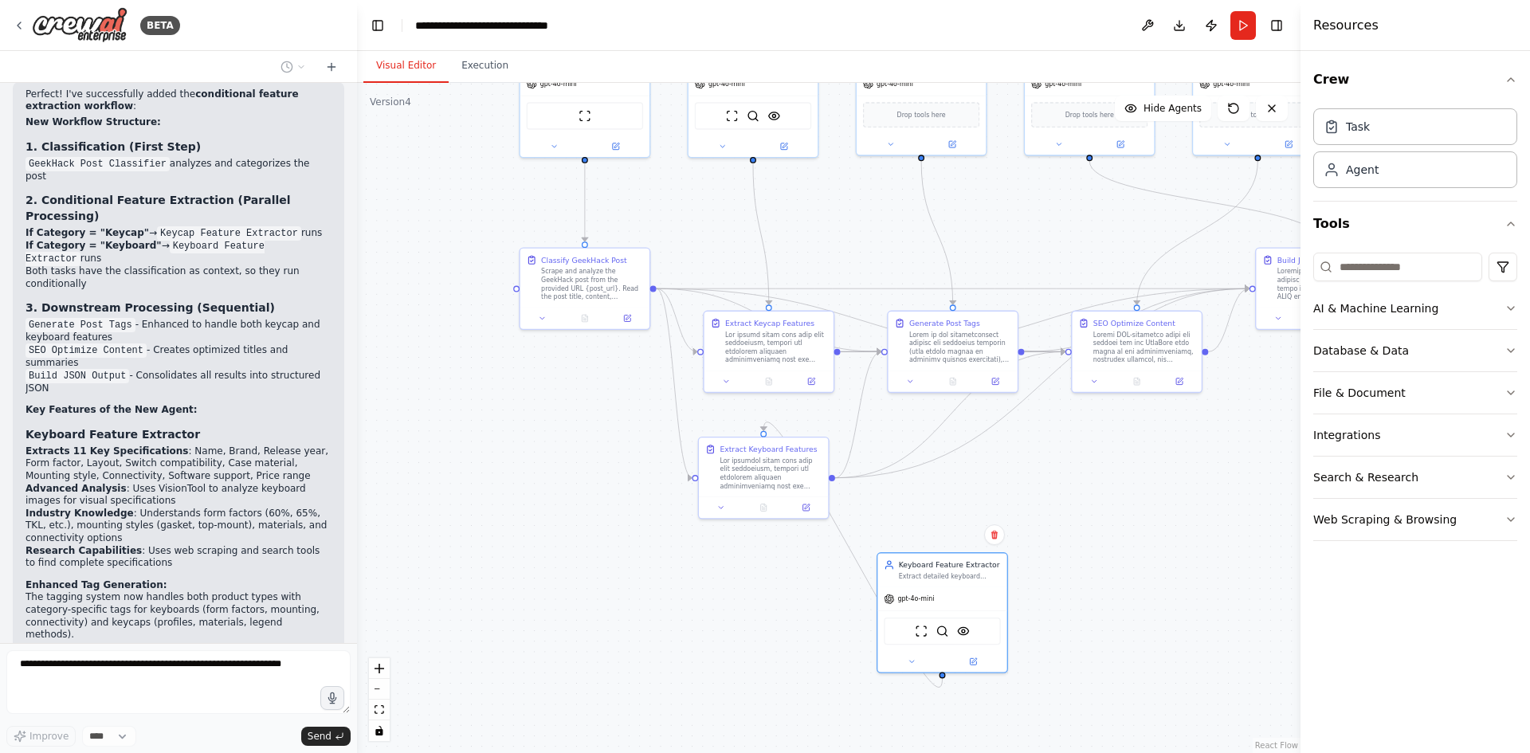
drag, startPoint x: 1018, startPoint y: 544, endPoint x: 1017, endPoint y: 559, distance: 15.2
click at [1127, 527] on div ".deletable-edge-delete-btn { width: 20px; height: 20px; border: 0px solid #ffff…" at bounding box center [828, 418] width 943 height 670
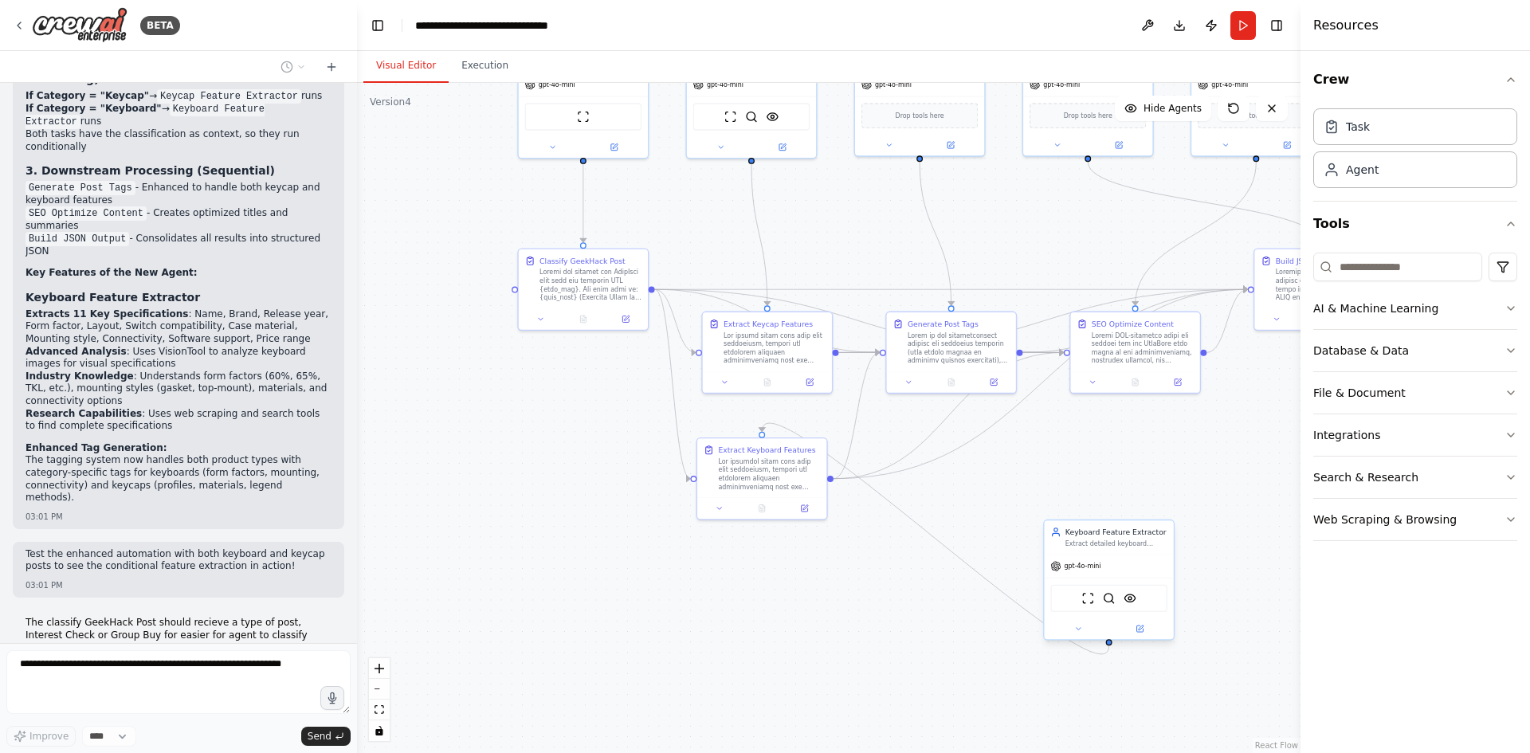
scroll to position [9639, 0]
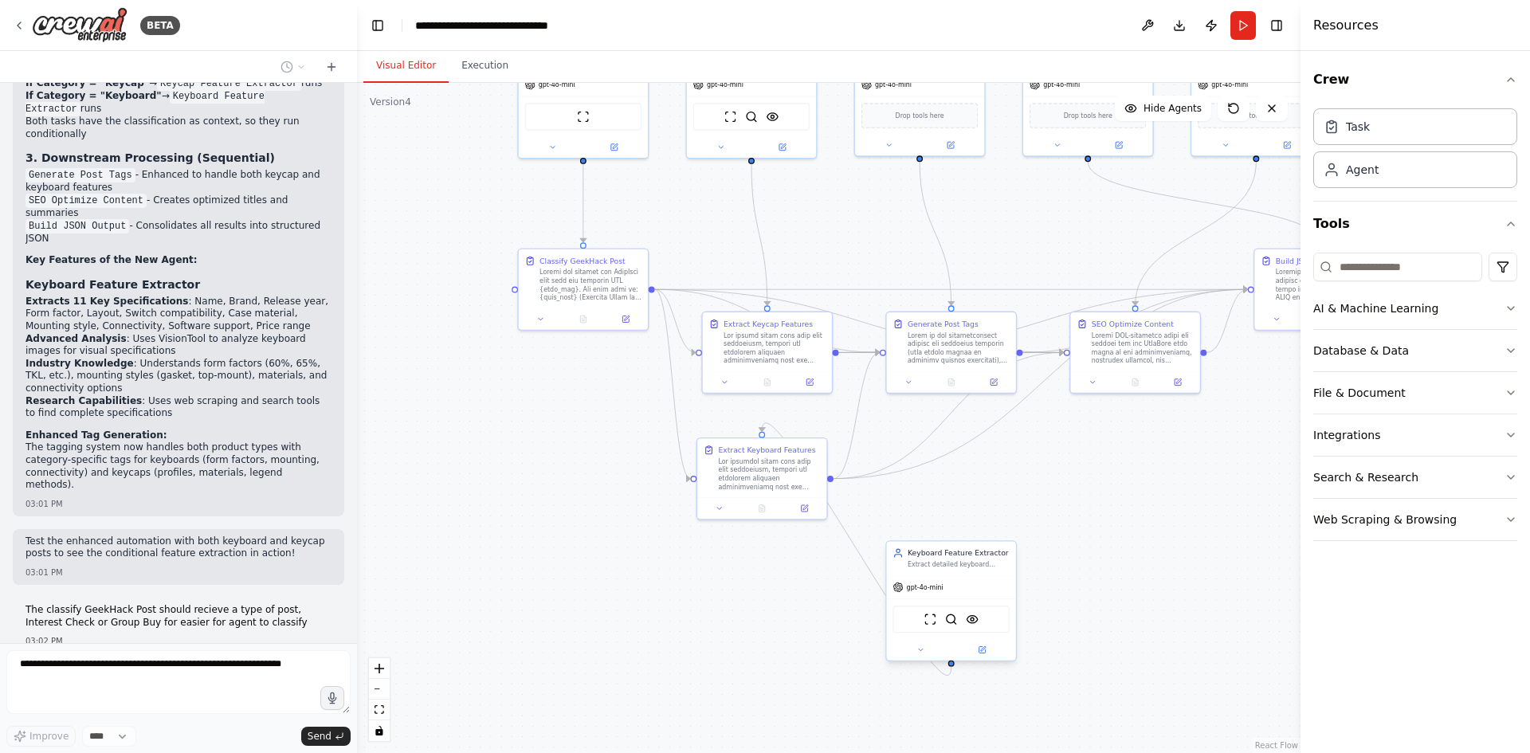
drag, startPoint x: 949, startPoint y: 576, endPoint x: 939, endPoint y: 582, distance: 11.8
click at [939, 582] on div "gpt-4o-mini" at bounding box center [917, 587] width 50 height 10
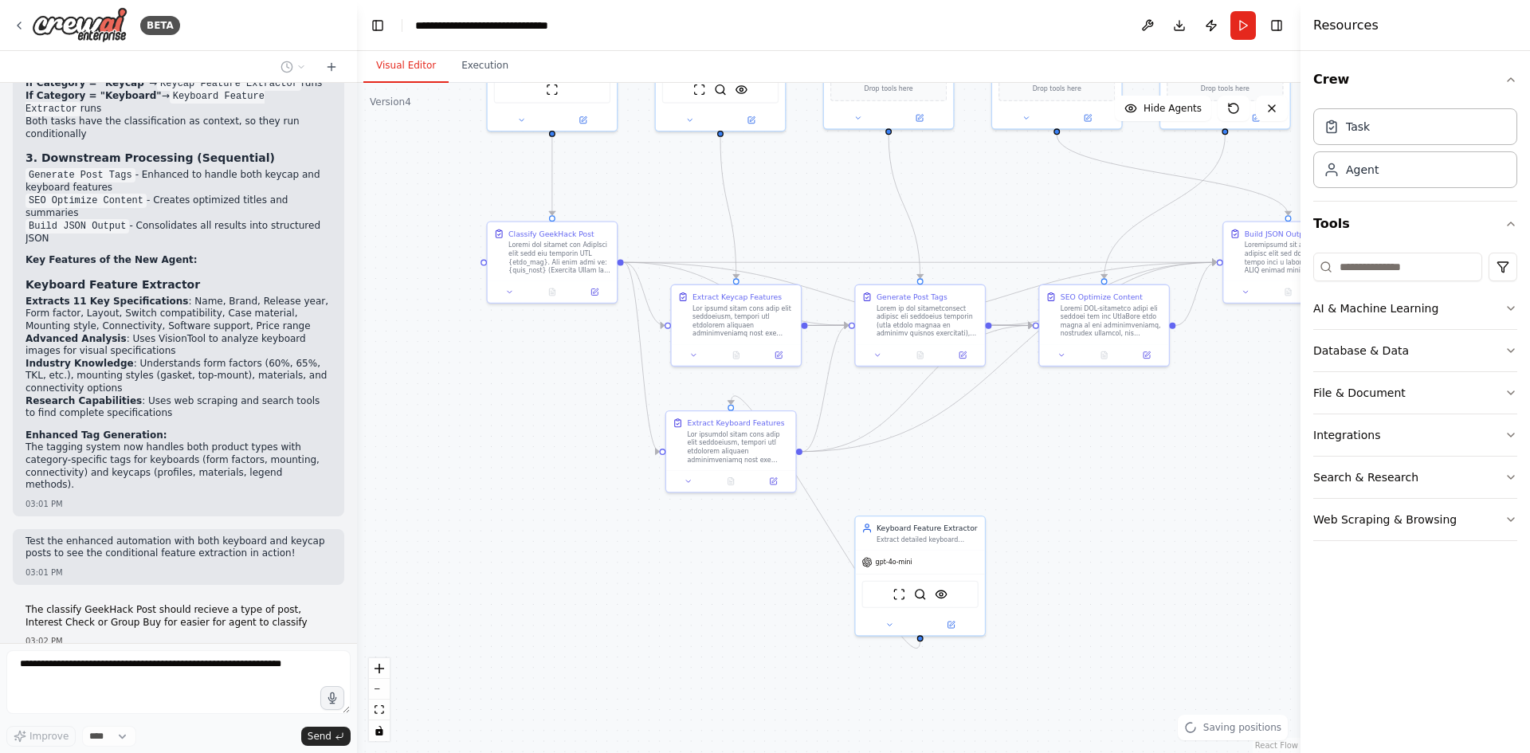
drag, startPoint x: 1167, startPoint y: 628, endPoint x: 1136, endPoint y: 601, distance: 41.2
click at [1136, 601] on div ".deletable-edge-delete-btn { width: 20px; height: 20px; border: 0px solid #ffff…" at bounding box center [828, 418] width 943 height 670
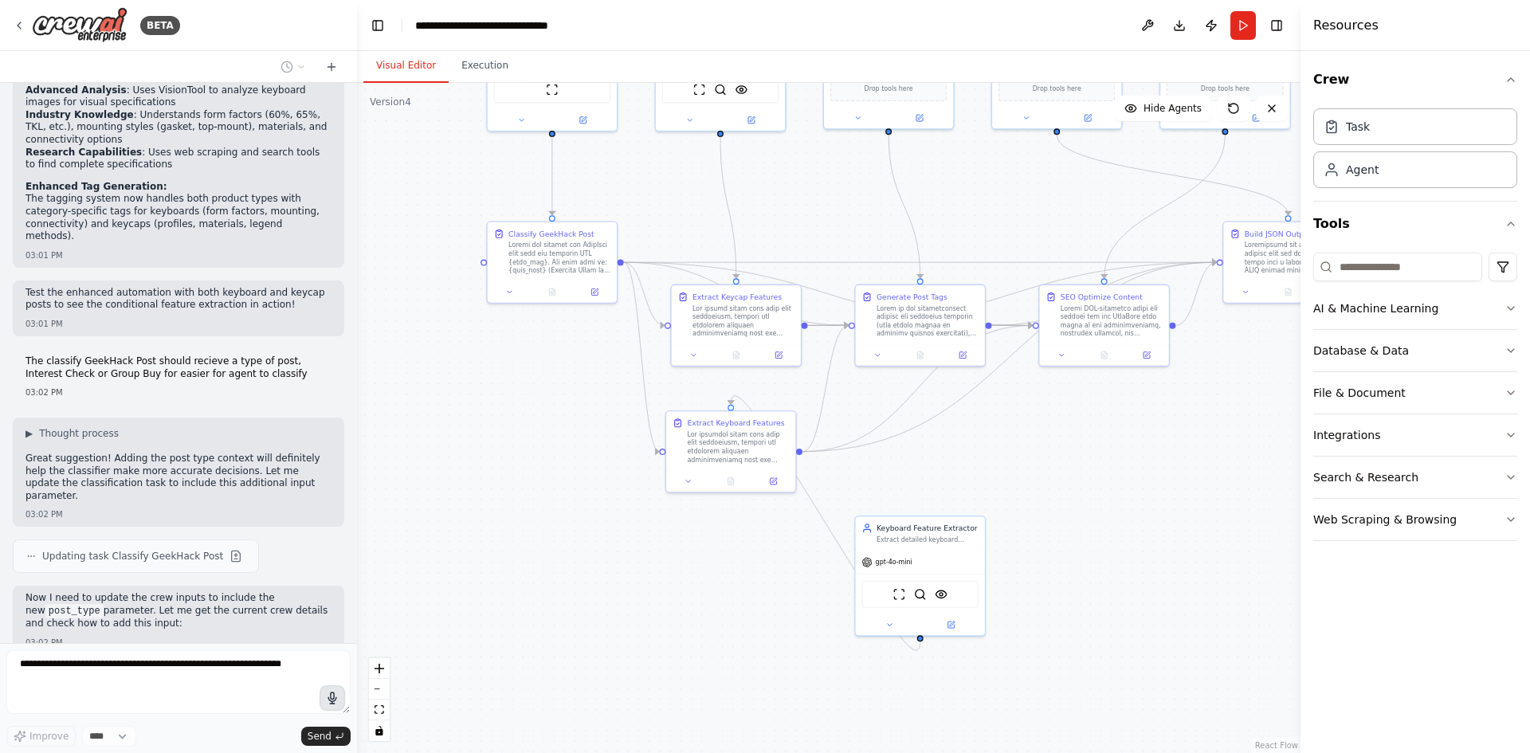
scroll to position [9900, 0]
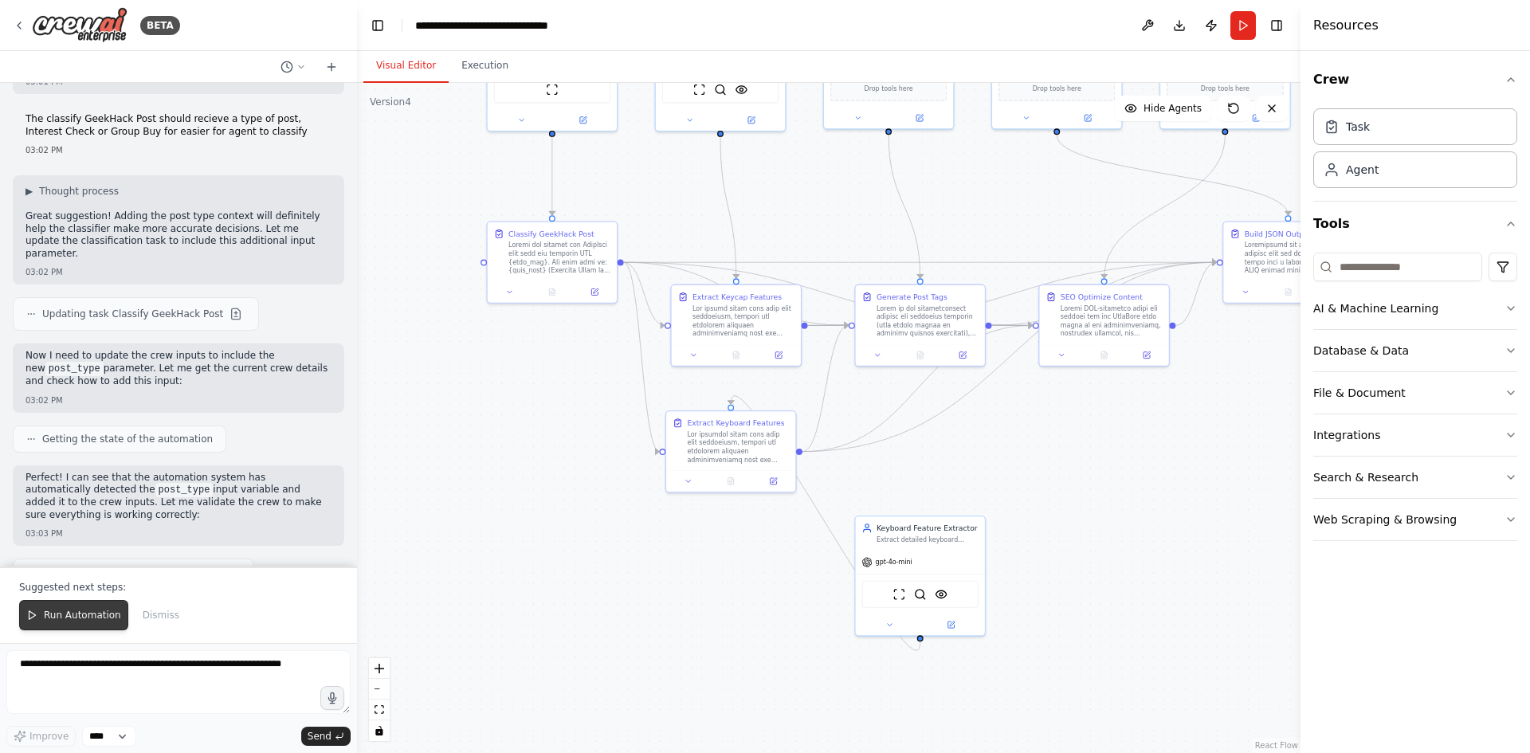
click at [70, 622] on button "Run Automation" at bounding box center [73, 615] width 109 height 30
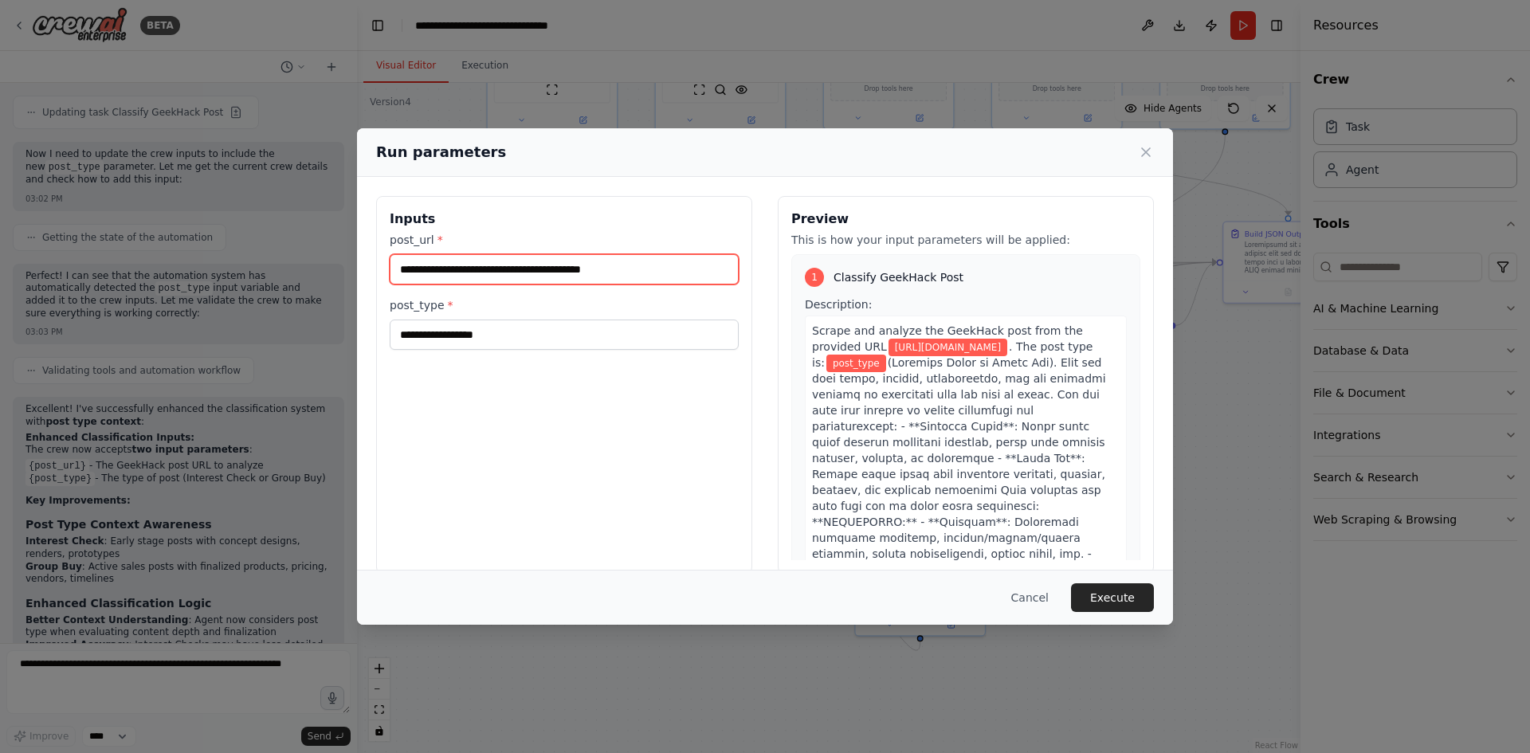
click at [534, 271] on input "**********" at bounding box center [564, 269] width 349 height 30
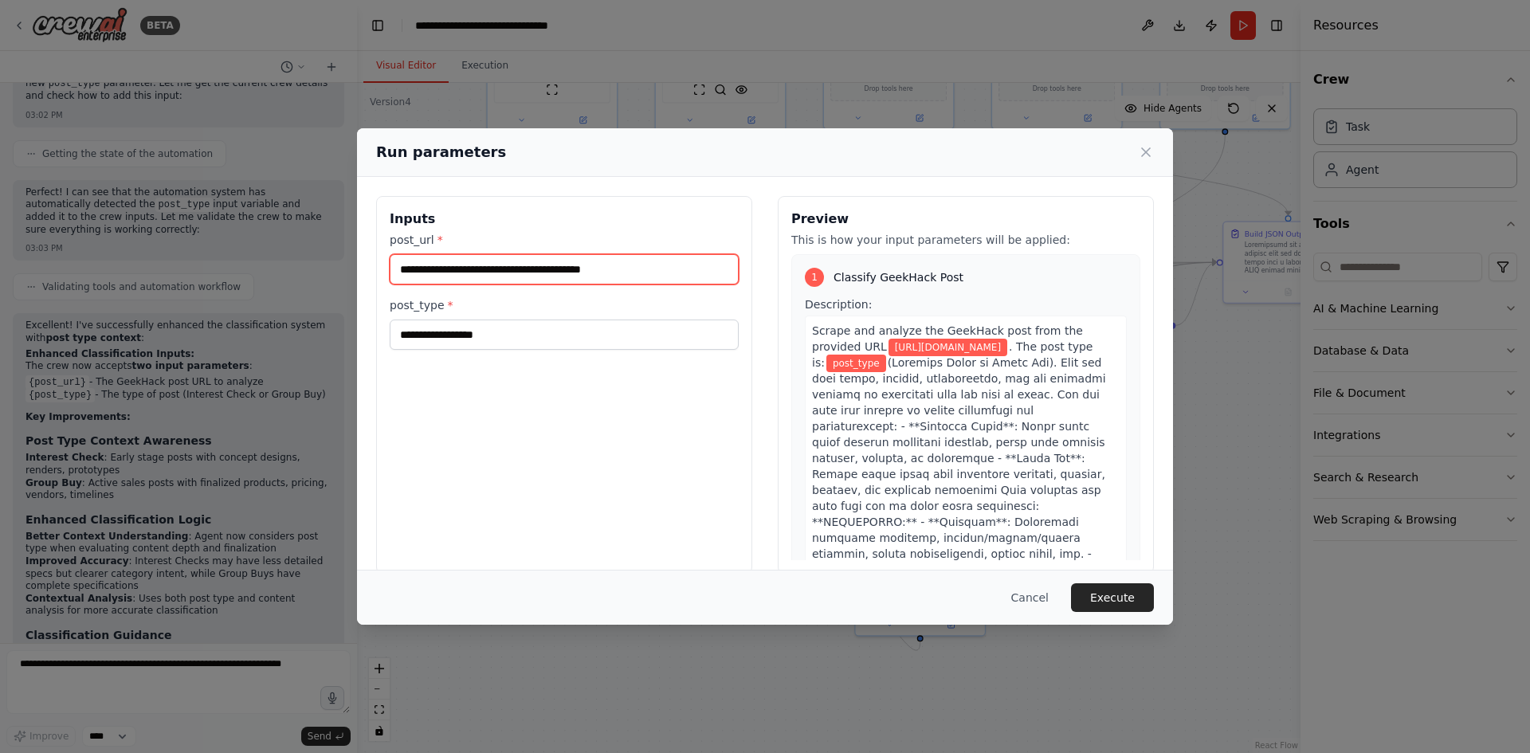
click at [557, 273] on input "**********" at bounding box center [564, 269] width 349 height 30
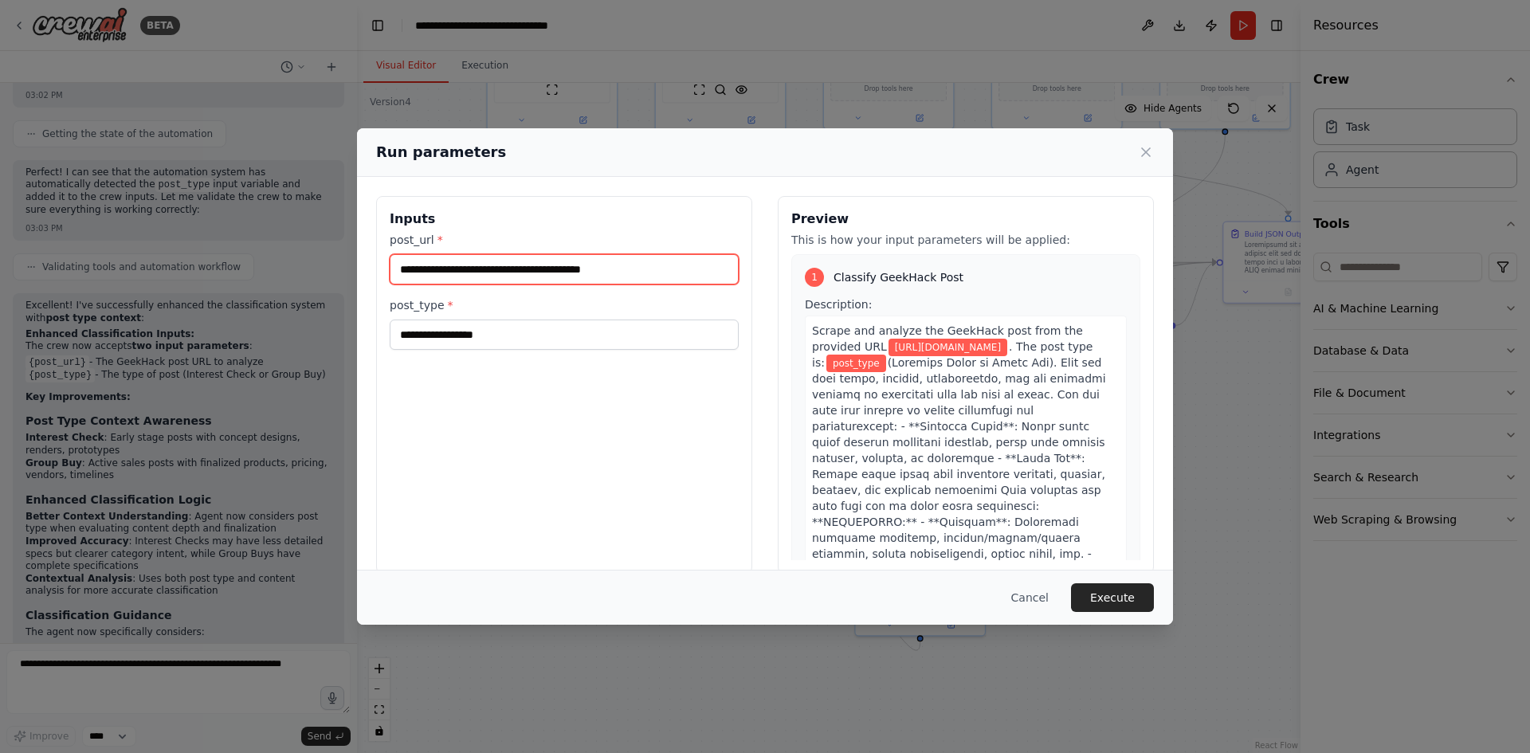
click at [557, 273] on input "**********" at bounding box center [564, 269] width 349 height 30
paste input "text"
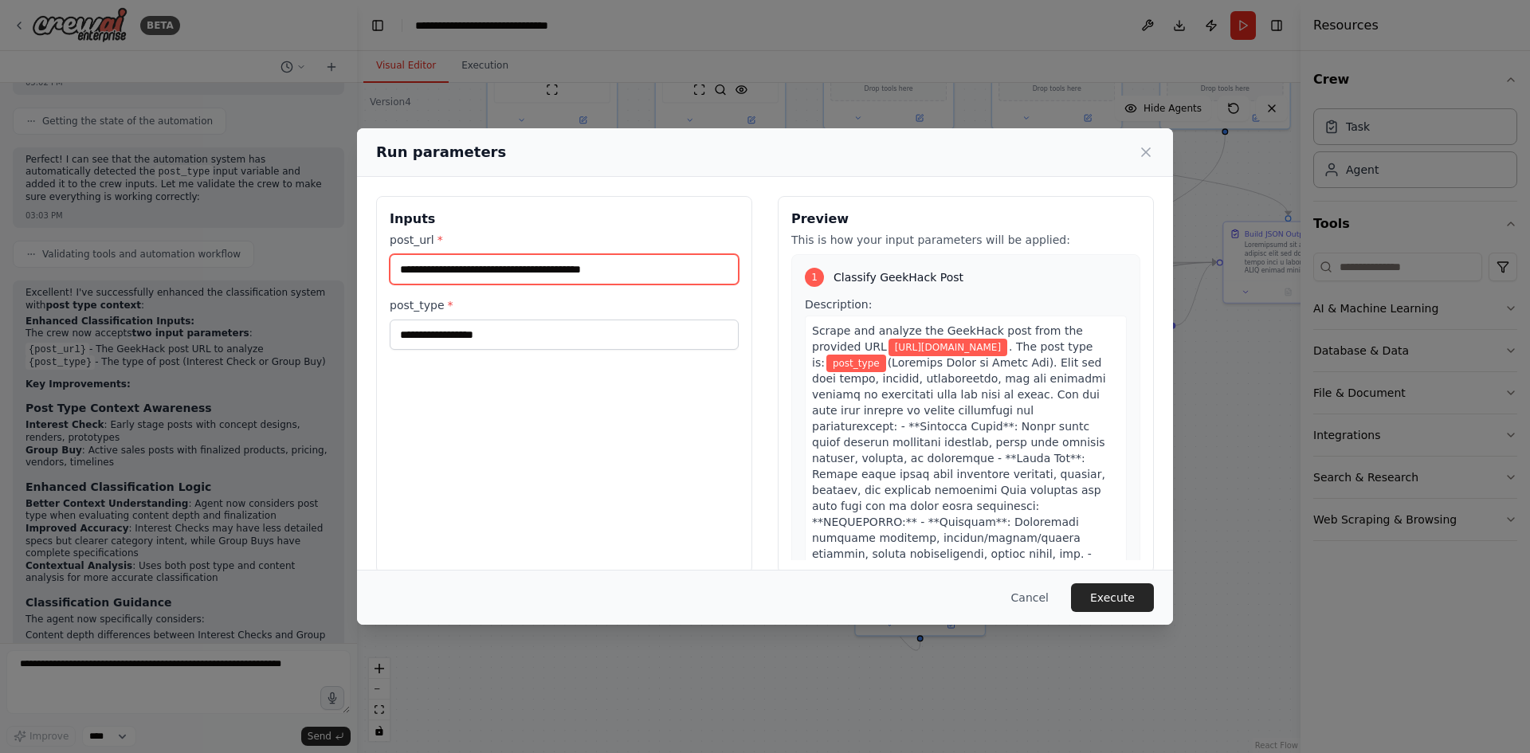
type input "**********"
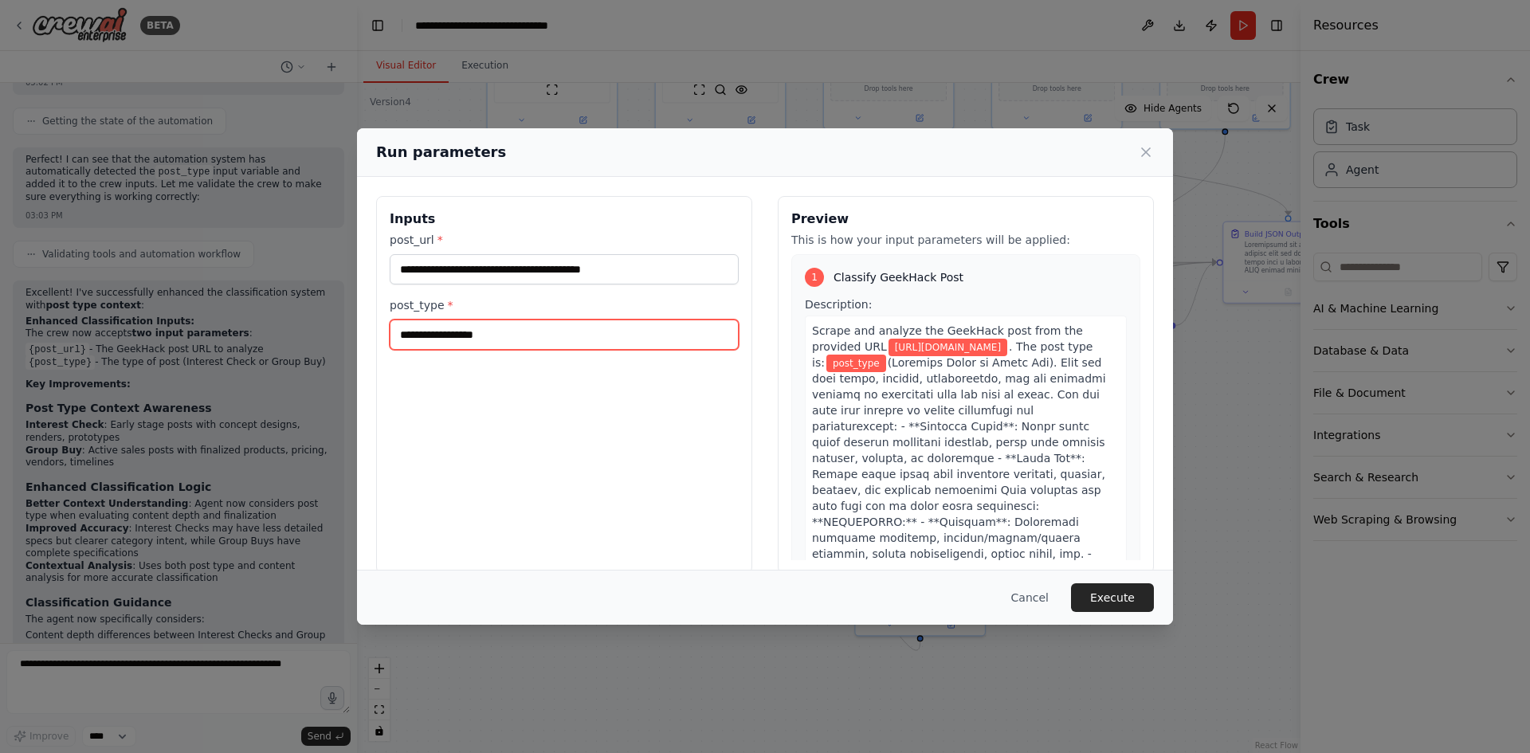
scroll to position [10460, 0]
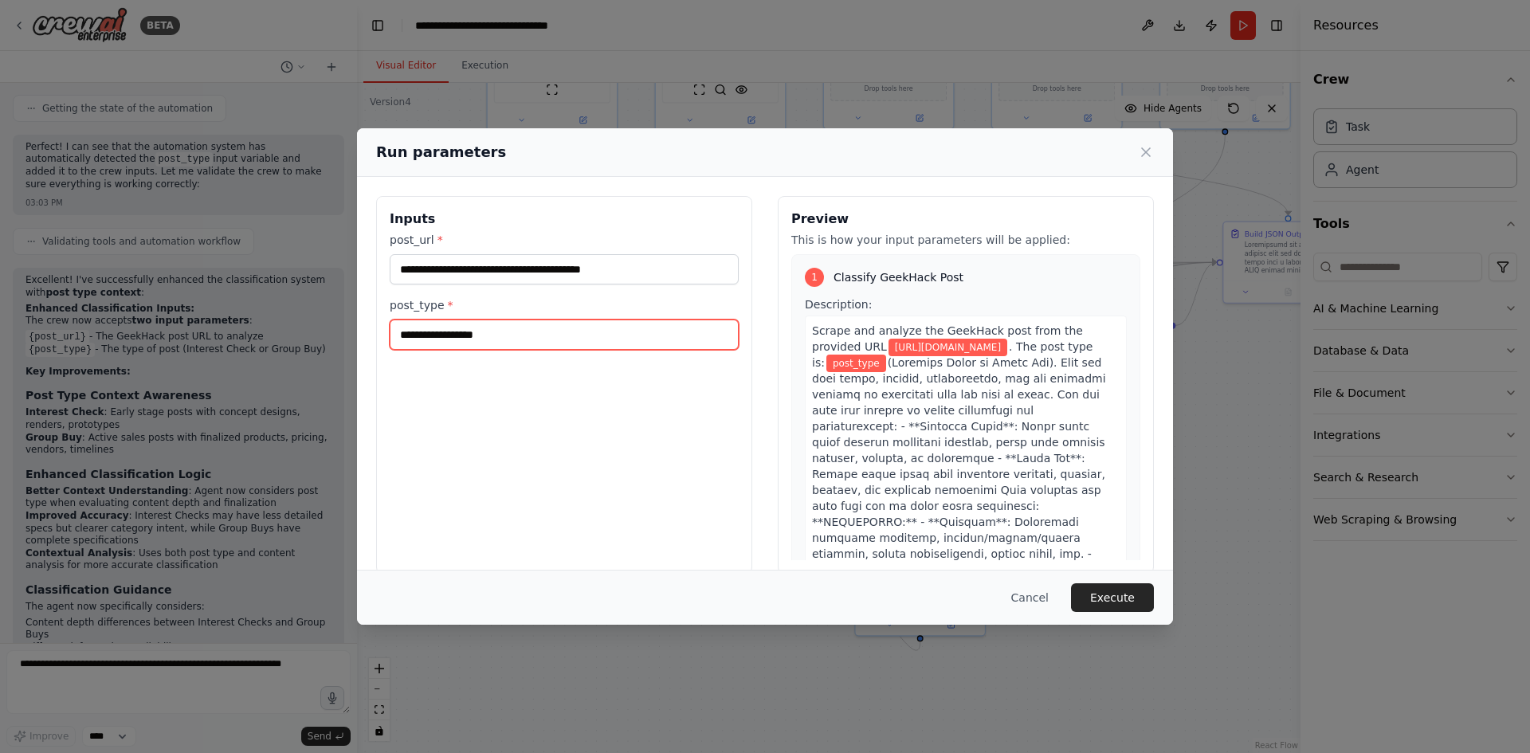
click at [562, 337] on input "post_type *" at bounding box center [564, 335] width 349 height 30
type input "********"
click at [1131, 599] on button "Execute" at bounding box center [1112, 597] width 83 height 29
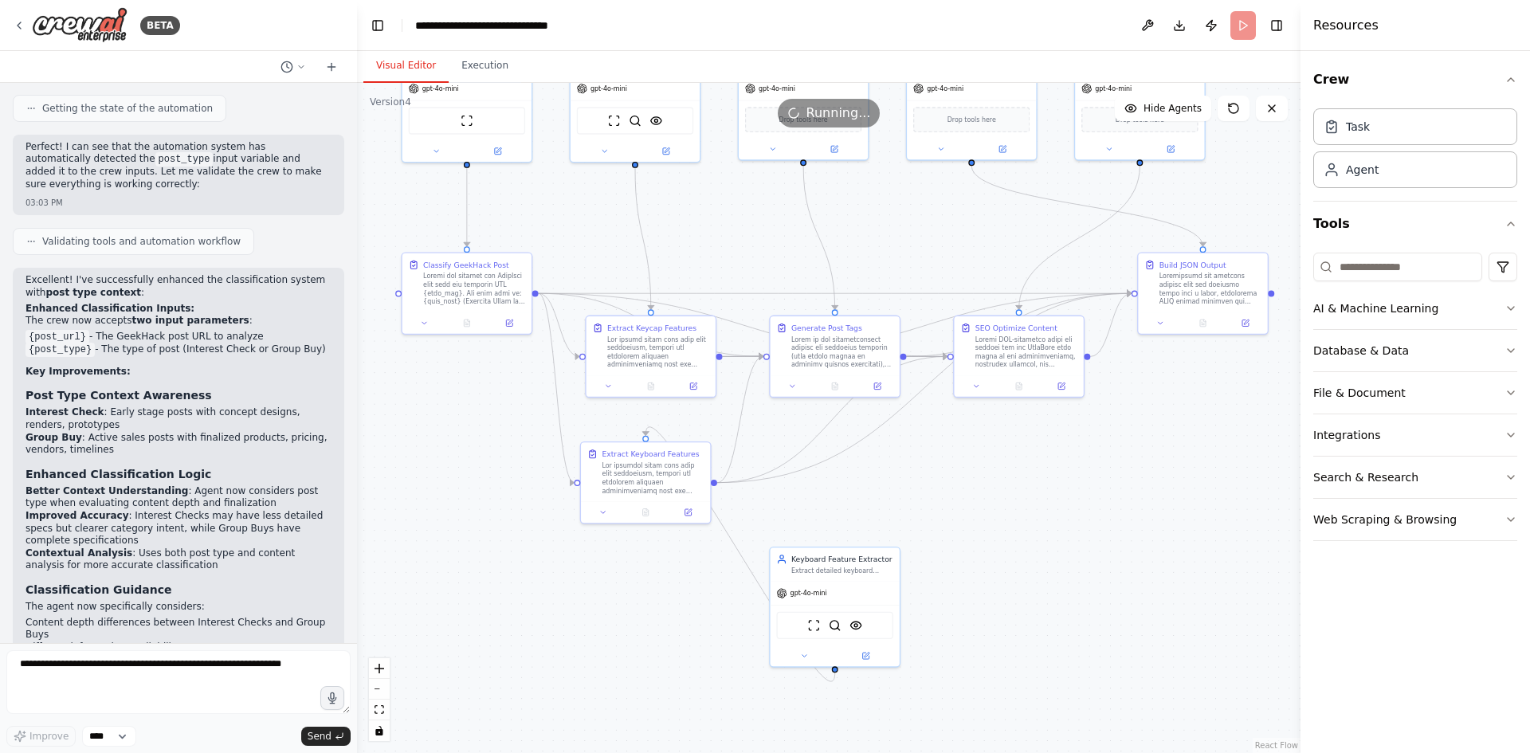
drag, startPoint x: 1039, startPoint y: 512, endPoint x: 1024, endPoint y: 517, distance: 16.1
click at [1024, 517] on div ".deletable-edge-delete-btn { width: 20px; height: 20px; border: 0px solid #ffff…" at bounding box center [828, 418] width 943 height 670
click at [649, 392] on div at bounding box center [650, 384] width 129 height 22
click at [652, 381] on icon at bounding box center [653, 382] width 2 height 2
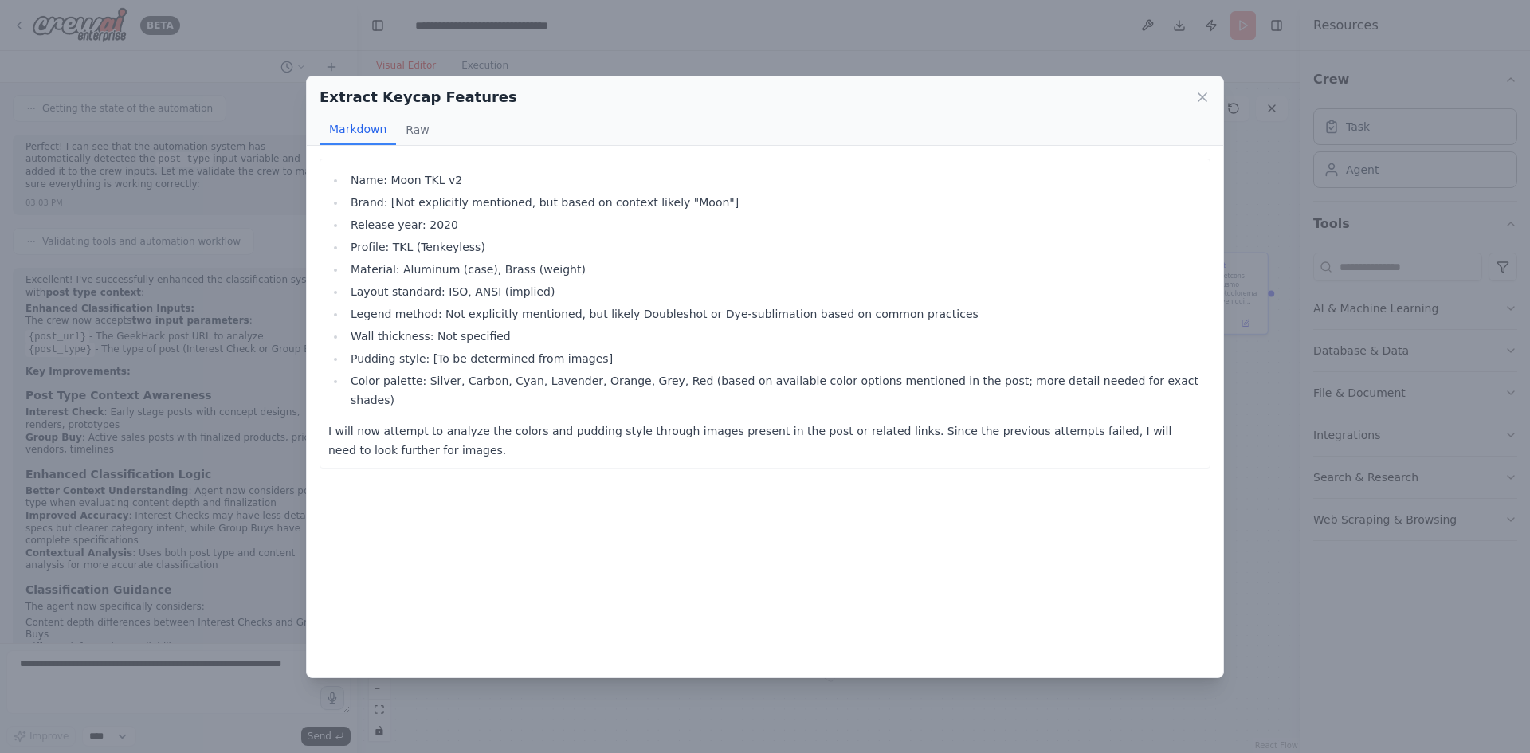
click at [1378, 626] on div "Extract Keycap Features Markdown Raw Name: Moon TKL v2 Brand: [Not explicitly m…" at bounding box center [765, 376] width 1530 height 753
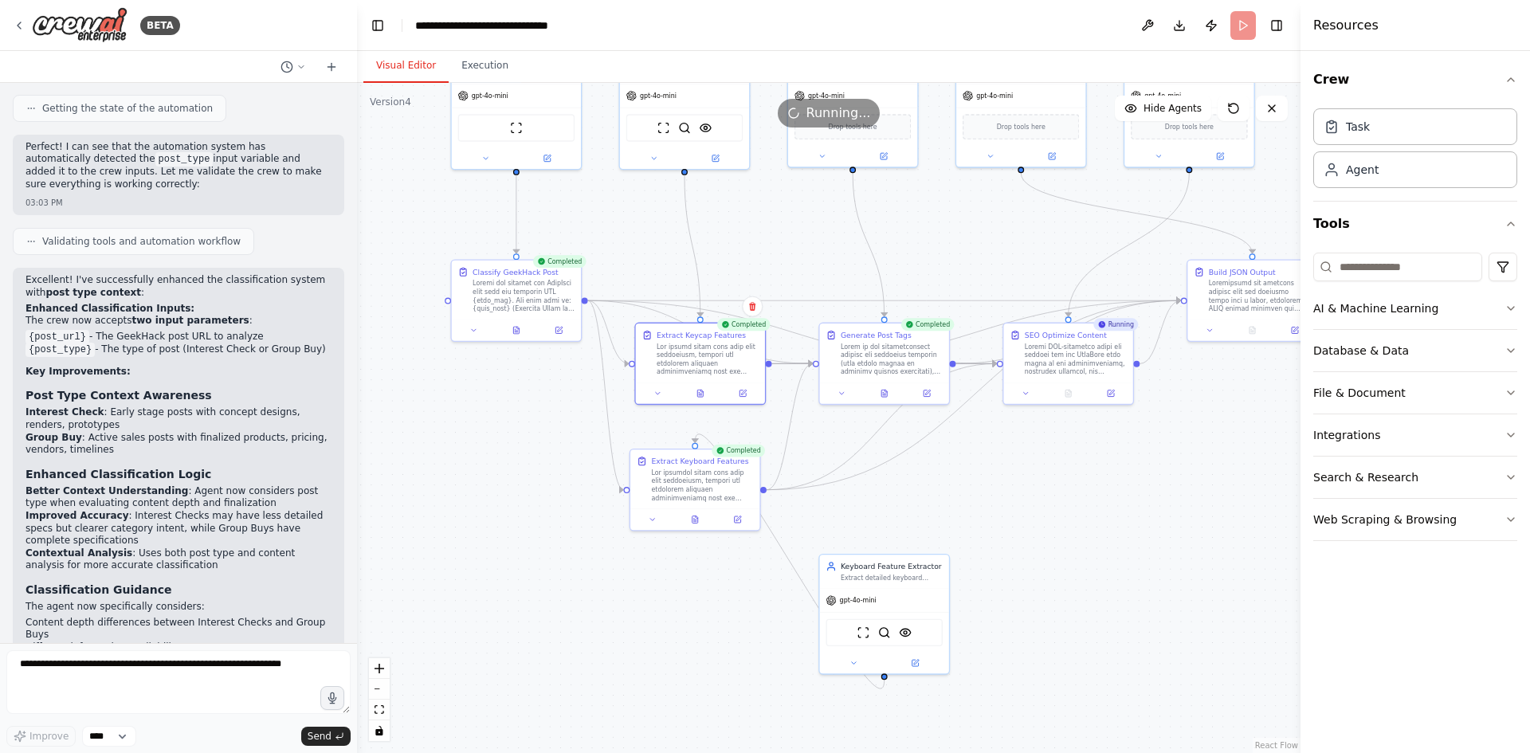
drag, startPoint x: 584, startPoint y: 631, endPoint x: 610, endPoint y: 618, distance: 28.5
click at [610, 618] on div ".deletable-edge-delete-btn { width: 20px; height: 20px; border: 0px solid #ffff…" at bounding box center [828, 418] width 943 height 670
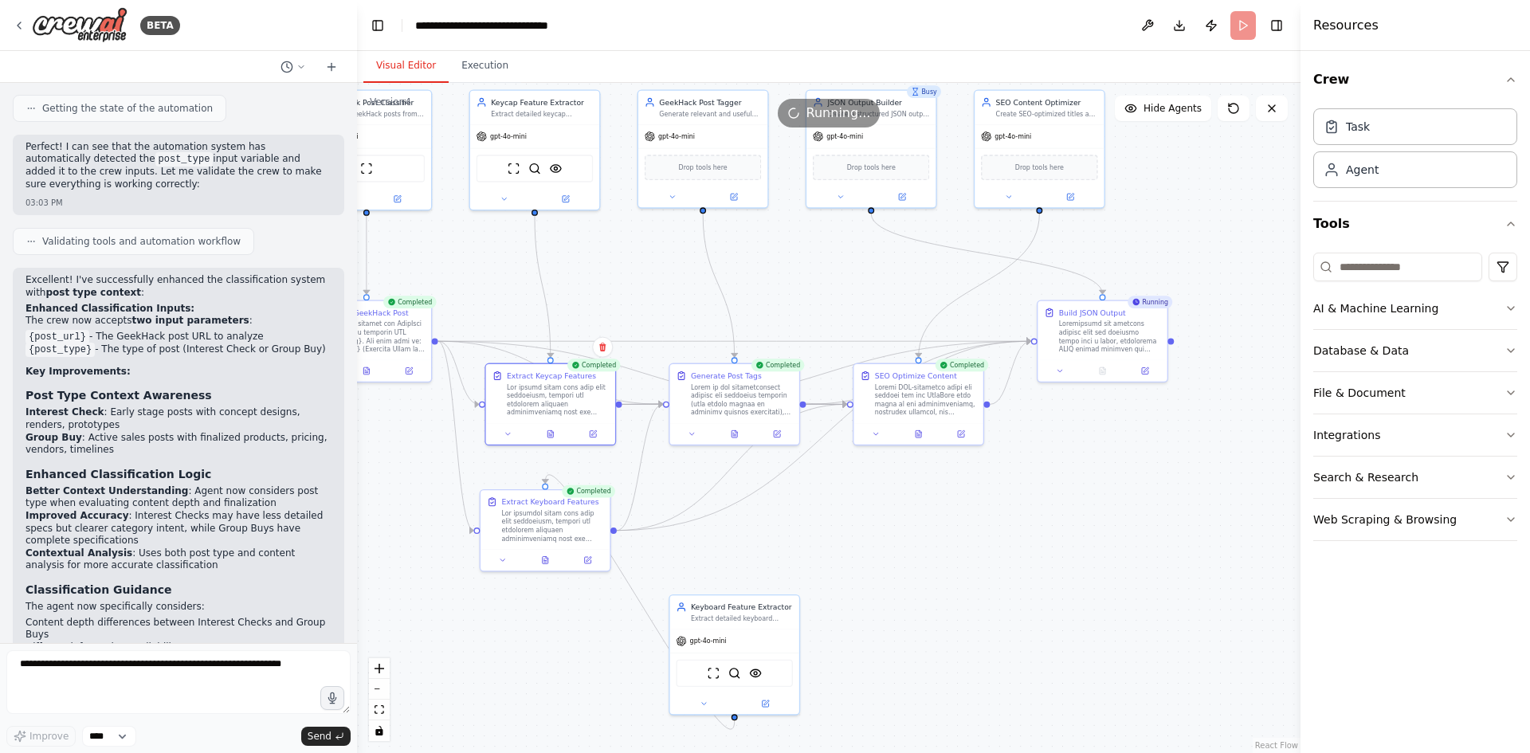
drag, startPoint x: 1123, startPoint y: 531, endPoint x: 982, endPoint y: 572, distance: 147.5
click at [982, 572] on div ".deletable-edge-delete-btn { width: 20px; height: 20px; border: 0px solid #ffff…" at bounding box center [828, 418] width 943 height 670
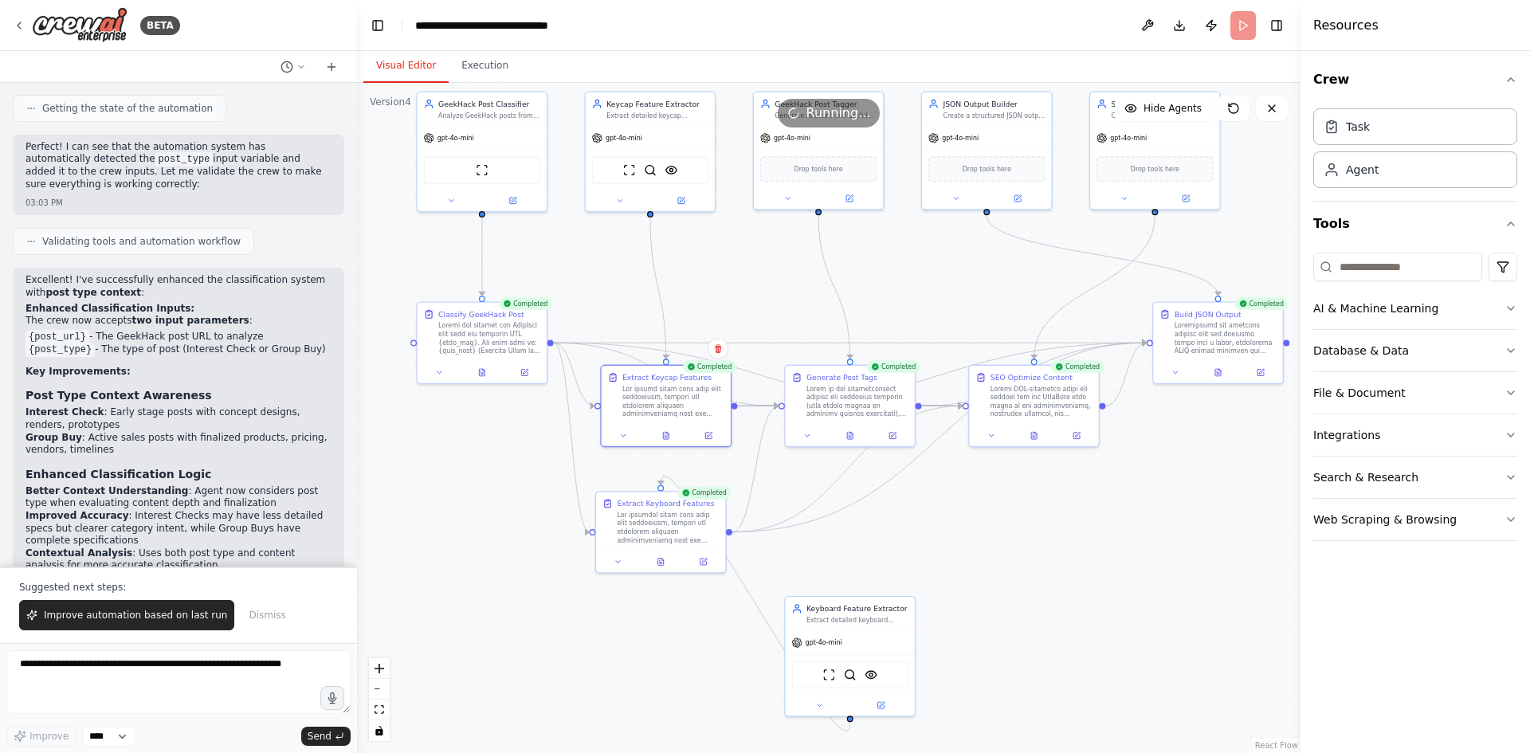
drag, startPoint x: 1000, startPoint y: 519, endPoint x: 921, endPoint y: 552, distance: 85.7
click at [921, 552] on div ".deletable-edge-delete-btn { width: 20px; height: 20px; border: 0px solid #ffff…" at bounding box center [828, 418] width 943 height 670
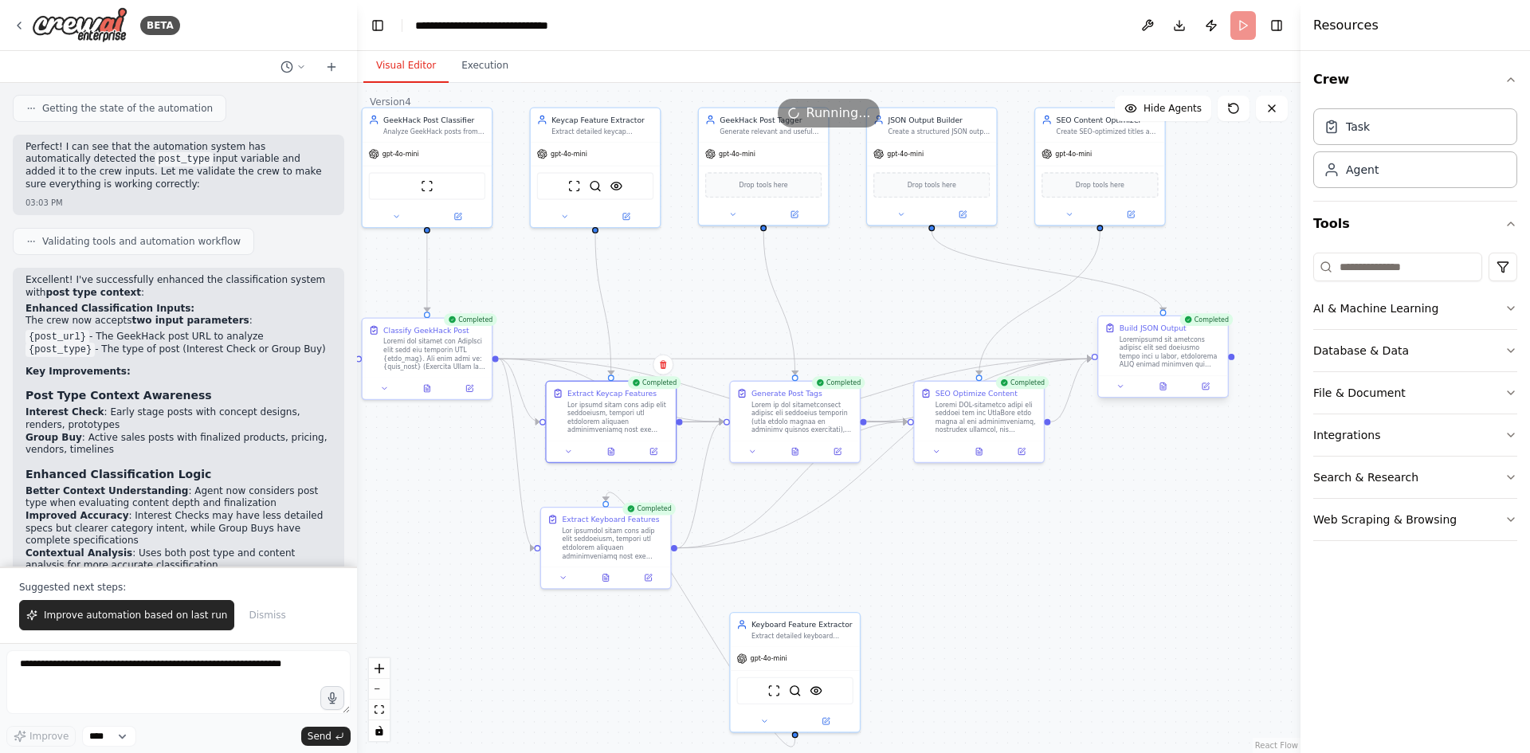
click at [1166, 393] on div at bounding box center [1162, 386] width 129 height 22
click at [1170, 374] on div "Build JSON Output" at bounding box center [1162, 345] width 129 height 59
click at [1172, 388] on button at bounding box center [1163, 386] width 45 height 13
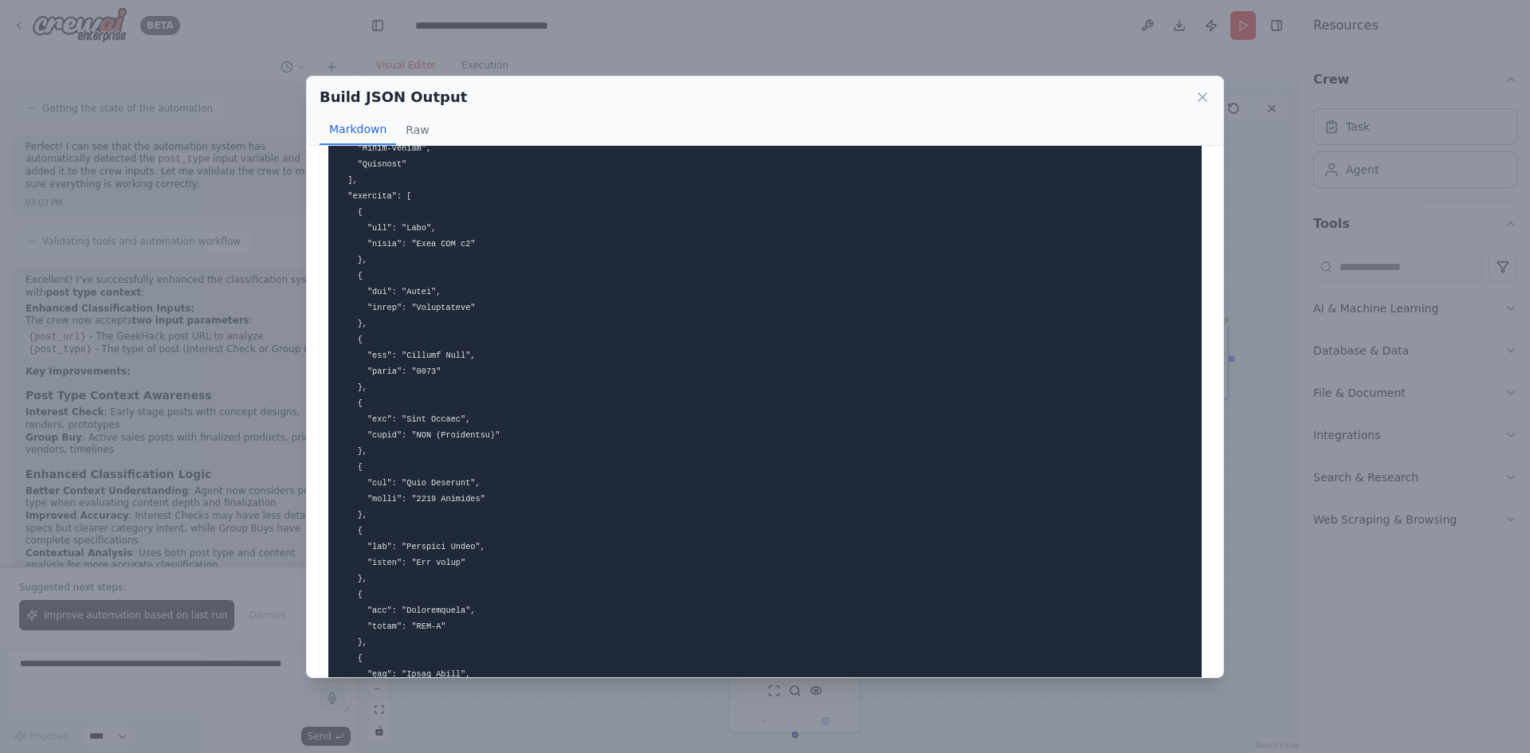
scroll to position [239, 0]
click at [433, 300] on code at bounding box center [775, 381] width 874 height 886
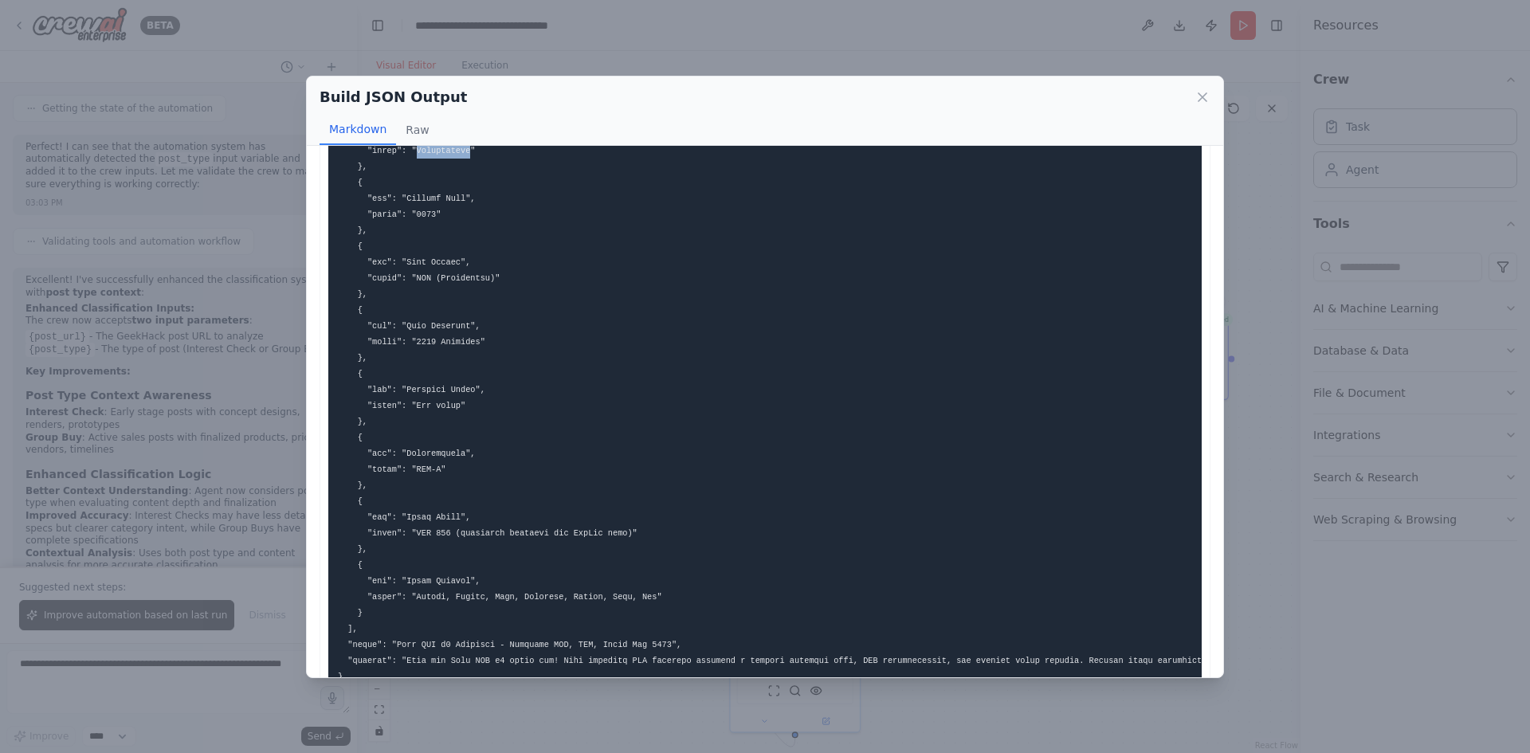
scroll to position [398, 0]
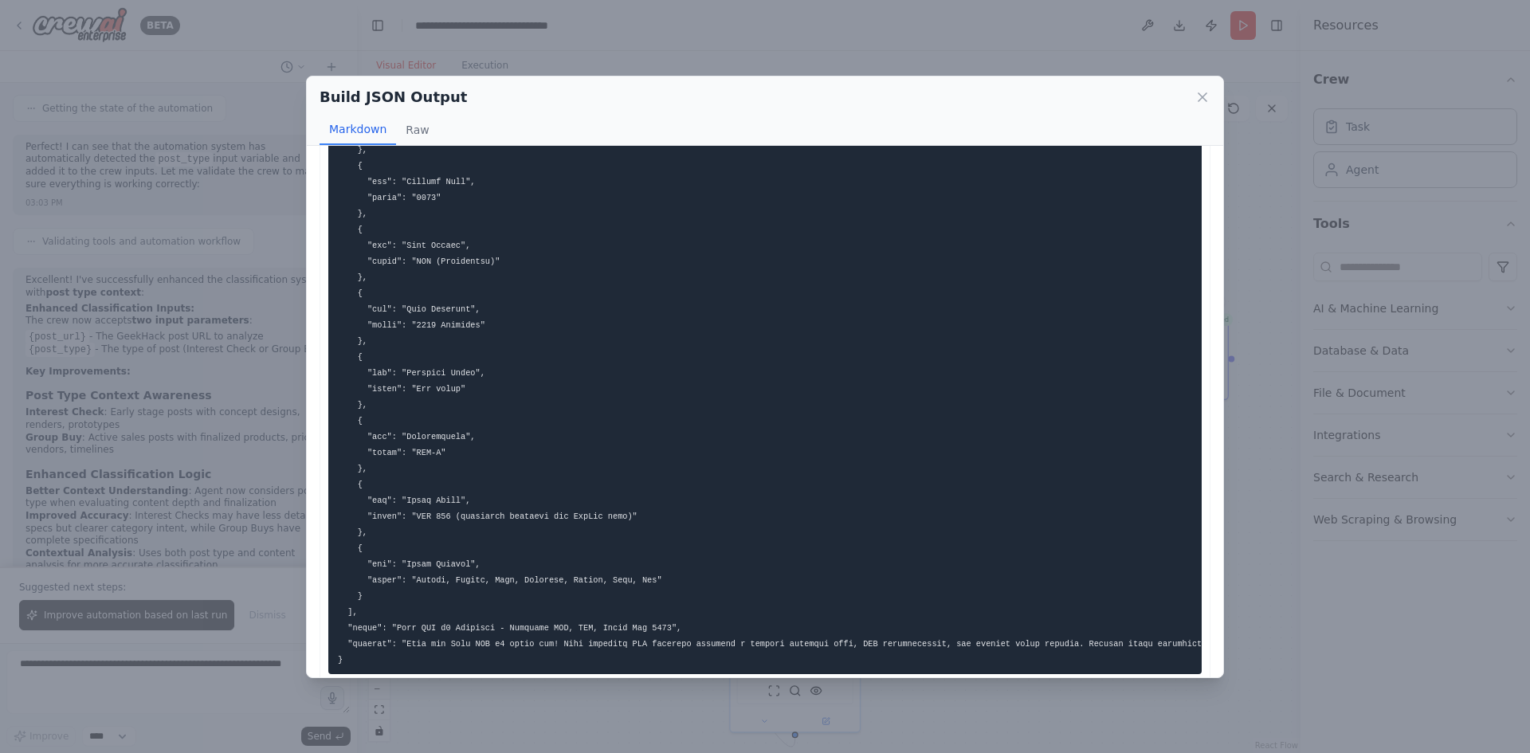
click at [635, 635] on code at bounding box center [775, 221] width 874 height 886
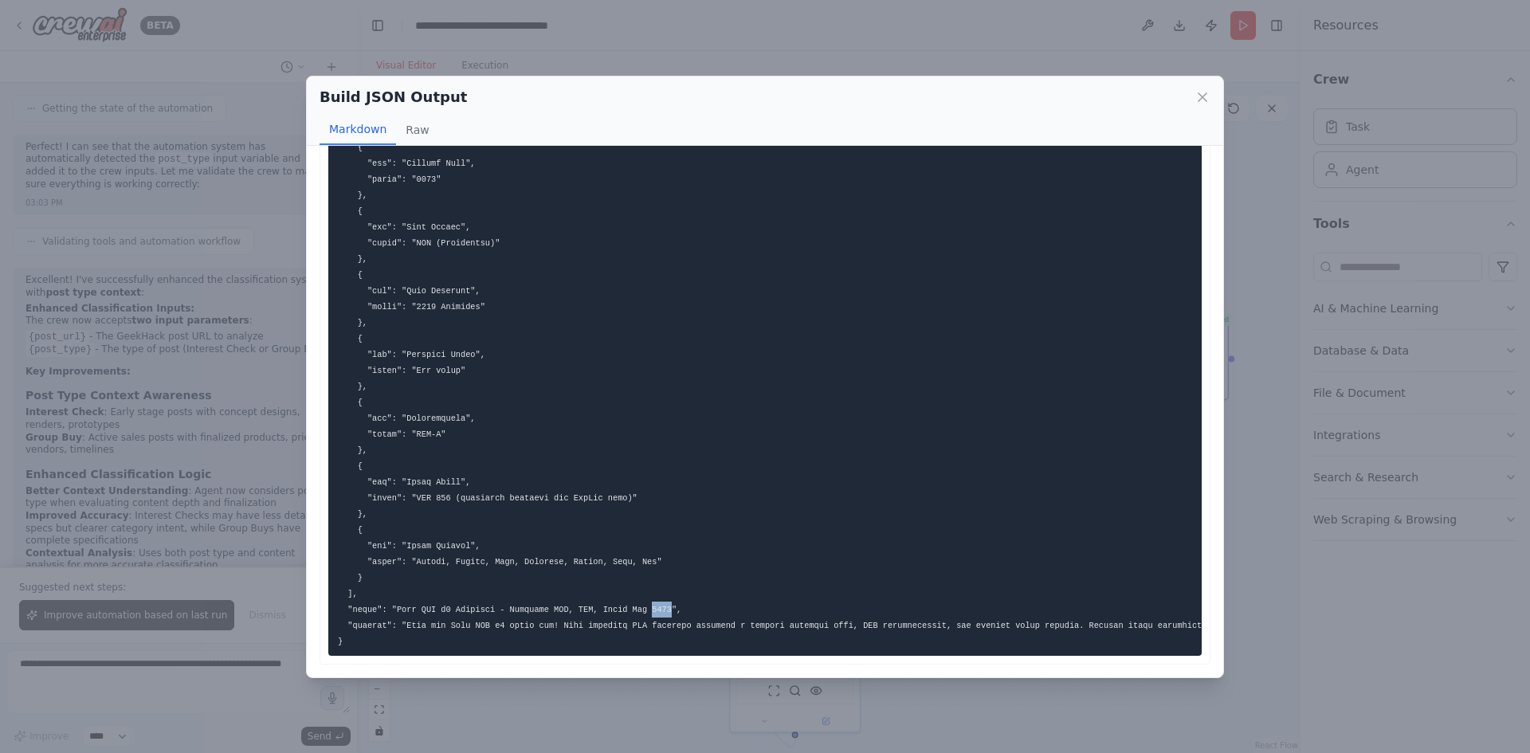
scroll to position [422, 0]
click at [439, 624] on code at bounding box center [775, 203] width 874 height 886
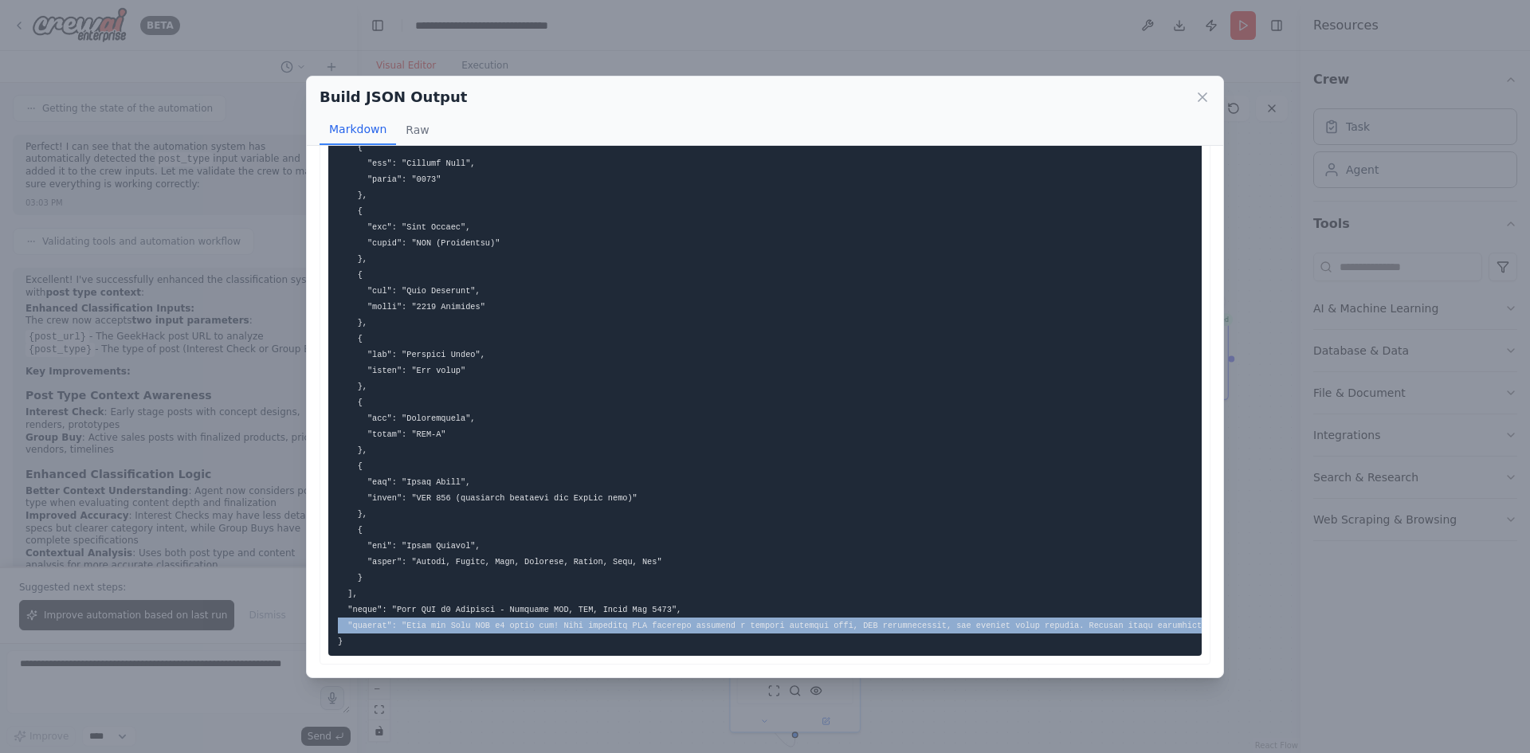
click at [439, 624] on code at bounding box center [775, 203] width 874 height 886
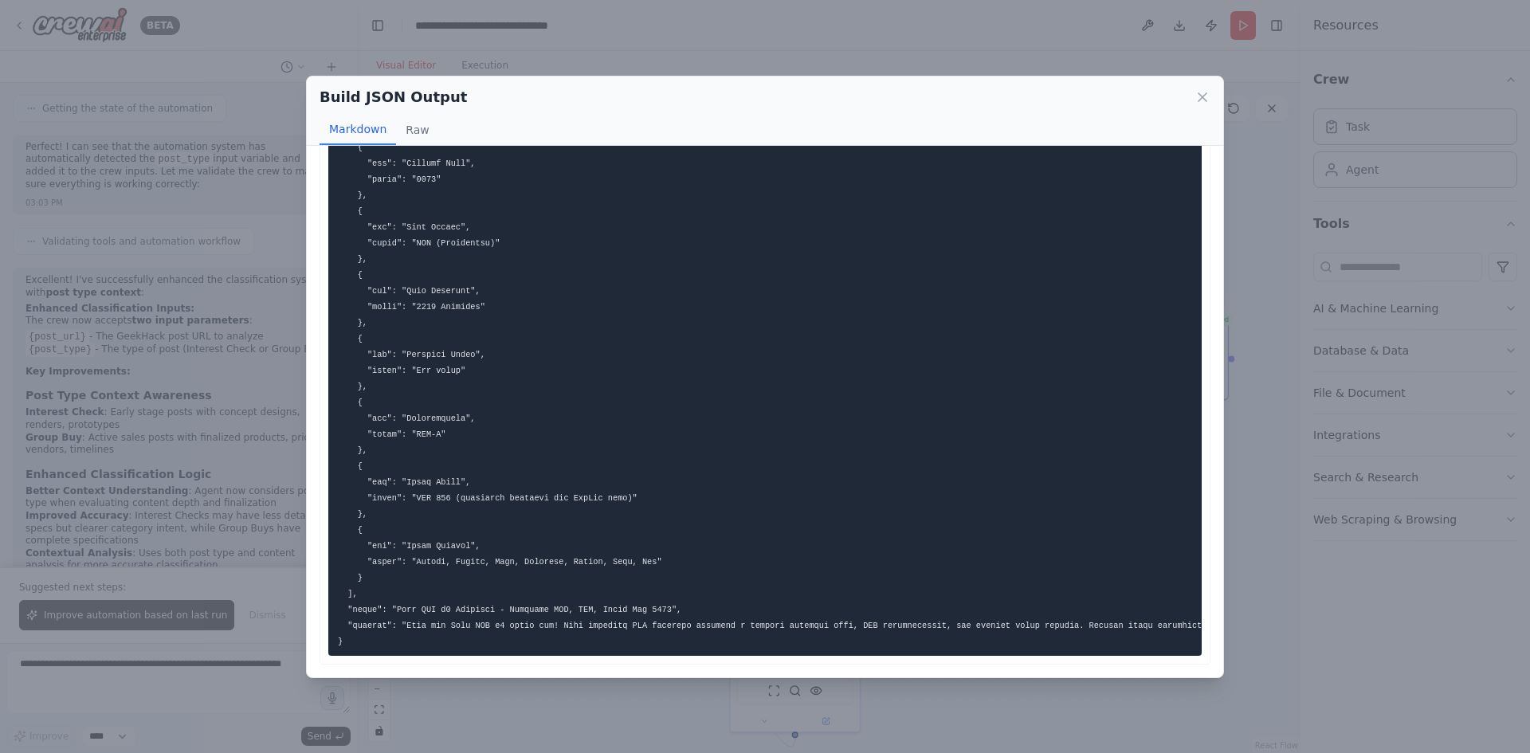
click at [662, 567] on pre at bounding box center [764, 203] width 873 height 905
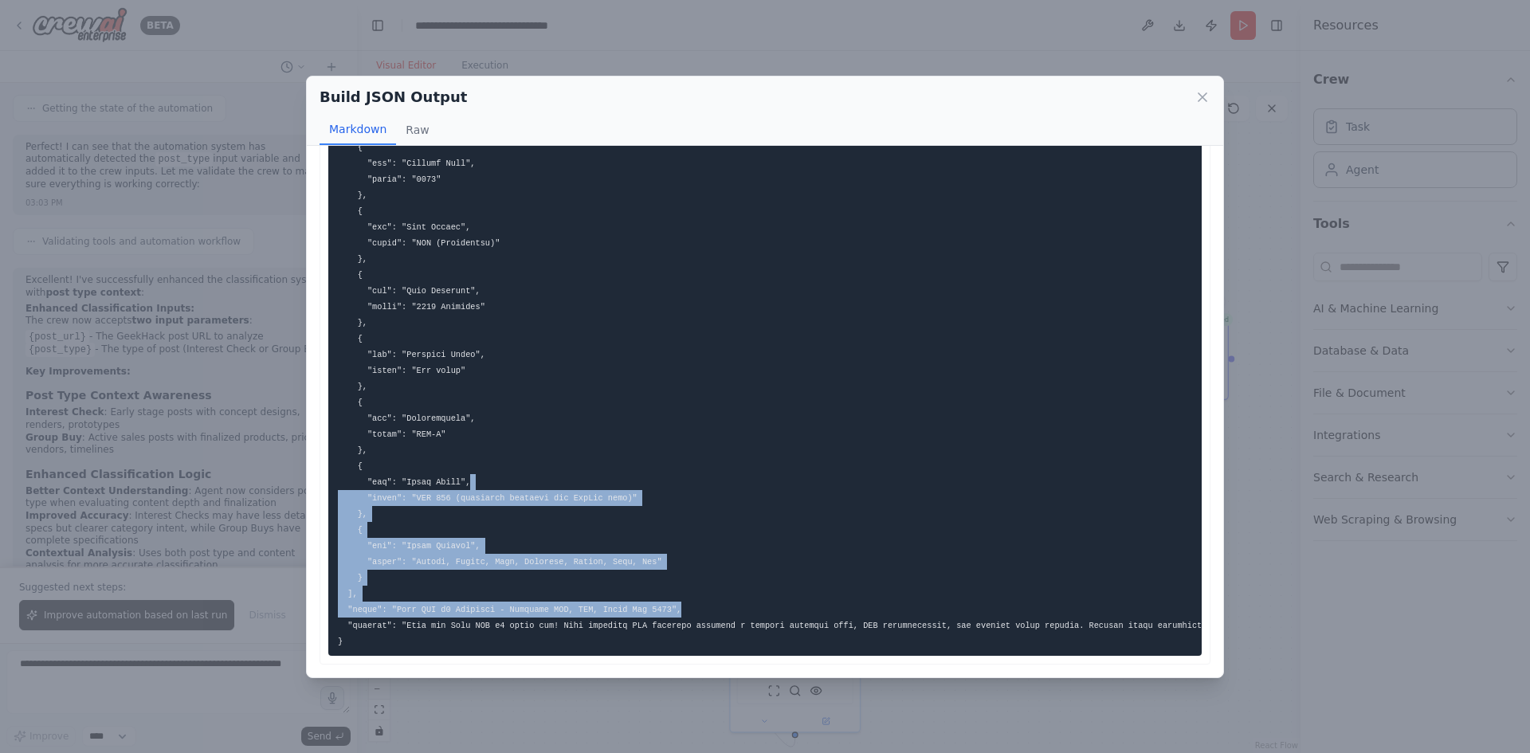
drag, startPoint x: 908, startPoint y: 522, endPoint x: 933, endPoint y: 469, distance: 58.1
click at [918, 465] on pre at bounding box center [764, 203] width 873 height 905
click at [943, 488] on pre at bounding box center [764, 203] width 873 height 905
click at [891, 571] on pre at bounding box center [764, 203] width 873 height 905
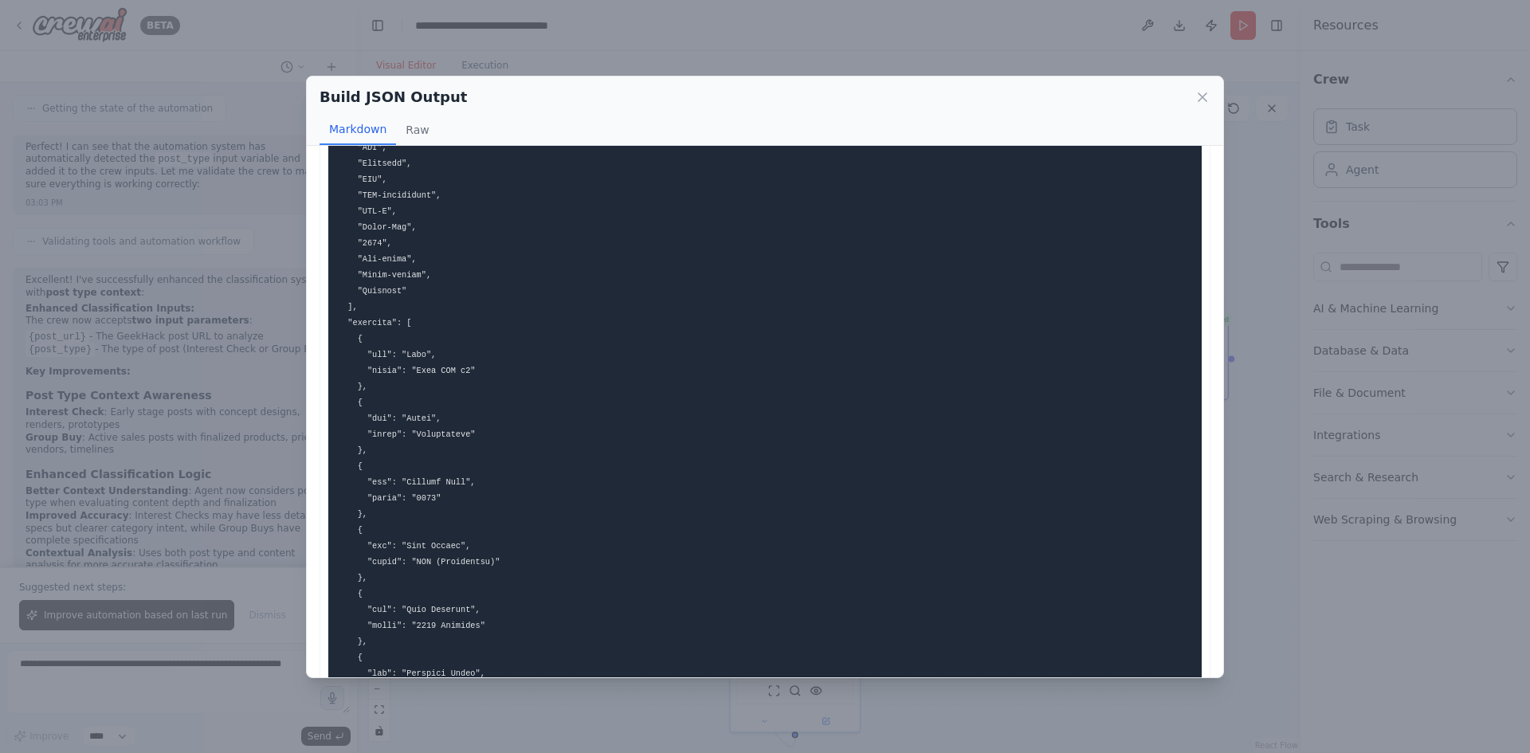
scroll to position [0, 0]
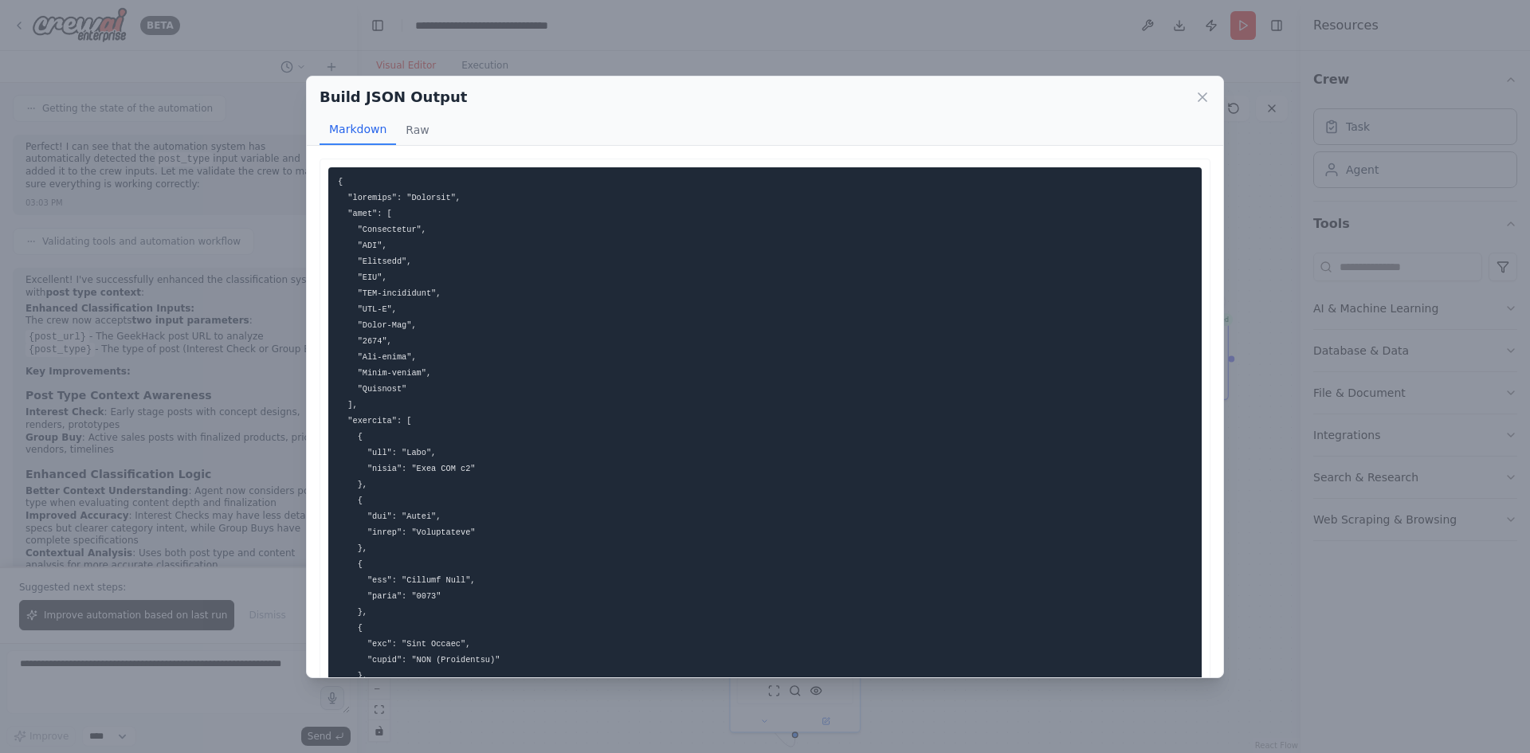
click at [1345, 554] on div "Build JSON Output Markdown Raw ... Show more Not valid JSON" at bounding box center [765, 376] width 1530 height 753
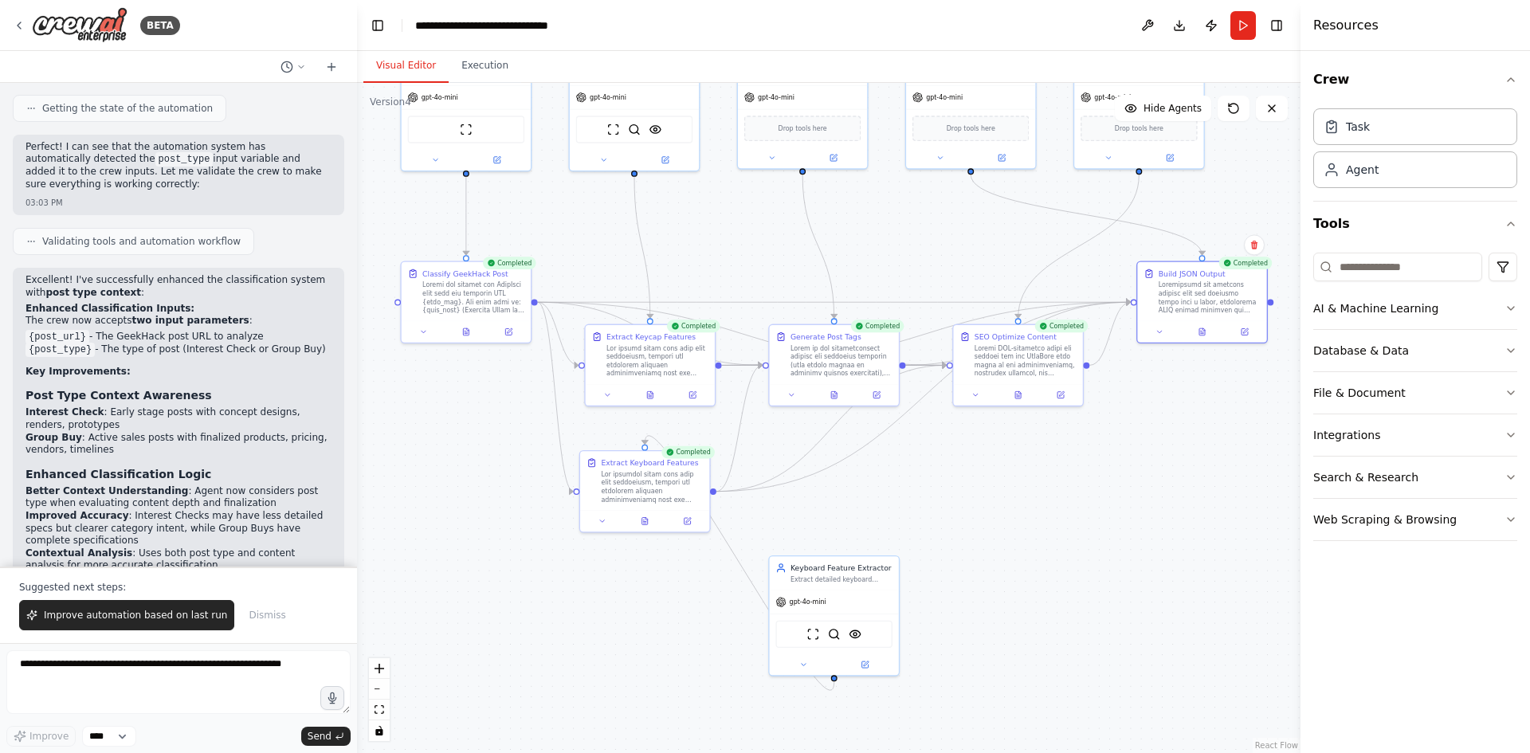
drag, startPoint x: 1035, startPoint y: 543, endPoint x: 1051, endPoint y: 505, distance: 41.4
click at [1057, 504] on div ".deletable-edge-delete-btn { width: 20px; height: 20px; border: 0px solid #ffff…" at bounding box center [828, 418] width 943 height 670
click at [382, 111] on div ".deletable-edge-delete-btn { width: 20px; height: 20px; border: 0px solid #ffff…" at bounding box center [828, 418] width 943 height 670
click at [387, 102] on div "Version 4" at bounding box center [390, 102] width 41 height 13
